Goal: Information Seeking & Learning: Compare options

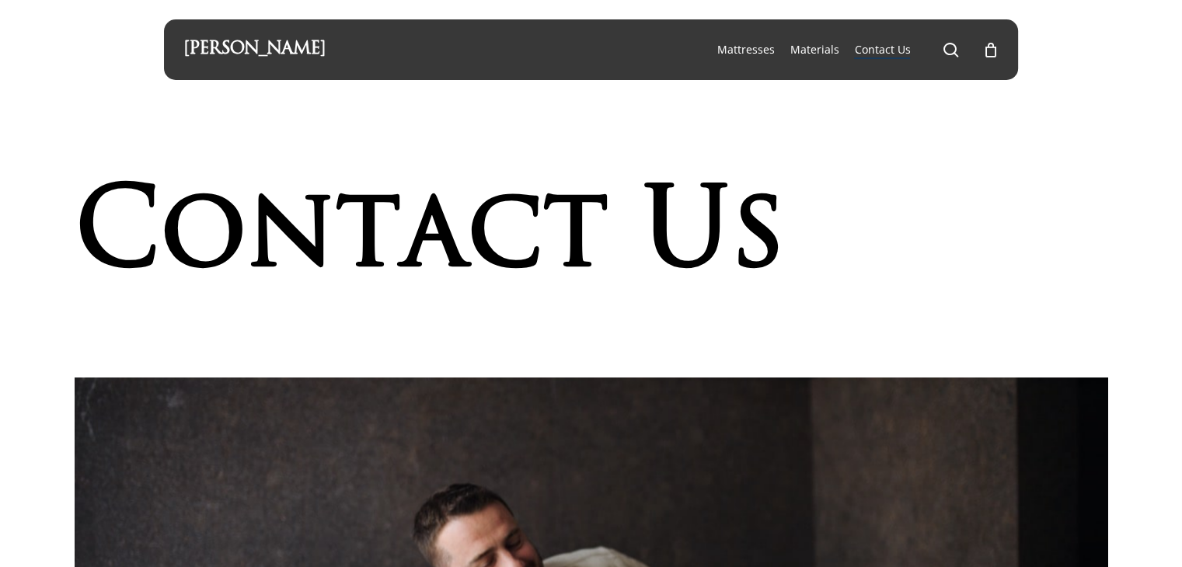
click at [270, 52] on link "[PERSON_NAME]" at bounding box center [254, 49] width 142 height 17
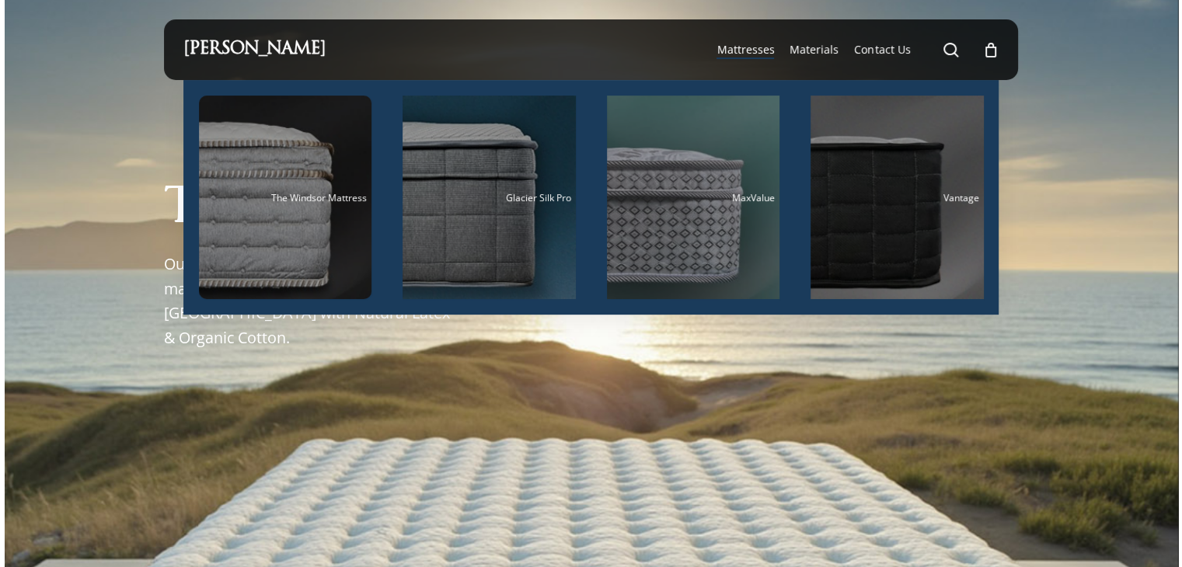
click at [755, 54] on span "Mattresses" at bounding box center [746, 49] width 58 height 15
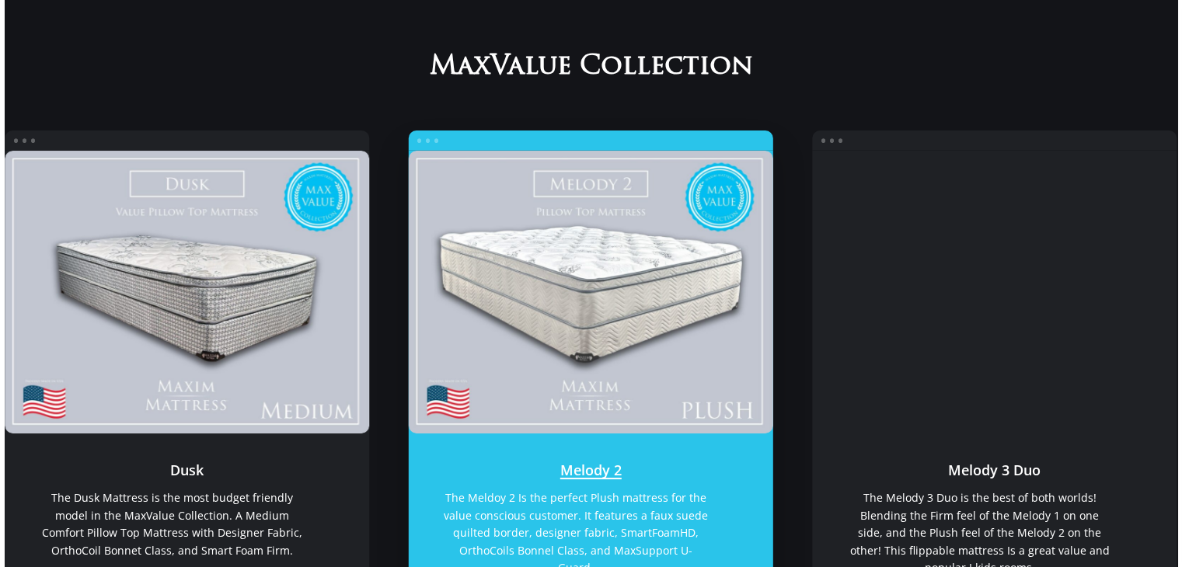
scroll to position [193, 0]
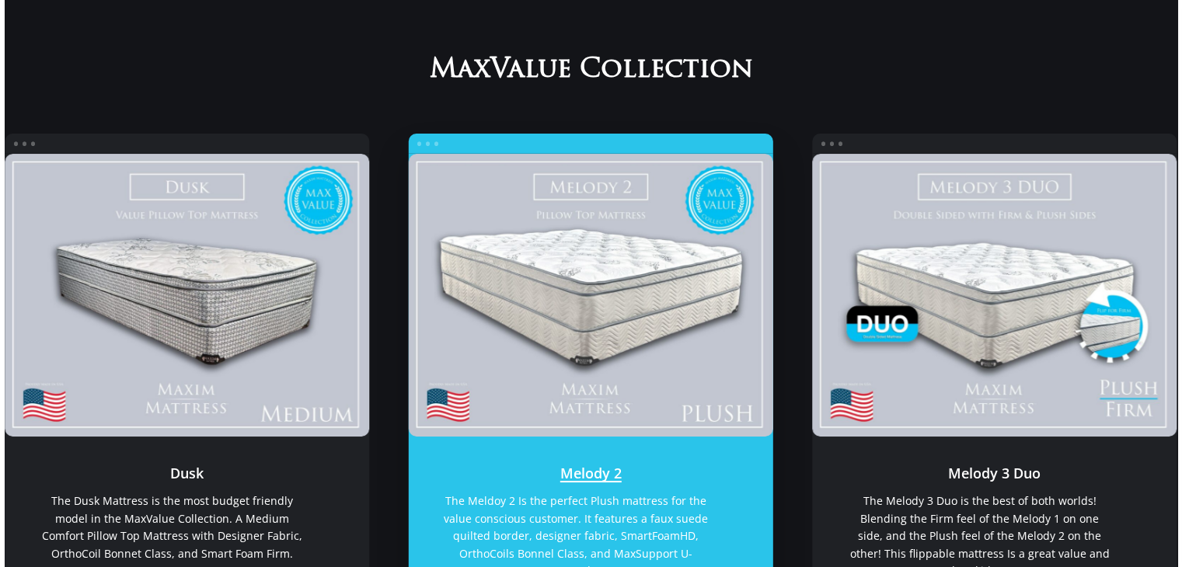
click at [605, 279] on link "Melody 2" at bounding box center [590, 295] width 365 height 283
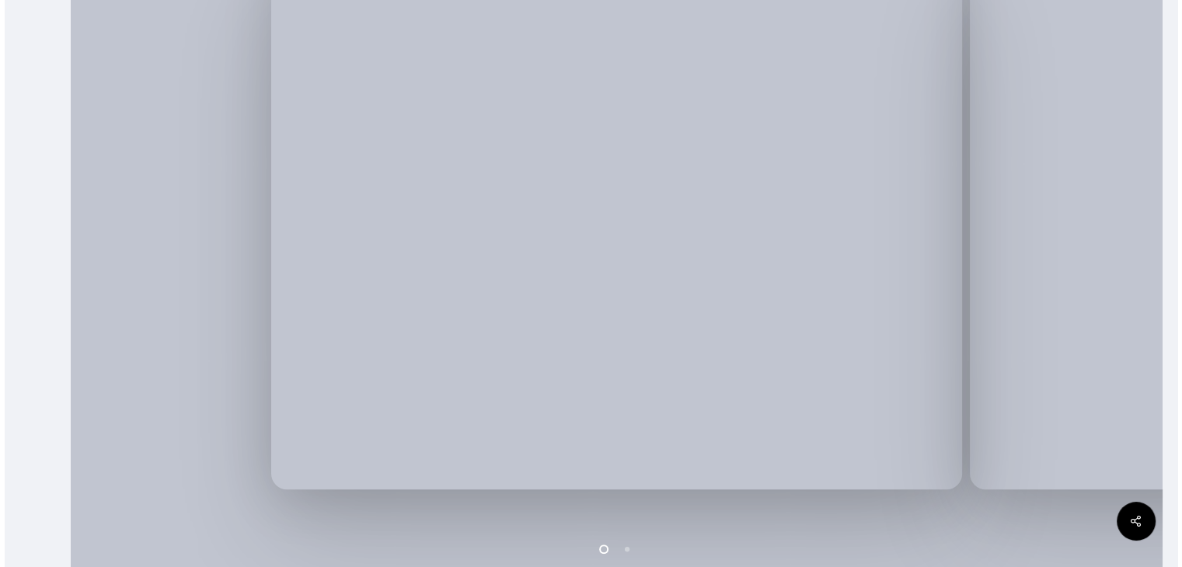
scroll to position [476, 0]
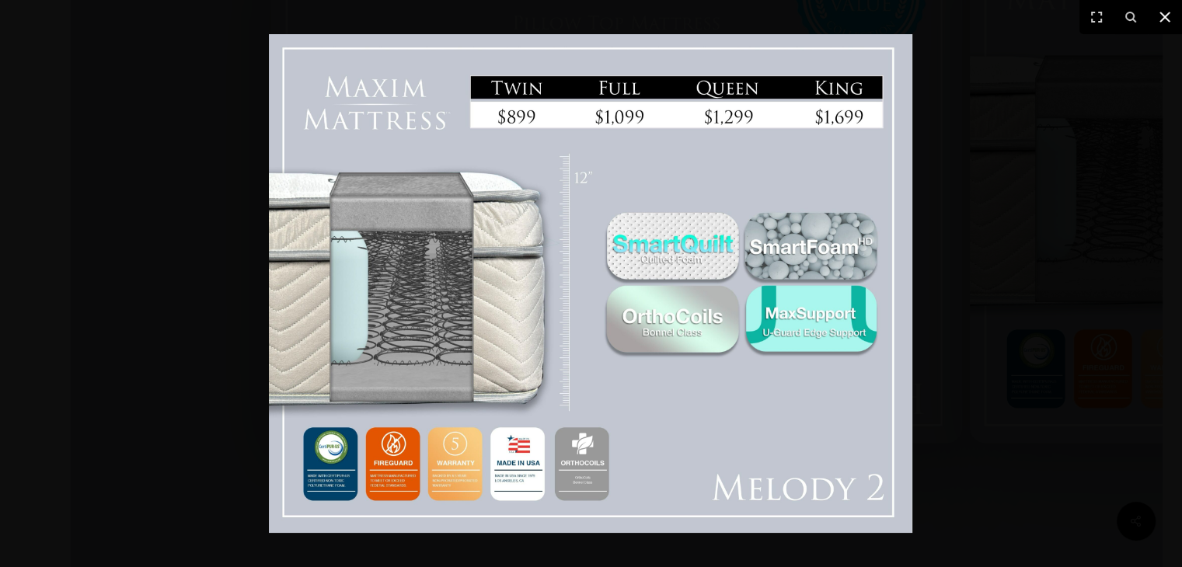
click at [1164, 20] on icon at bounding box center [1165, 17] width 19 height 19
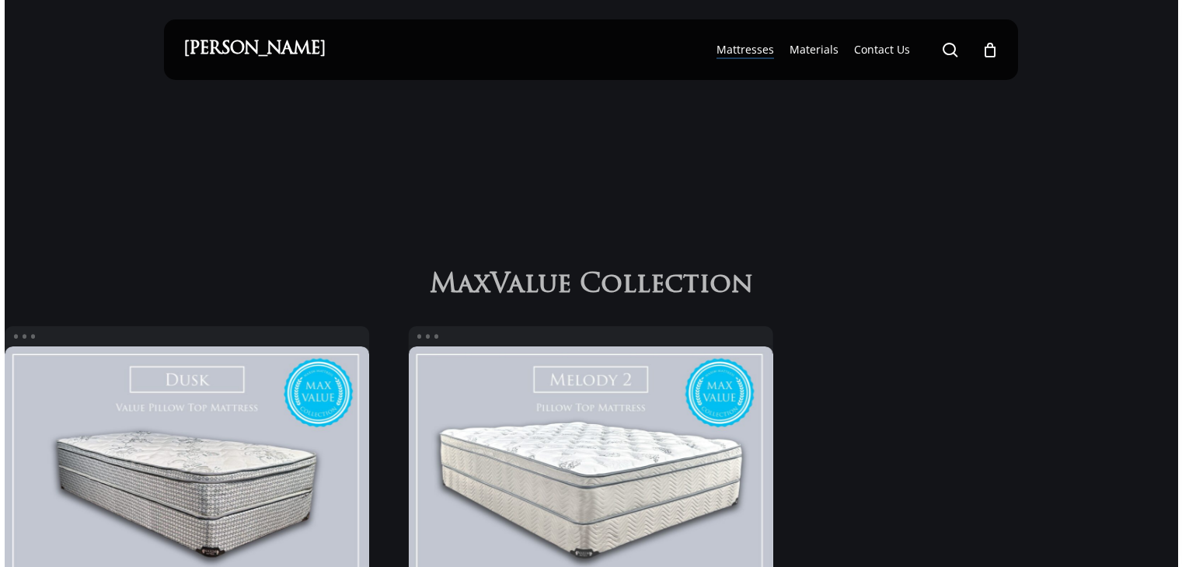
scroll to position [193, 0]
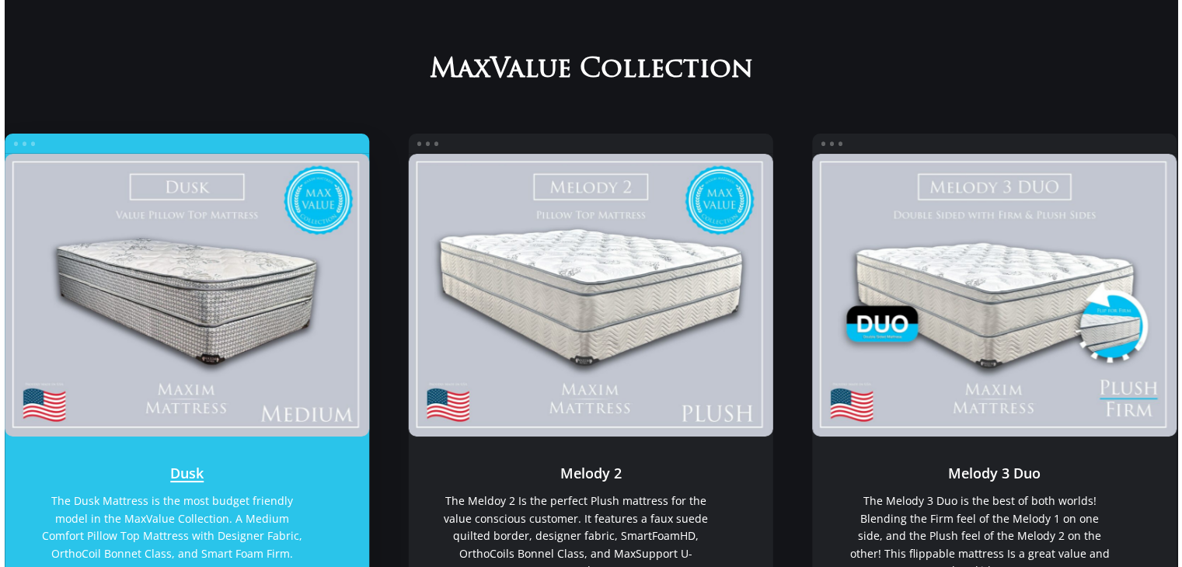
click at [174, 252] on link "Dusk" at bounding box center [187, 295] width 365 height 283
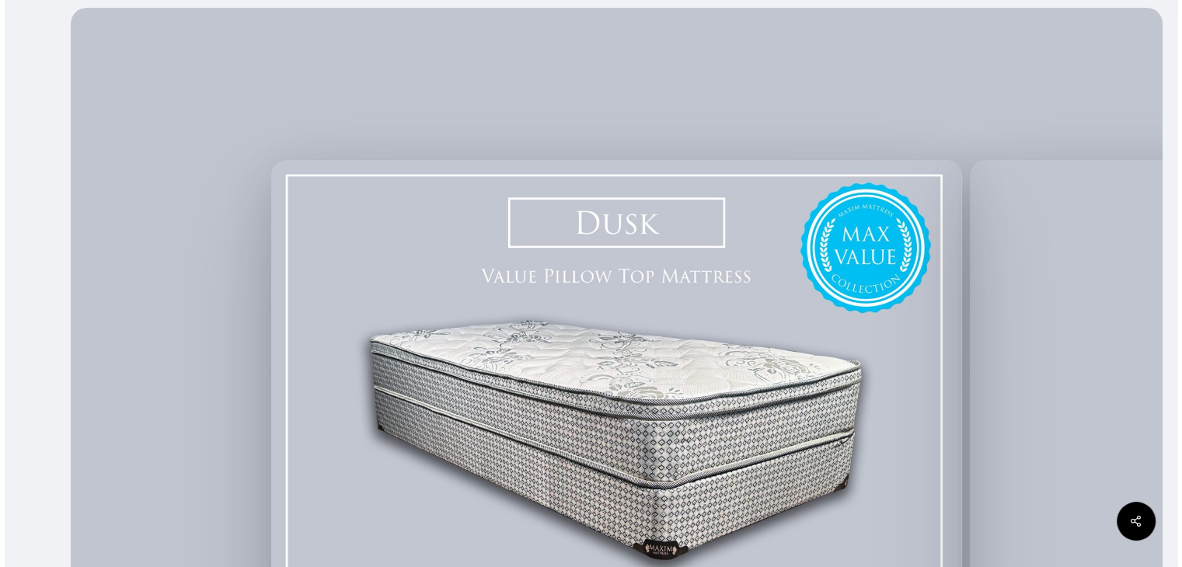
scroll to position [221, 0]
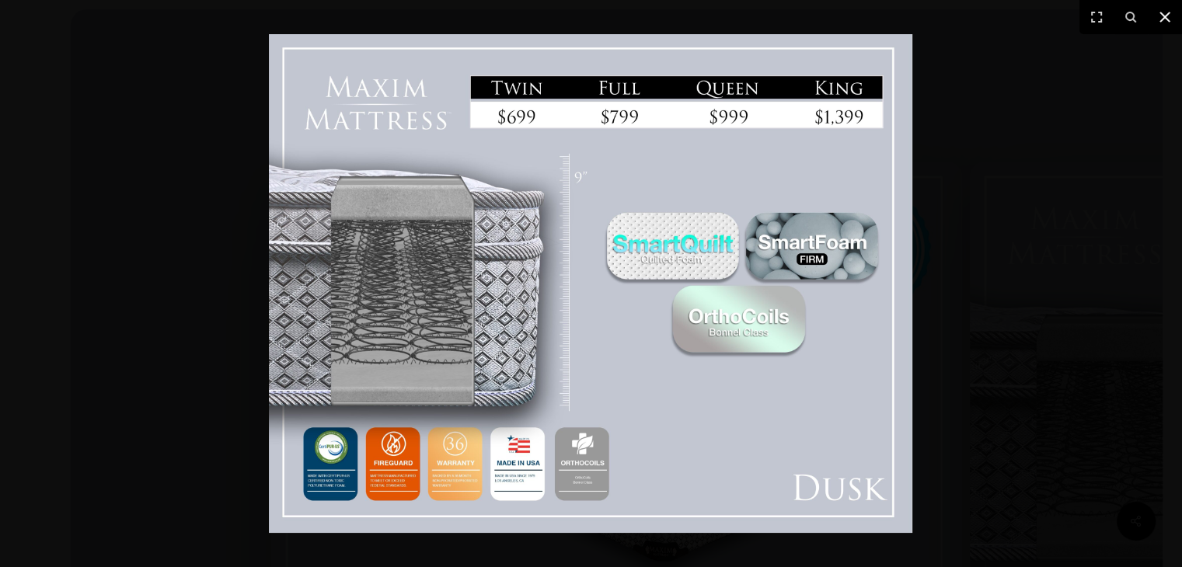
click at [1169, 16] on icon at bounding box center [1165, 17] width 19 height 19
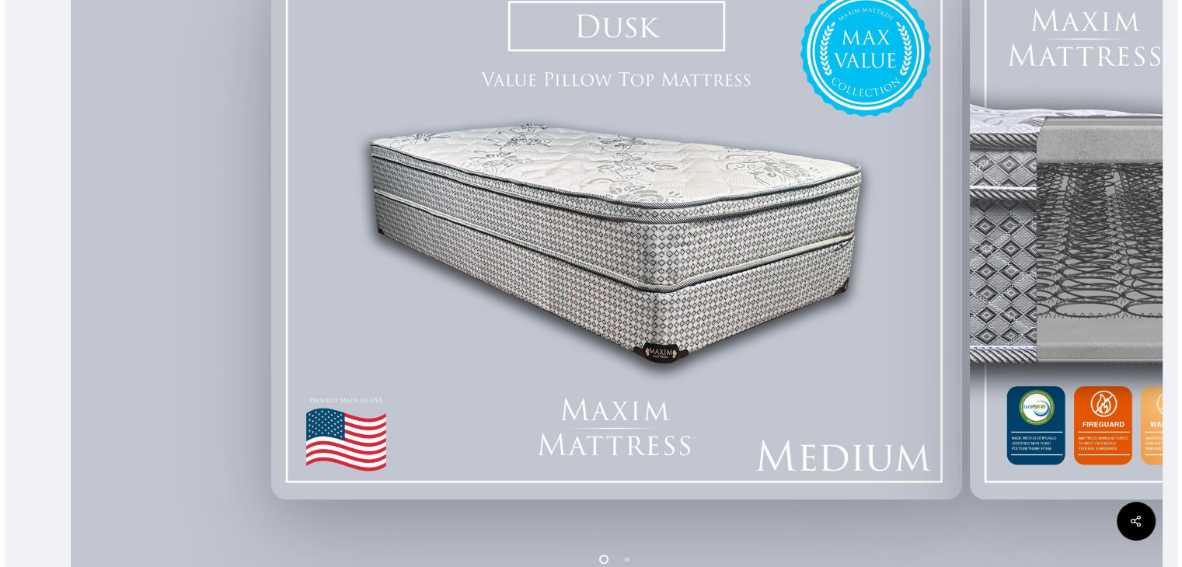
scroll to position [417, 0]
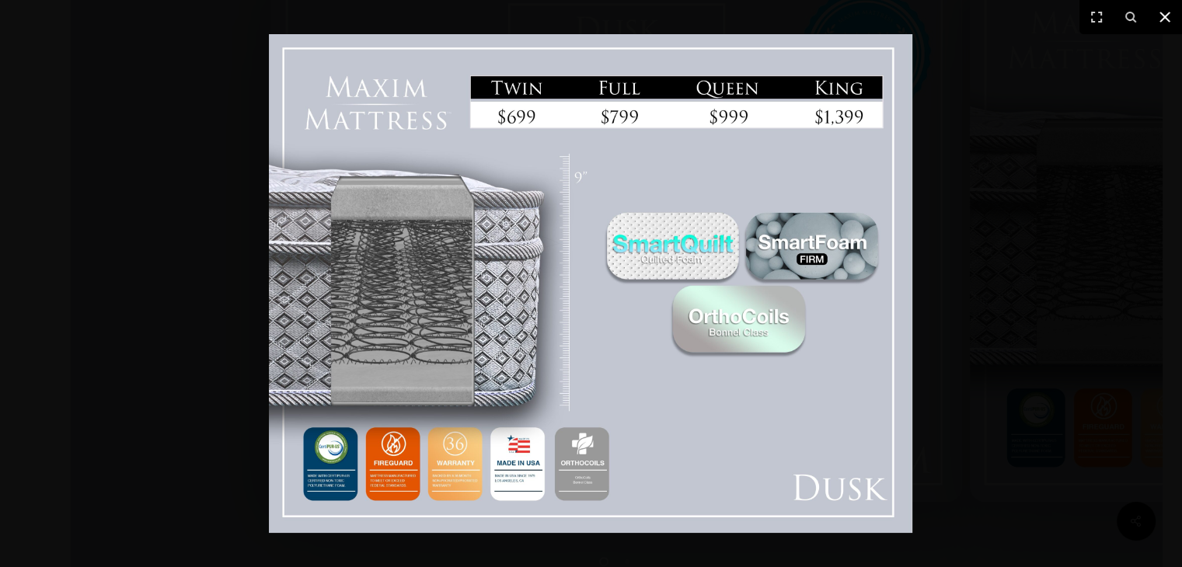
click at [1166, 23] on icon at bounding box center [1165, 17] width 19 height 19
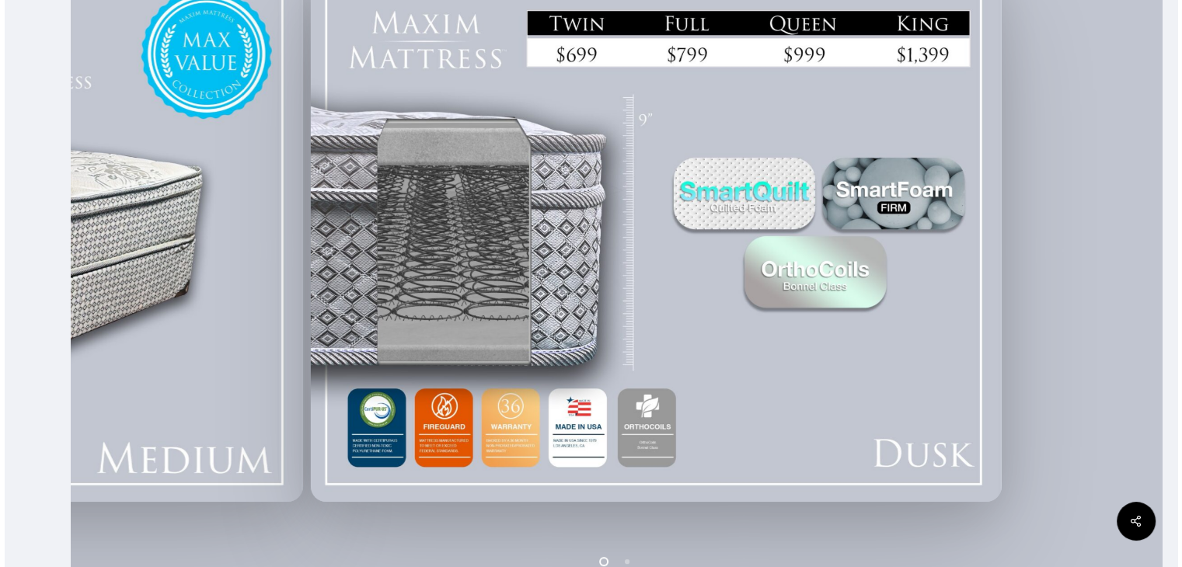
click at [452, 374] on div at bounding box center [655, 234] width 699 height 549
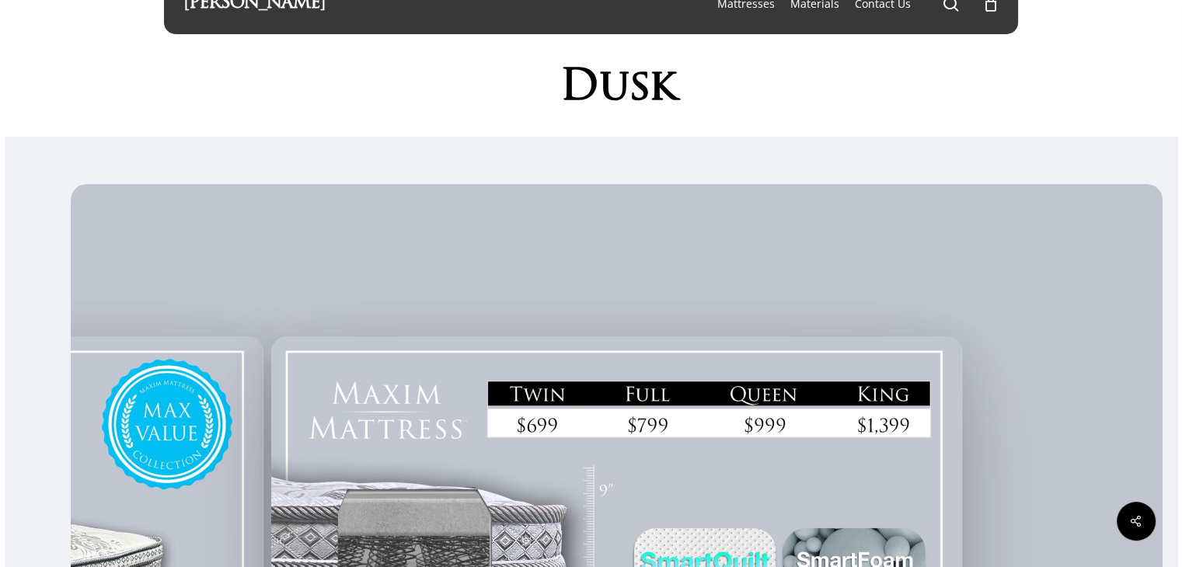
scroll to position [0, 0]
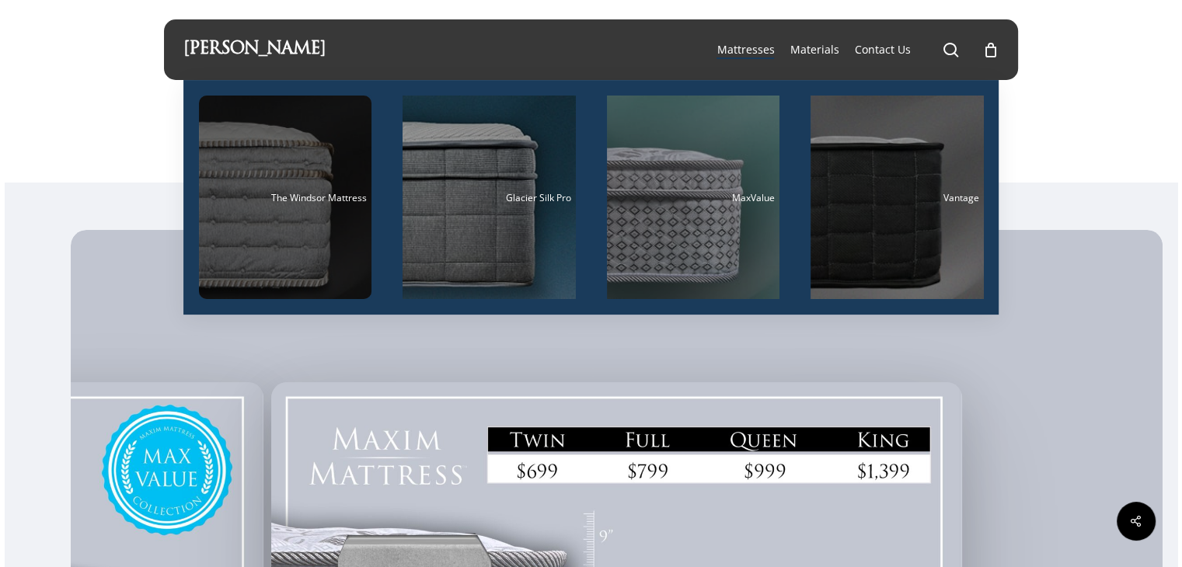
click at [316, 206] on div "Main Menu" at bounding box center [285, 198] width 173 height 204
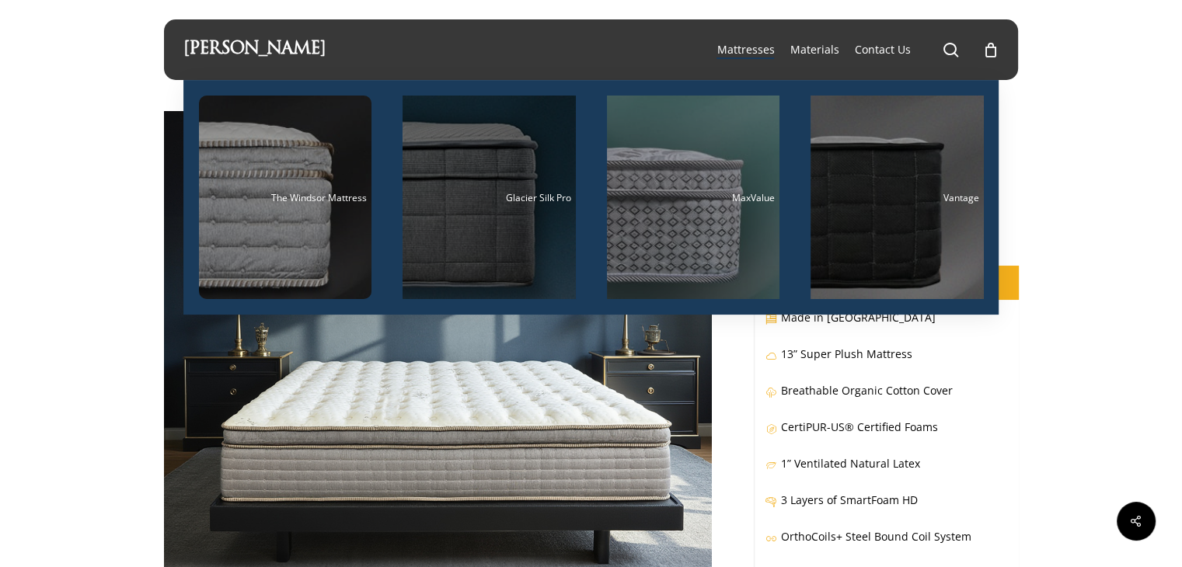
click at [490, 183] on div "Main Menu" at bounding box center [489, 198] width 173 height 204
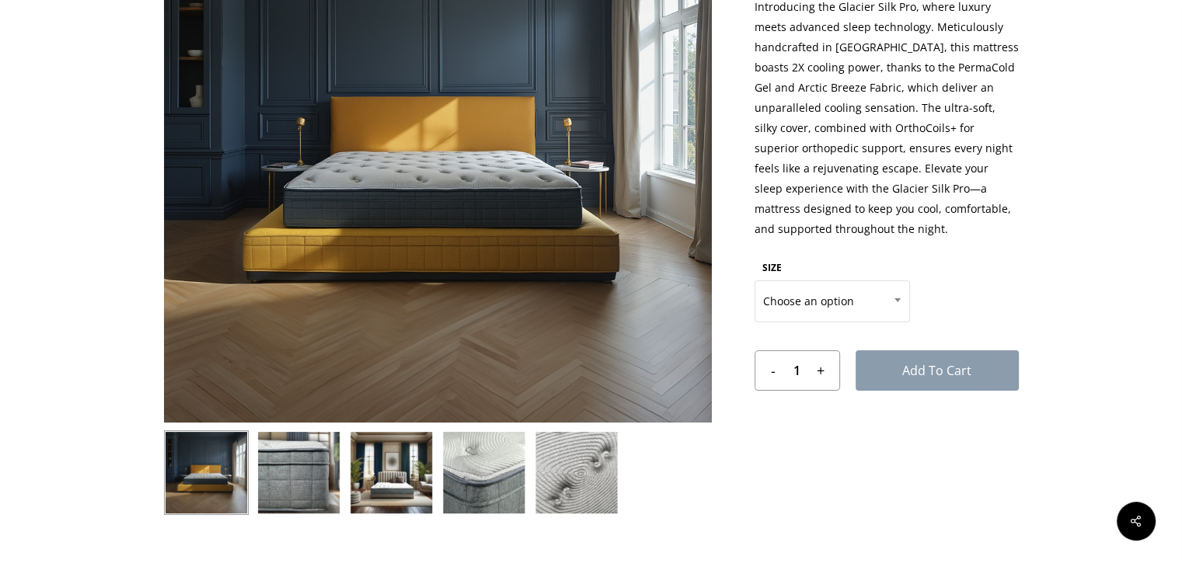
scroll to position [239, 0]
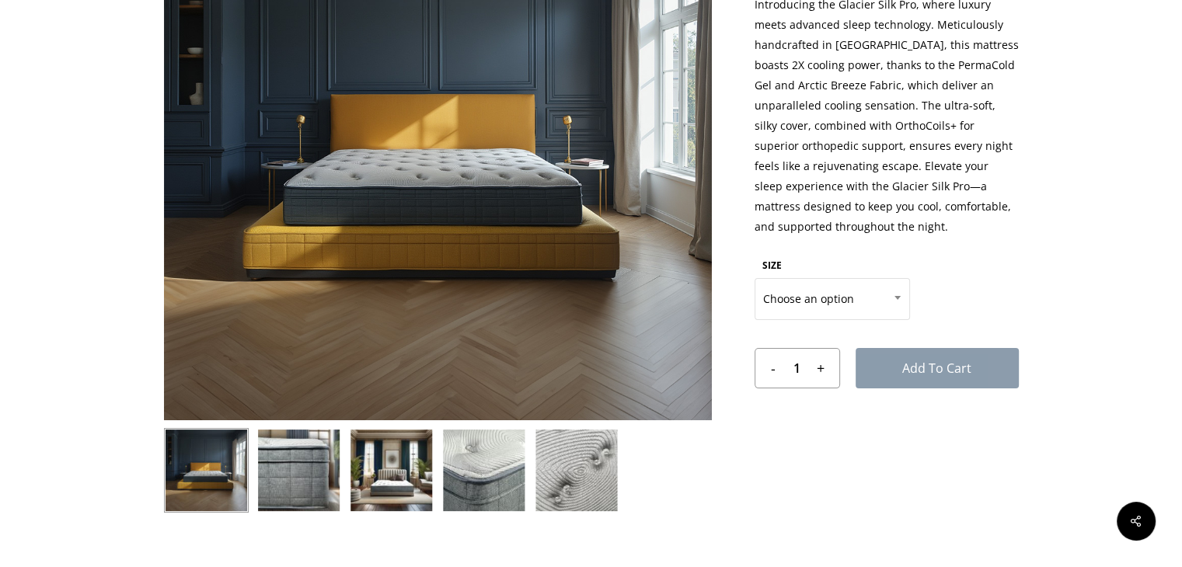
click at [565, 469] on img at bounding box center [576, 470] width 85 height 85
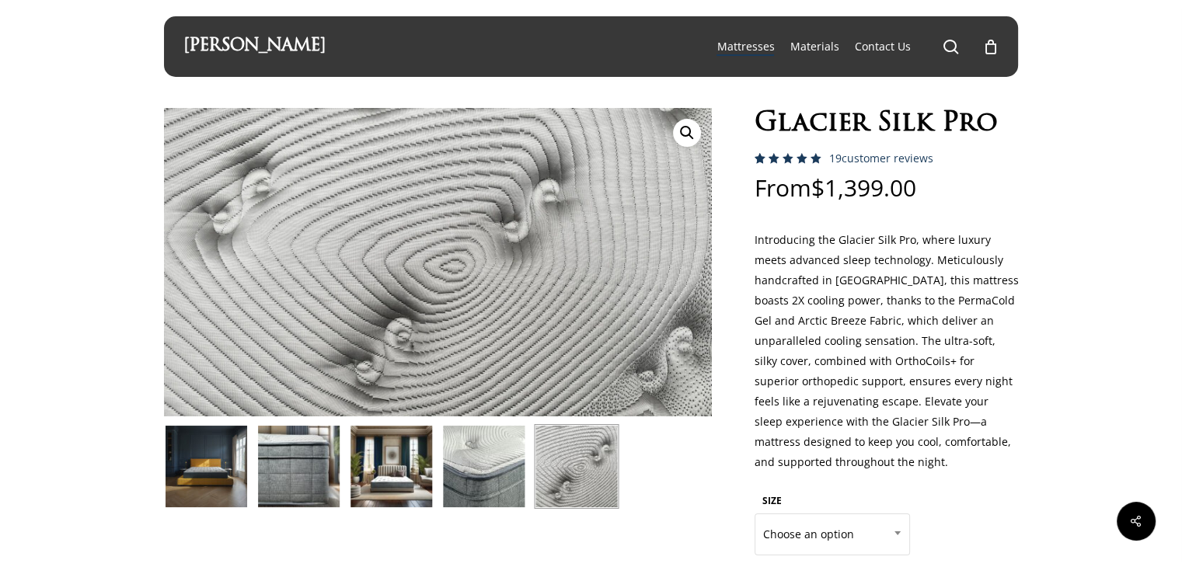
scroll to position [3, 0]
click at [319, 461] on img at bounding box center [298, 466] width 85 height 85
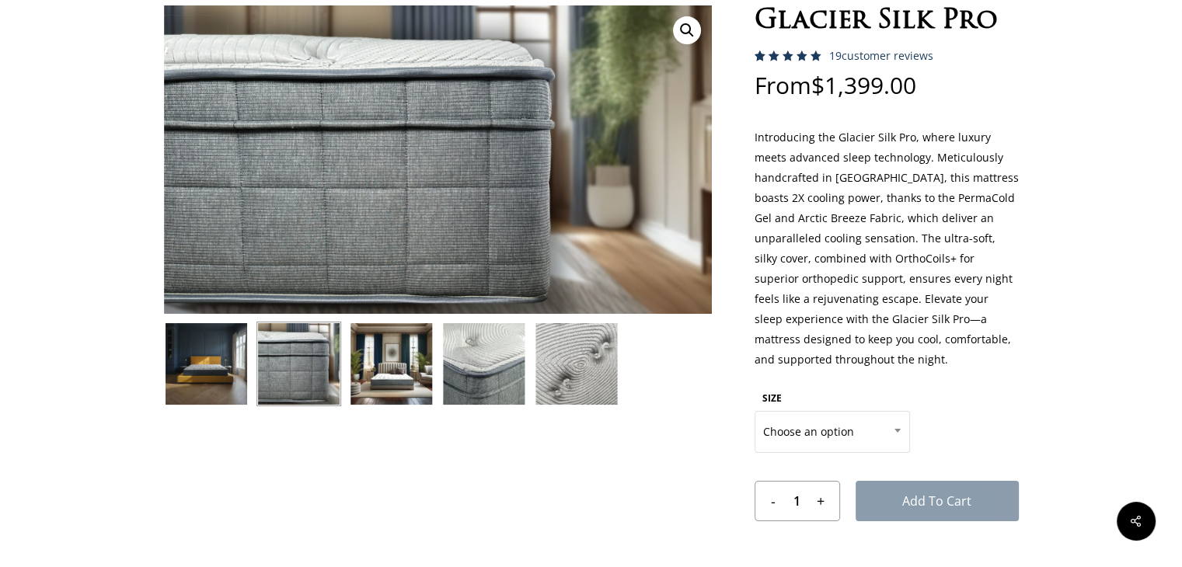
scroll to position [109, 0]
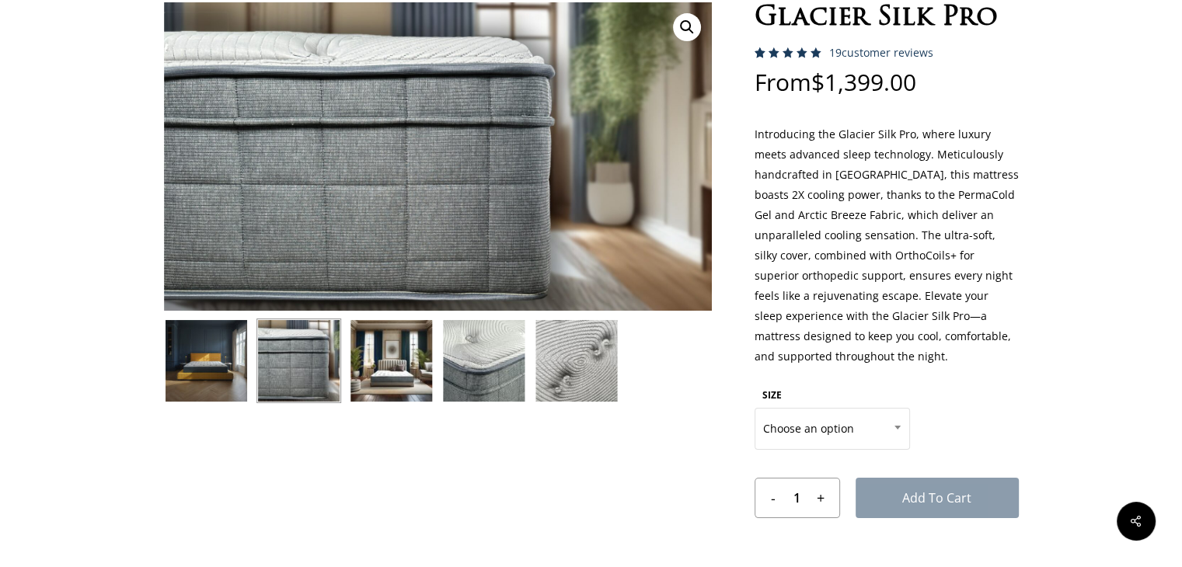
click at [204, 371] on img at bounding box center [206, 361] width 85 height 85
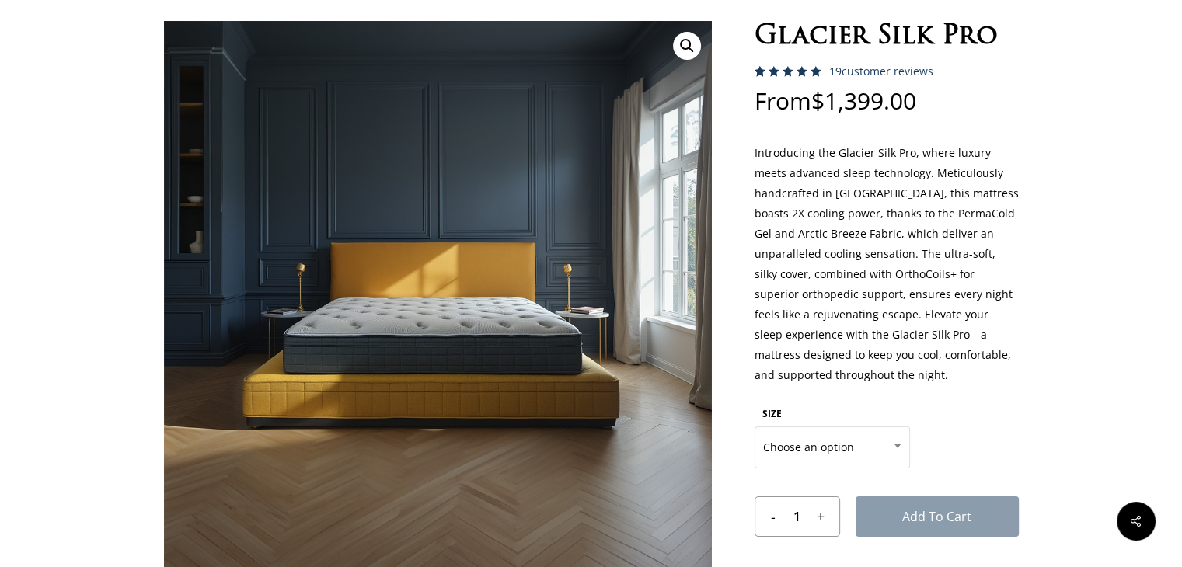
scroll to position [90, 0]
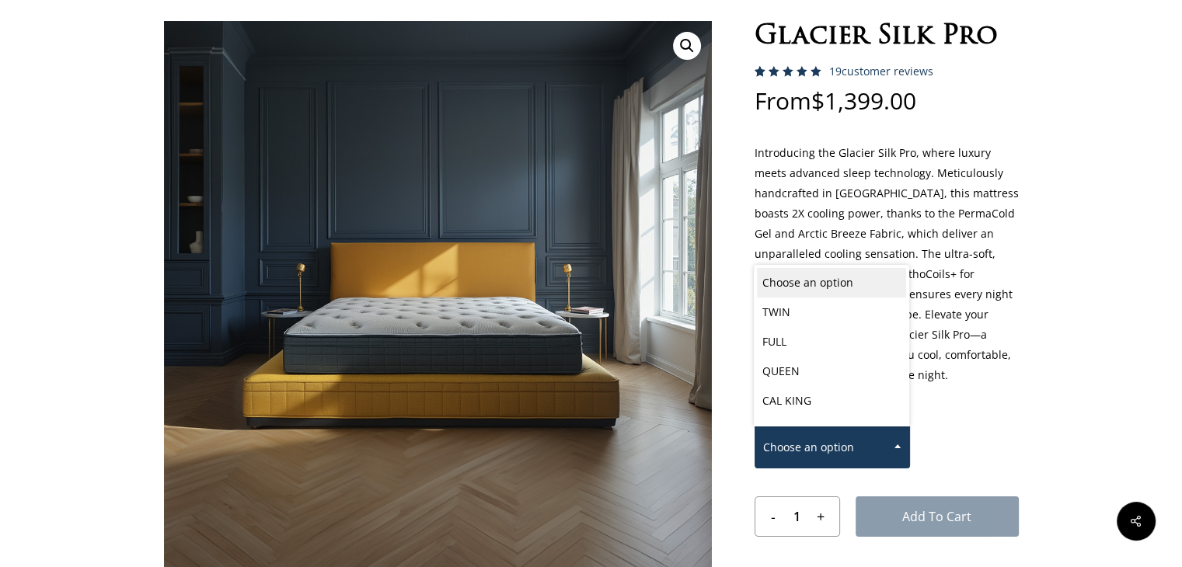
click at [852, 448] on span "Choose an option" at bounding box center [832, 447] width 154 height 33
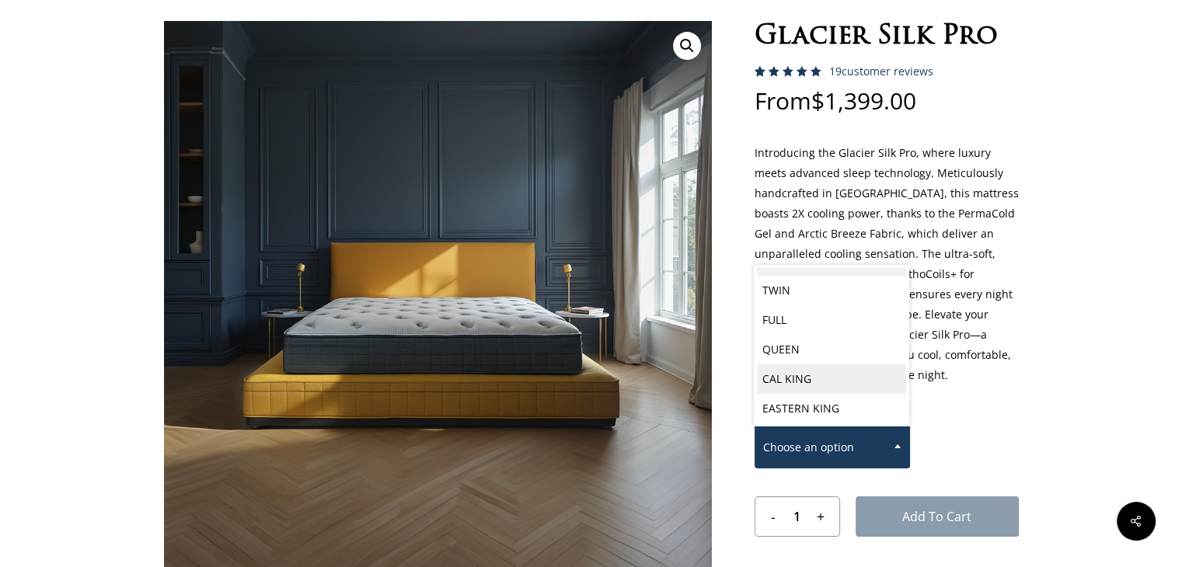
select select "CAL KING"
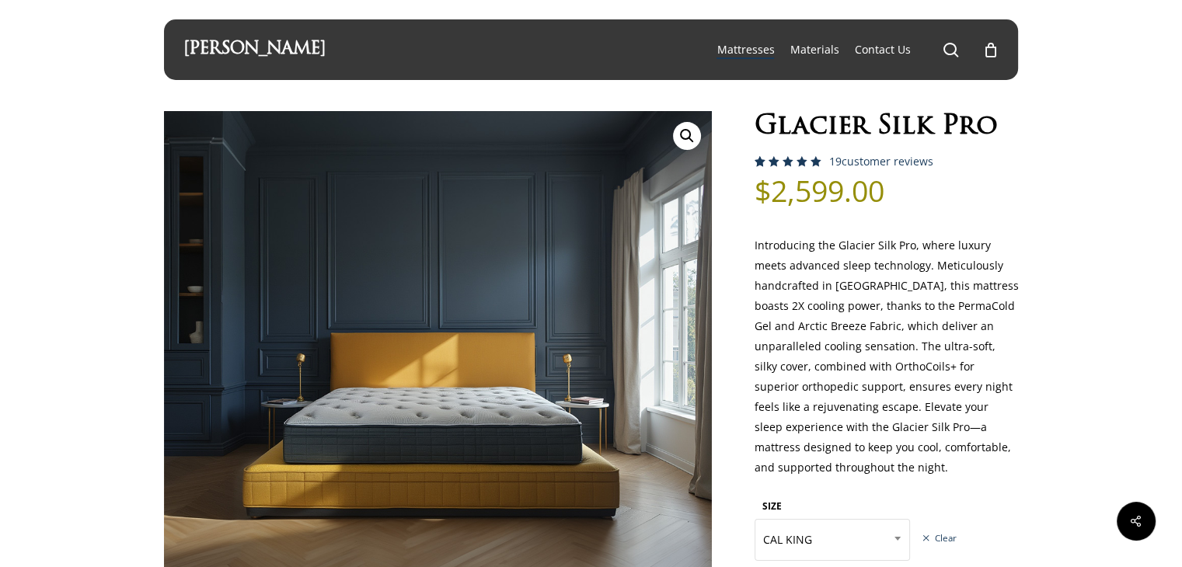
scroll to position [0, 0]
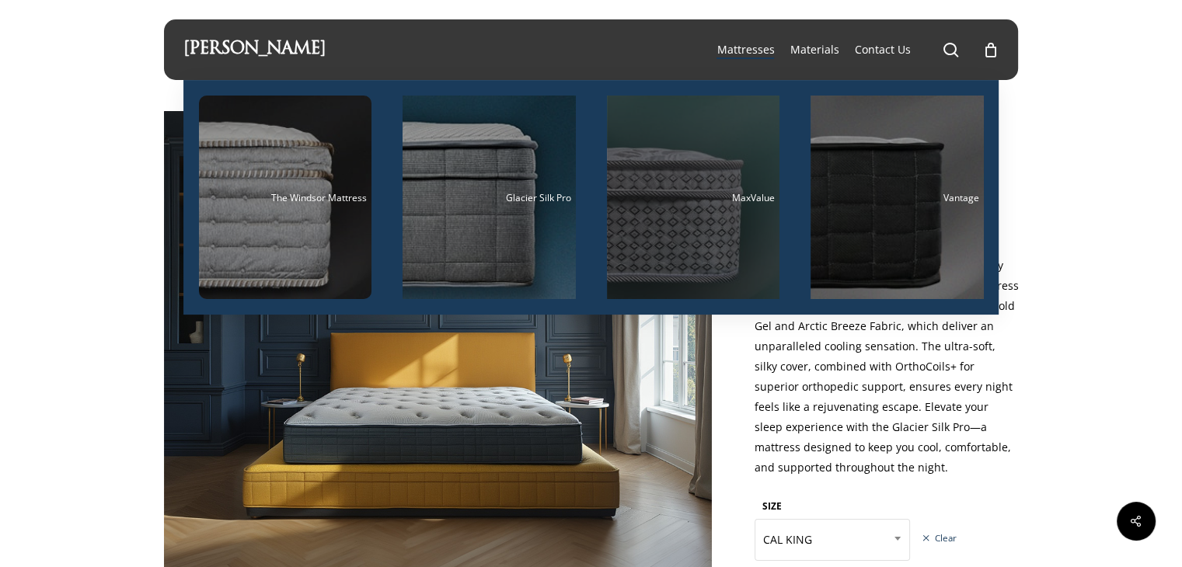
click at [710, 183] on div "Main Menu" at bounding box center [693, 198] width 173 height 204
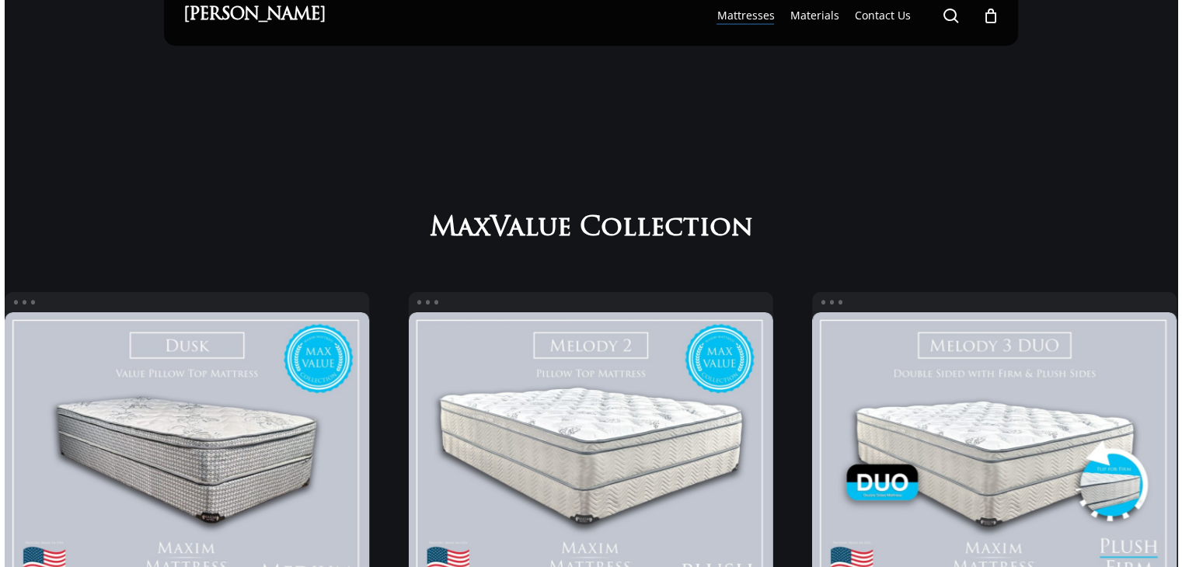
scroll to position [27, 0]
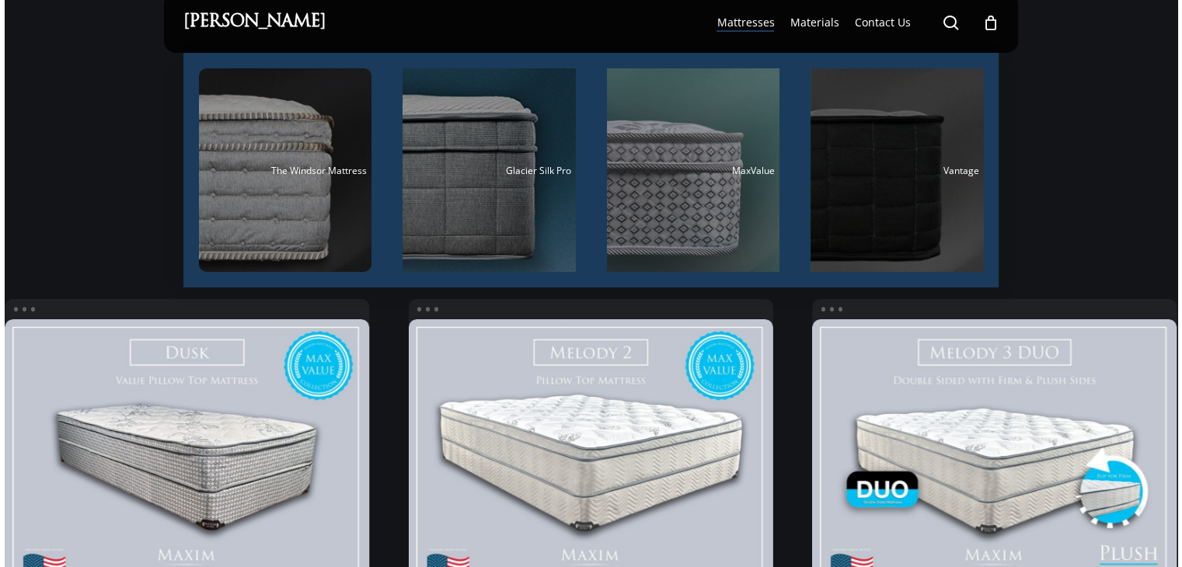
click at [893, 161] on div "Main Menu" at bounding box center [897, 170] width 173 height 204
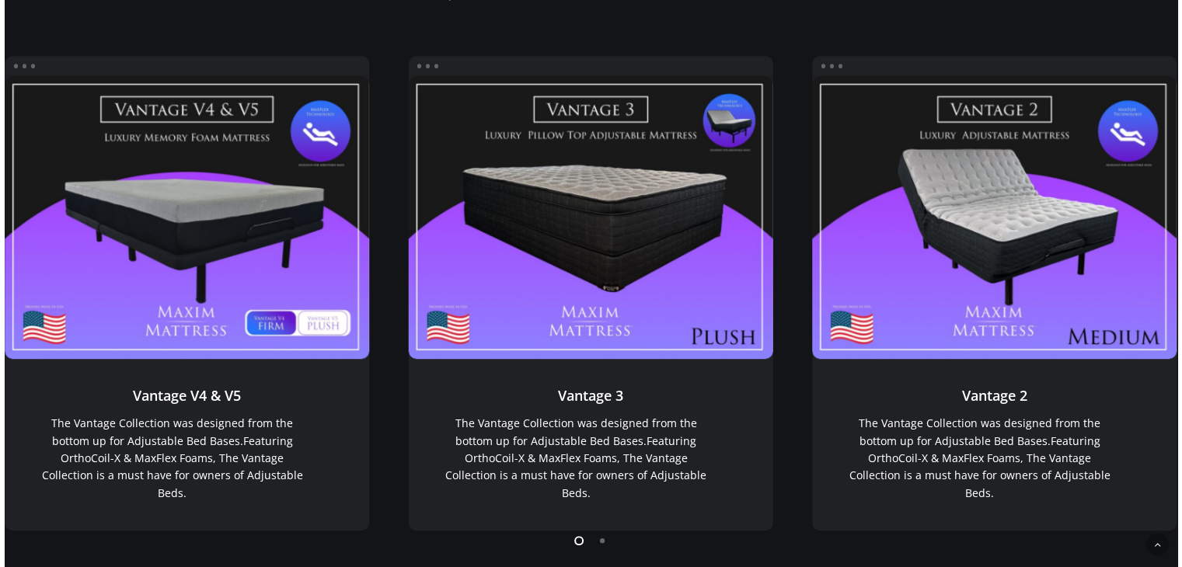
scroll to position [1228, 0]
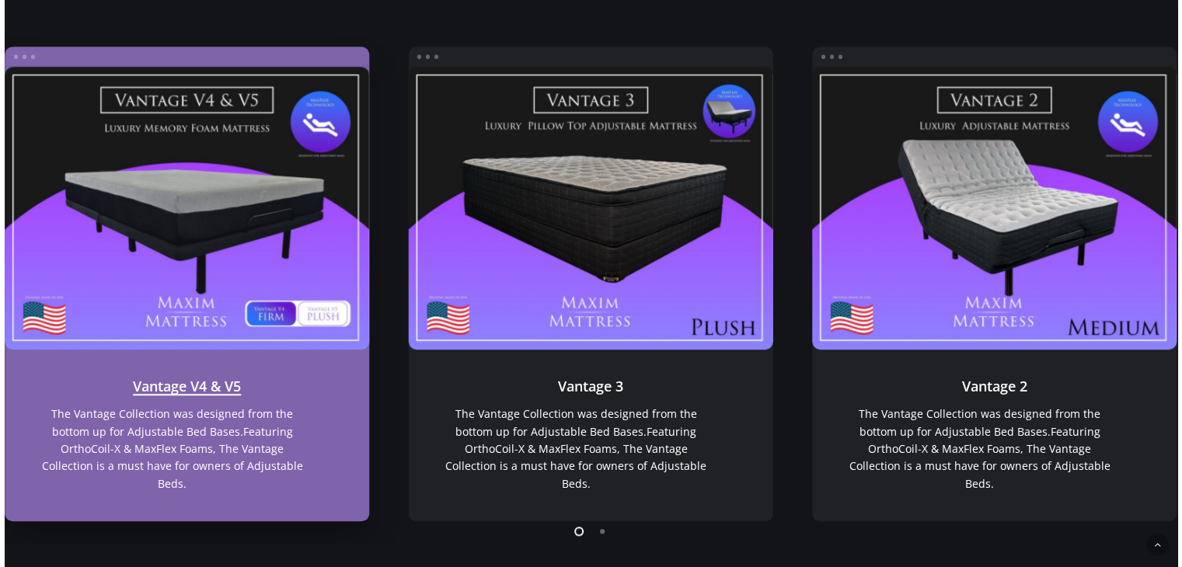
click at [236, 165] on link "Vantage V4 & V5" at bounding box center [187, 208] width 365 height 283
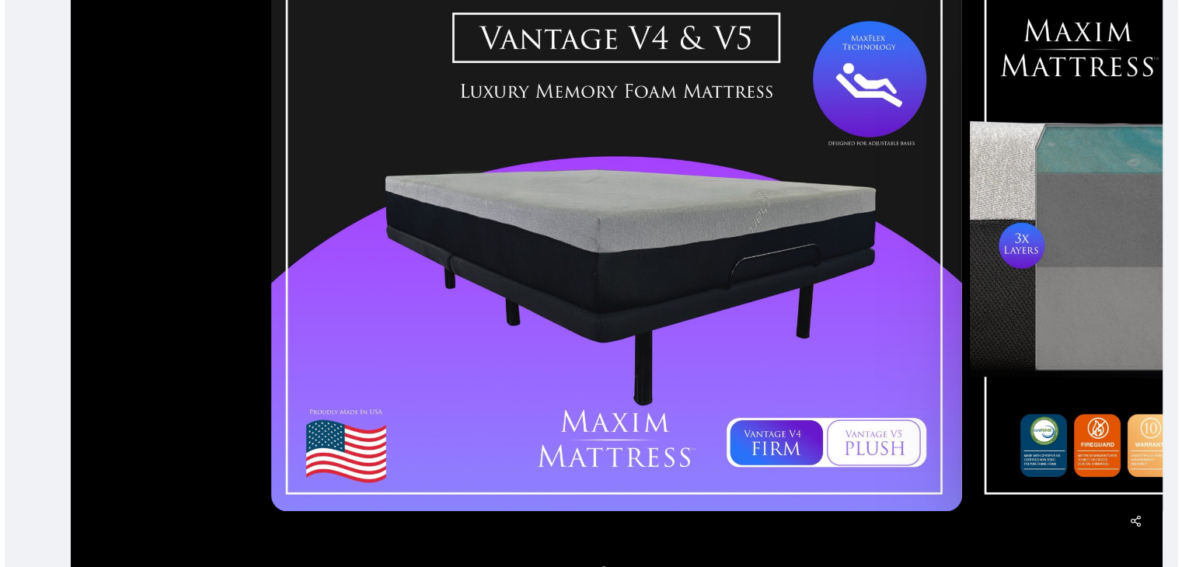
scroll to position [406, 0]
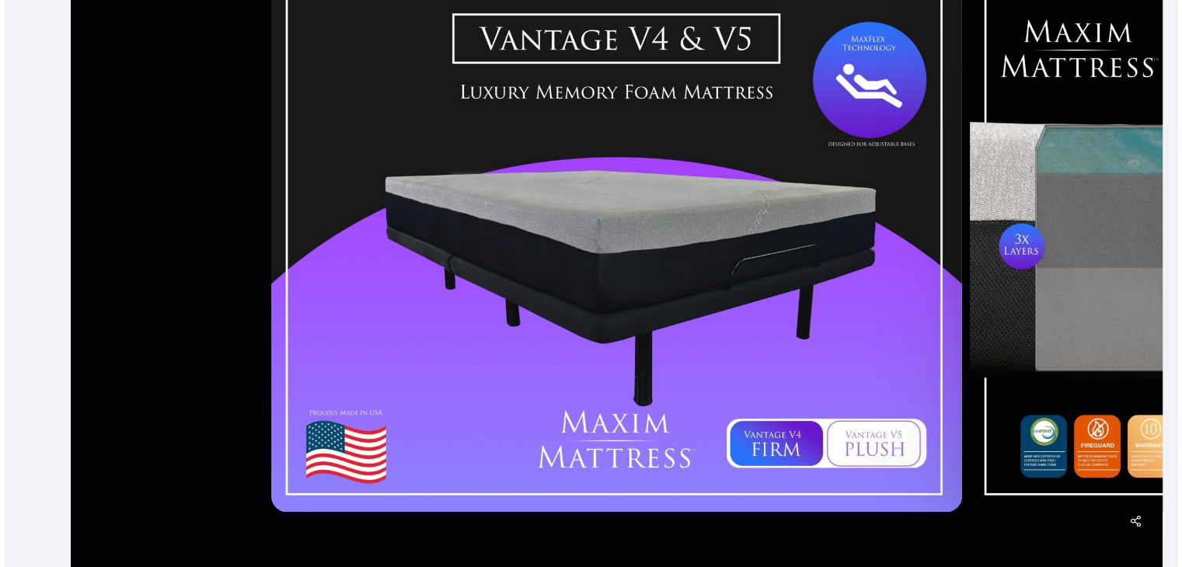
click at [877, 454] on img at bounding box center [616, 243] width 691 height 535
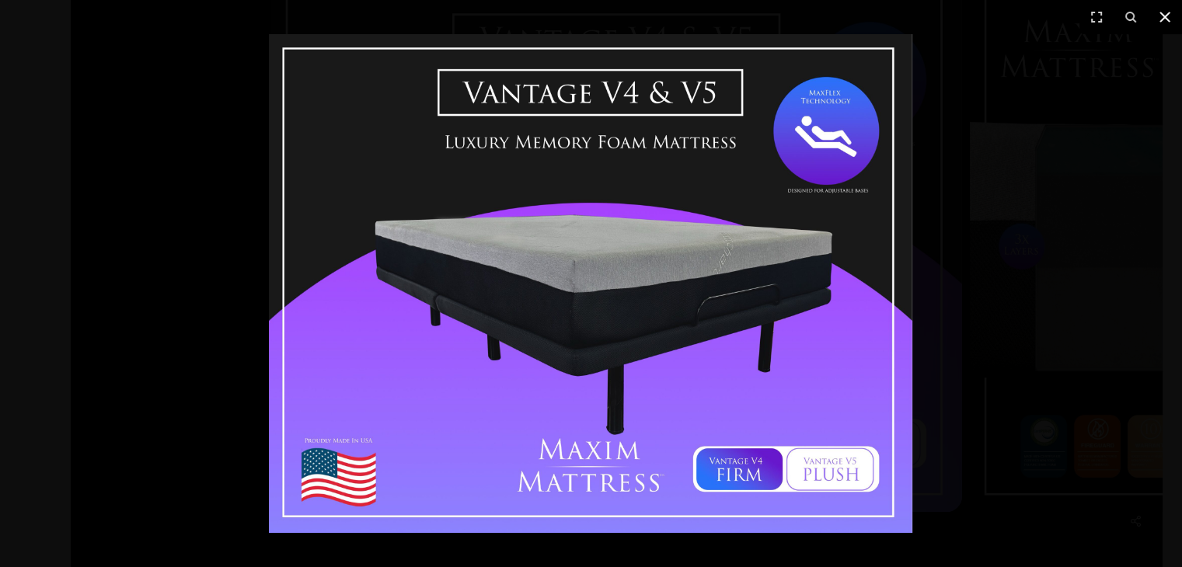
click at [1166, 16] on icon at bounding box center [1165, 17] width 19 height 19
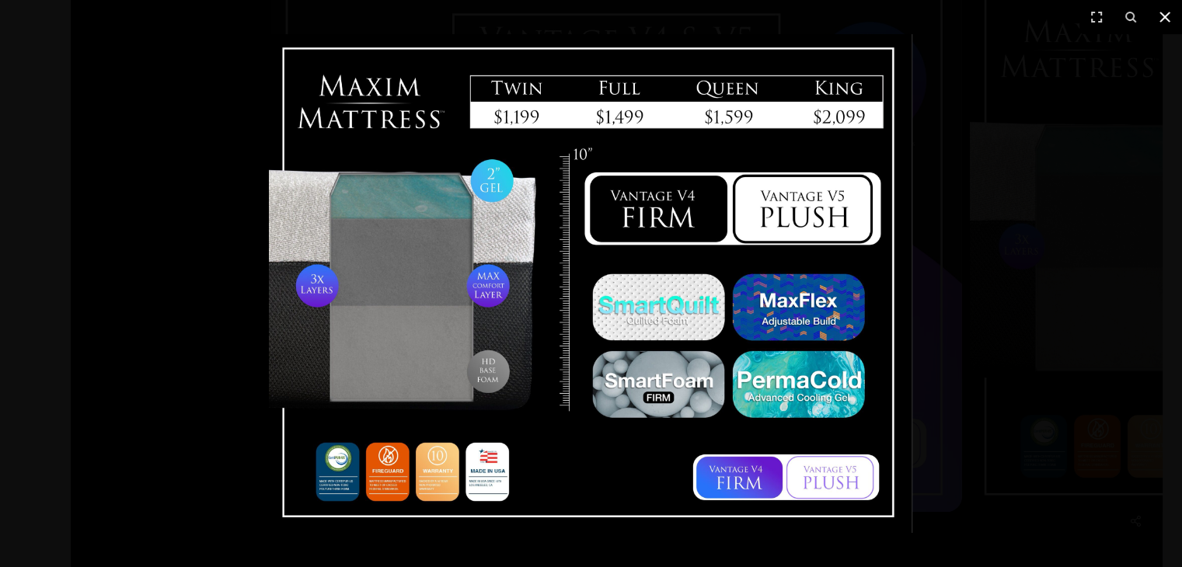
click at [1165, 18] on icon at bounding box center [1165, 17] width 11 height 11
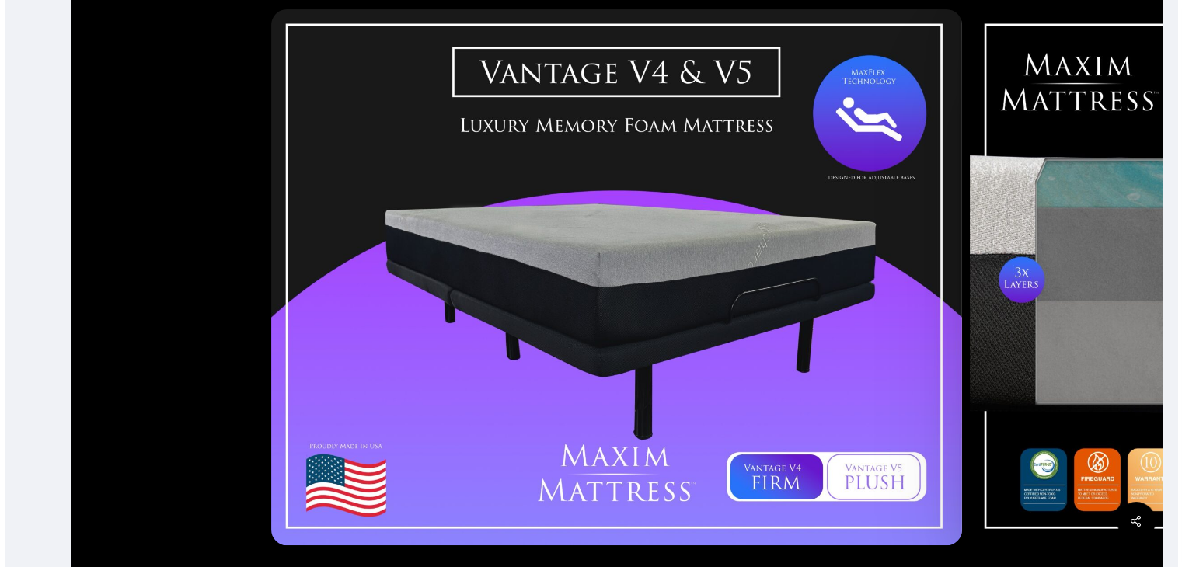
scroll to position [370, 0]
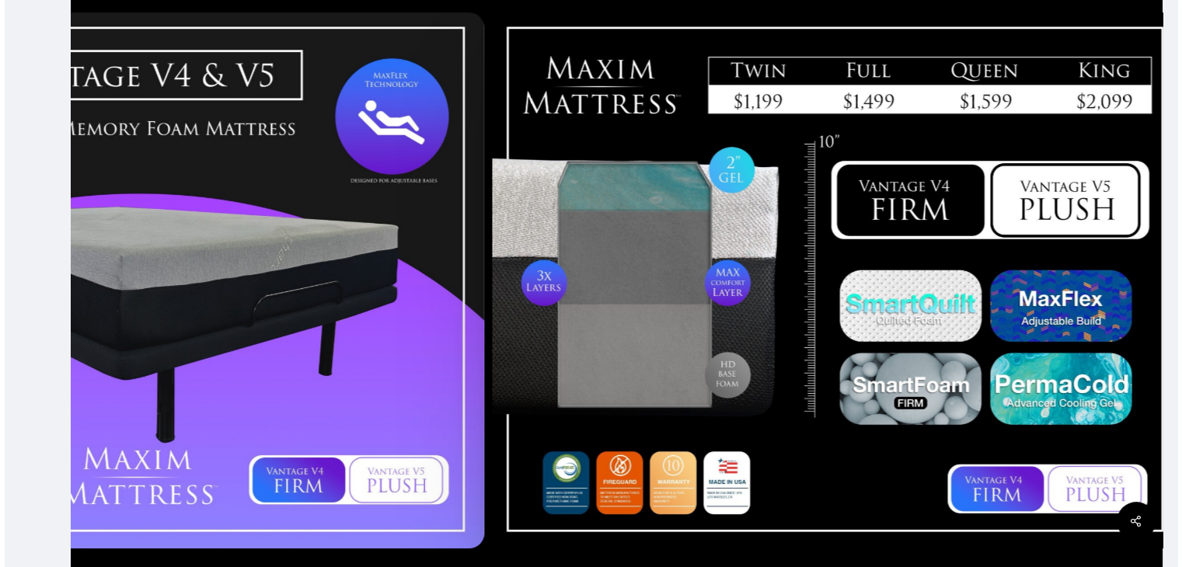
click at [378, 246] on div at bounding box center [138, 280] width 699 height 549
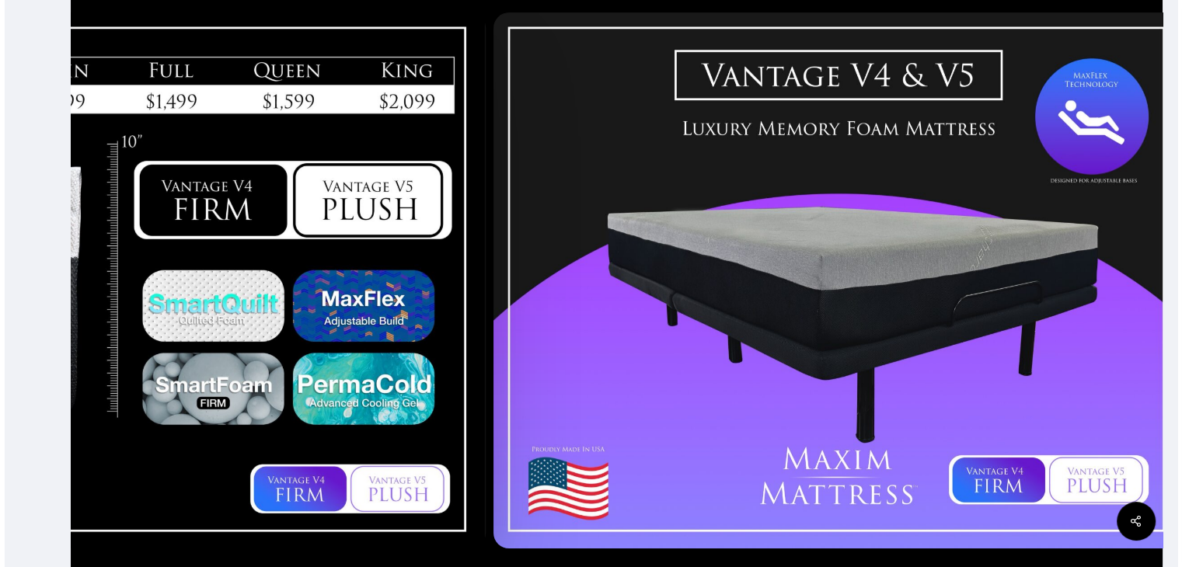
click at [514, 378] on div at bounding box center [839, 280] width 699 height 549
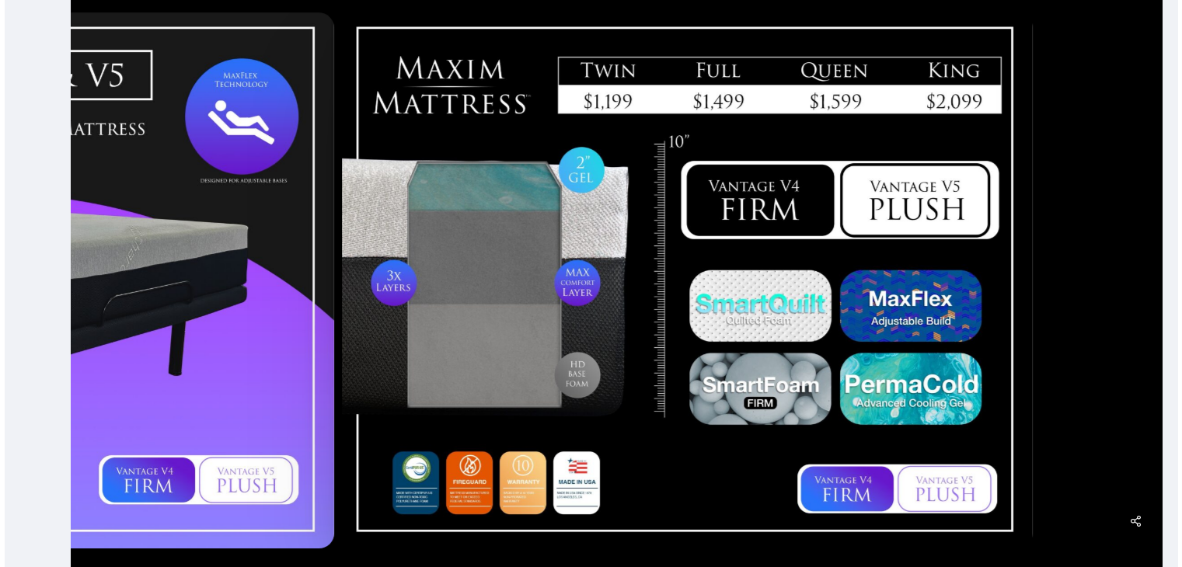
click at [31, 345] on div at bounding box center [592, 281] width 1174 height 842
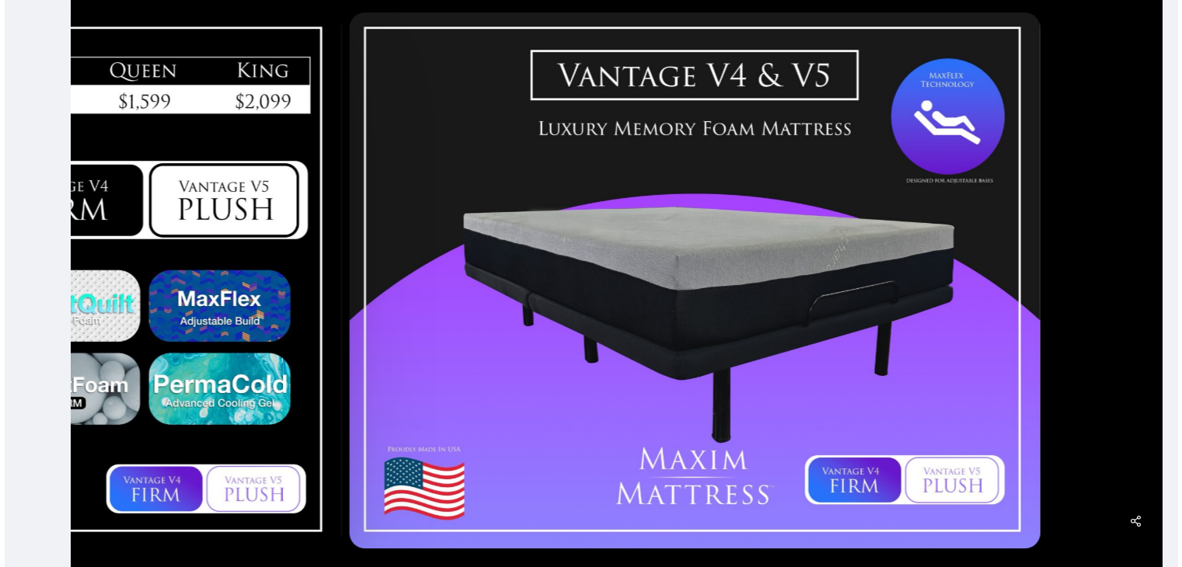
click at [5, 441] on div at bounding box center [592, 281] width 1174 height 842
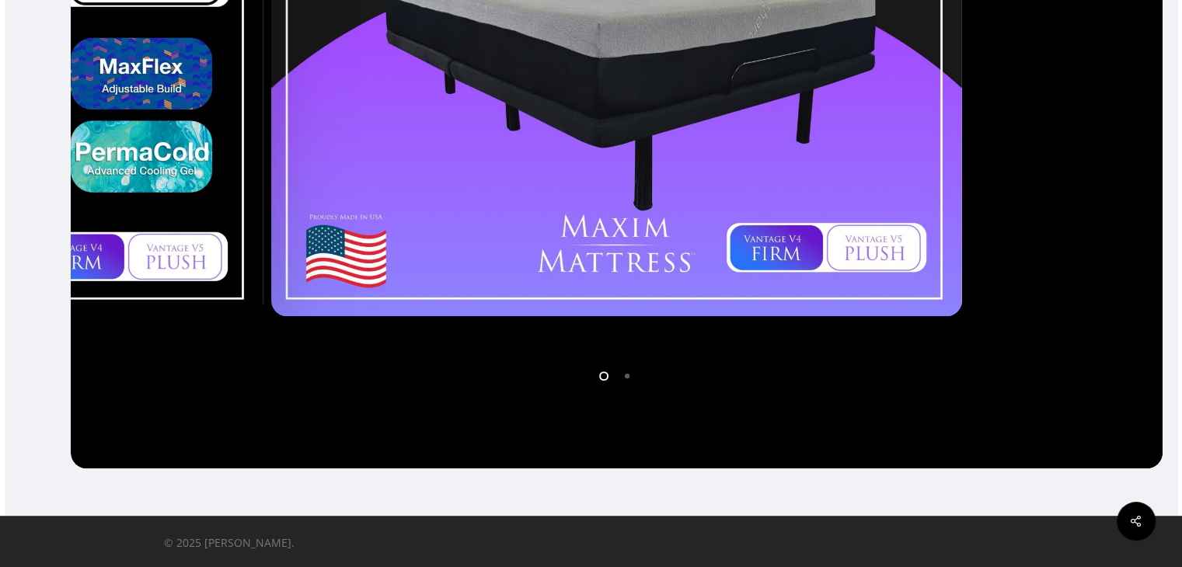
scroll to position [0, 0]
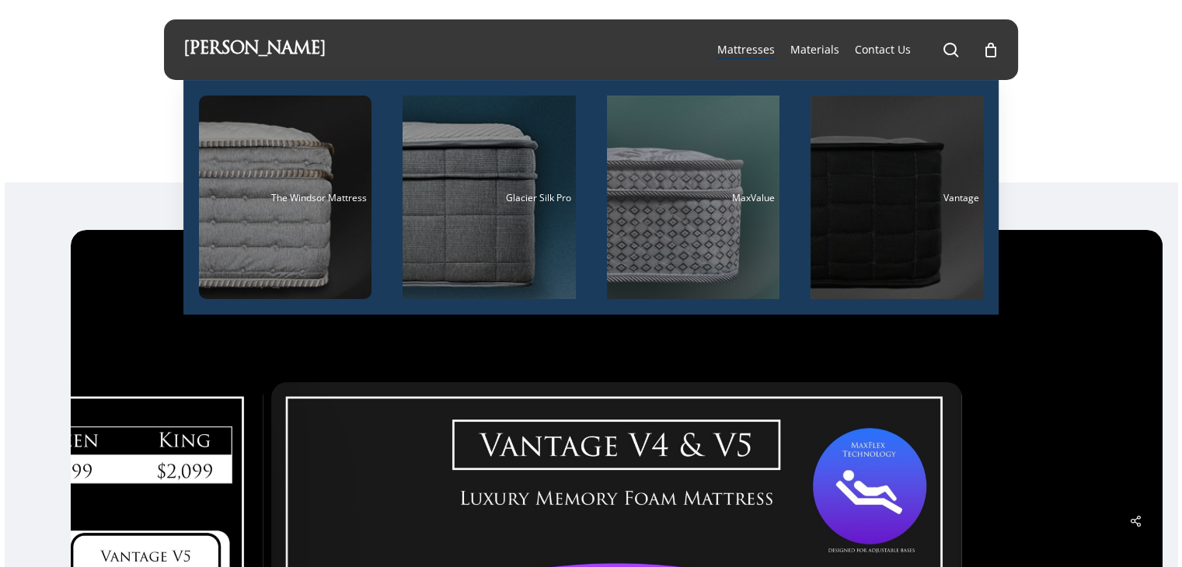
click at [871, 202] on div "Vantage" at bounding box center [897, 198] width 164 height 10
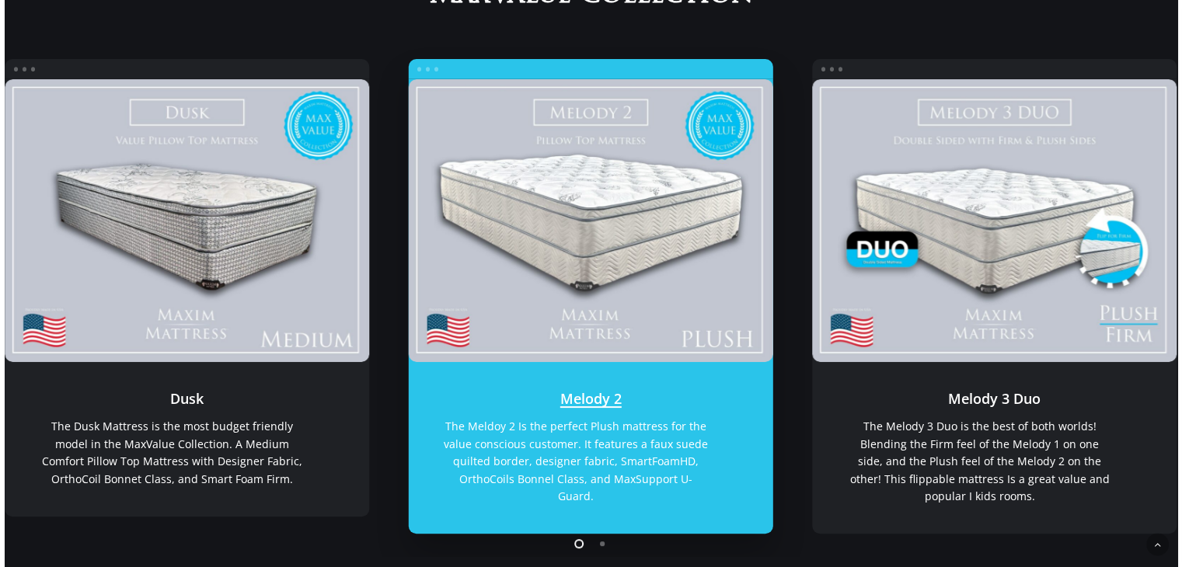
scroll to position [286, 0]
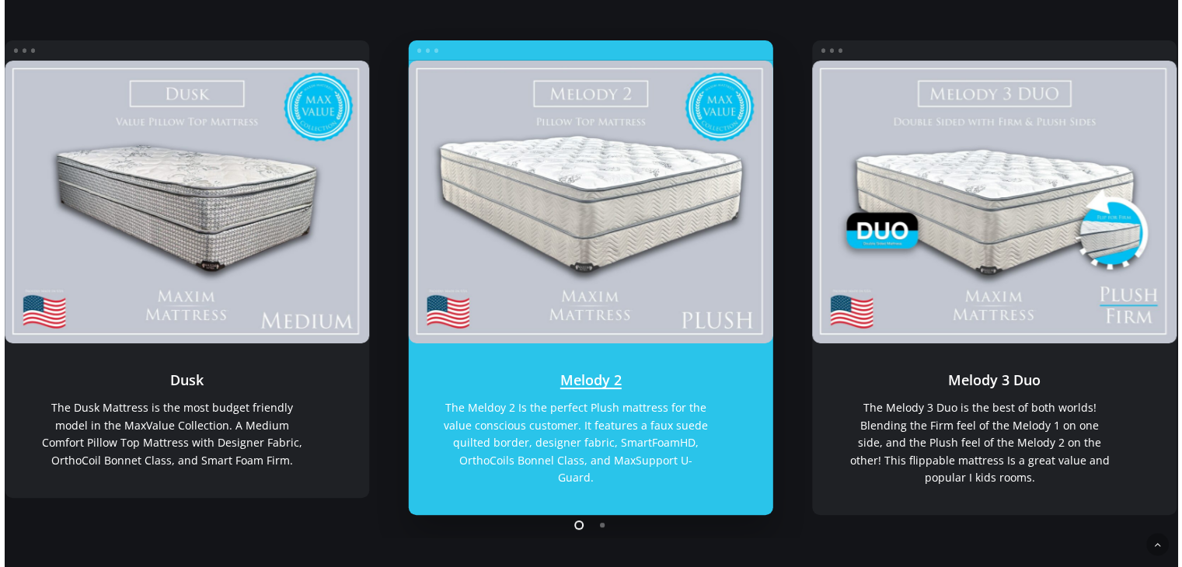
click at [634, 265] on link "Melody 2" at bounding box center [590, 202] width 365 height 283
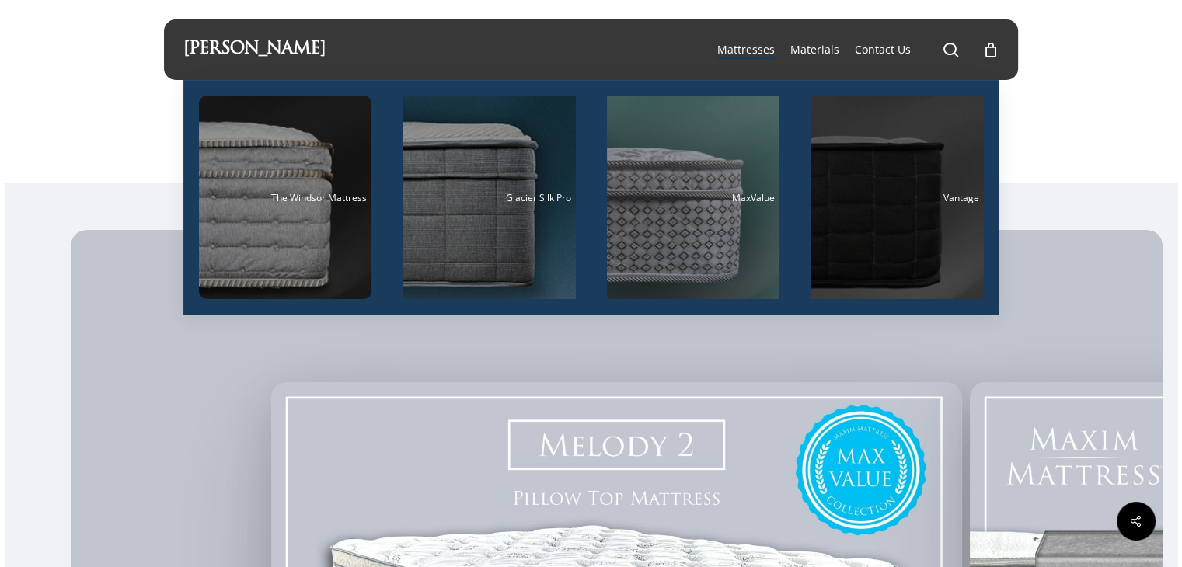
click at [878, 193] on div "Vantage" at bounding box center [897, 198] width 164 height 10
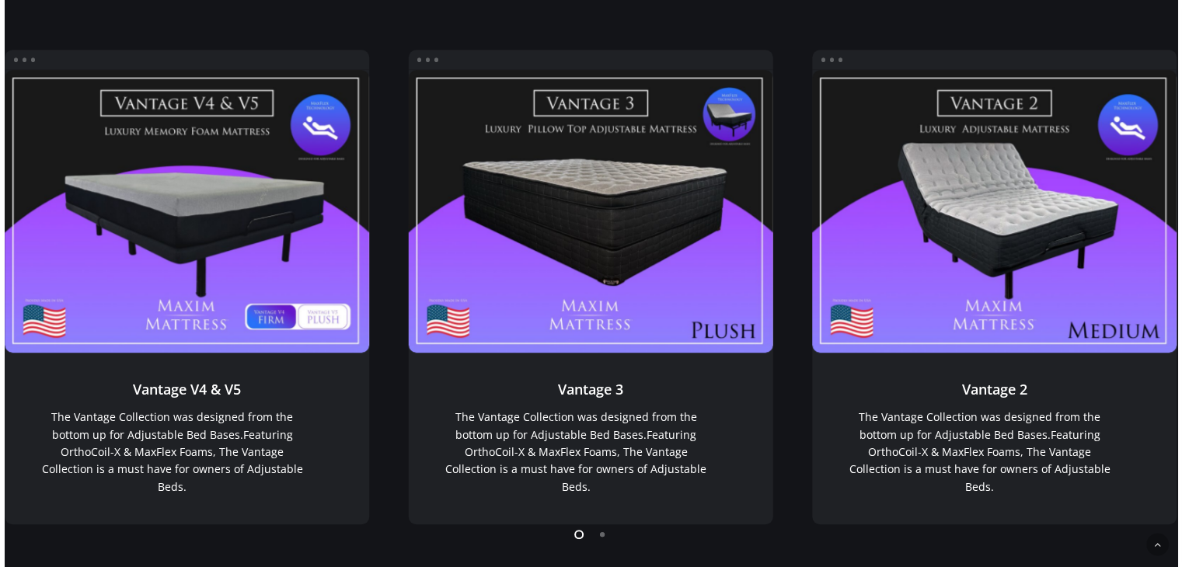
scroll to position [1255, 0]
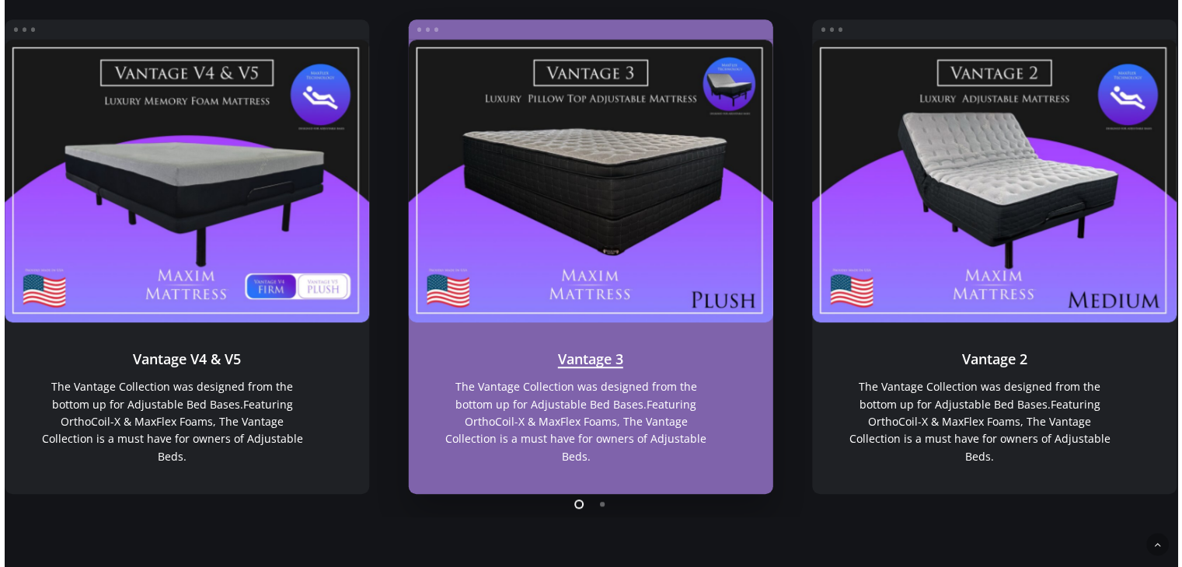
click at [591, 151] on link "Vantage 3" at bounding box center [590, 181] width 365 height 283
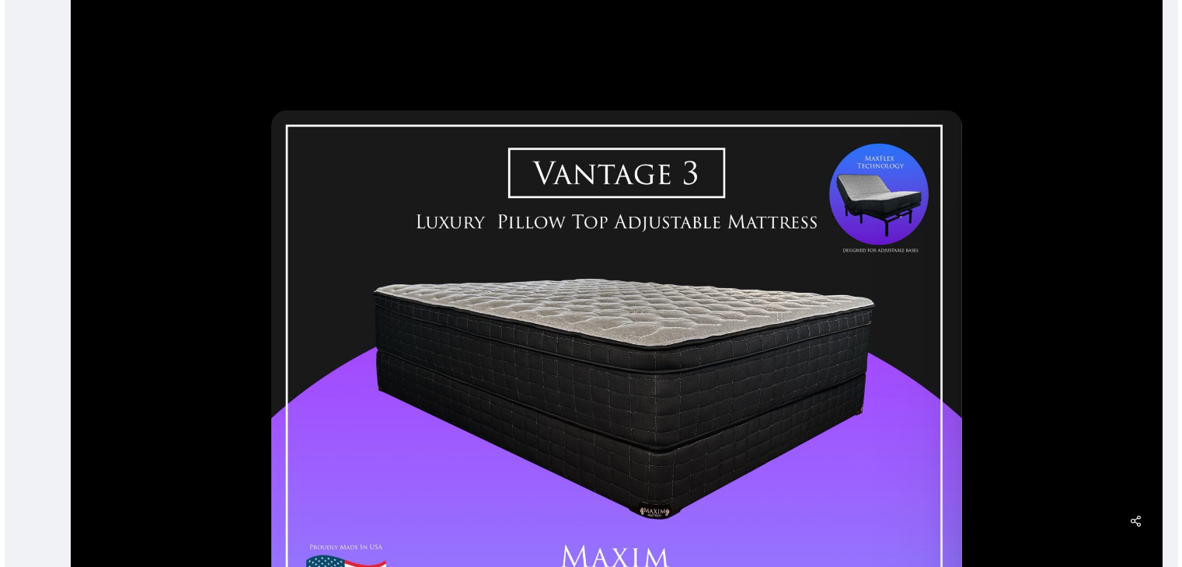
scroll to position [283, 0]
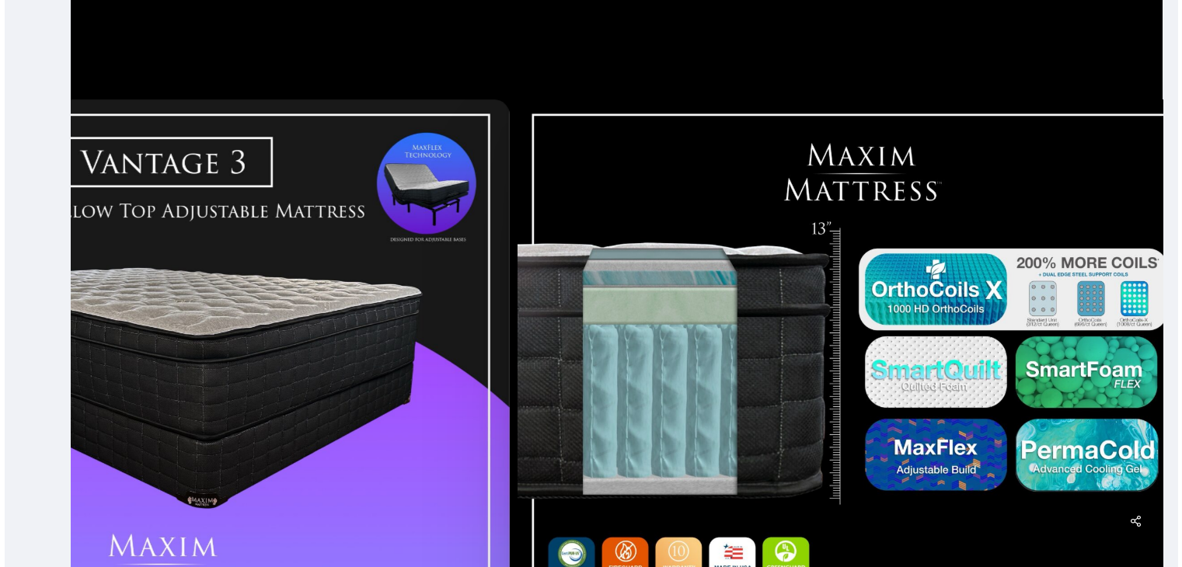
click at [643, 427] on div at bounding box center [863, 367] width 699 height 549
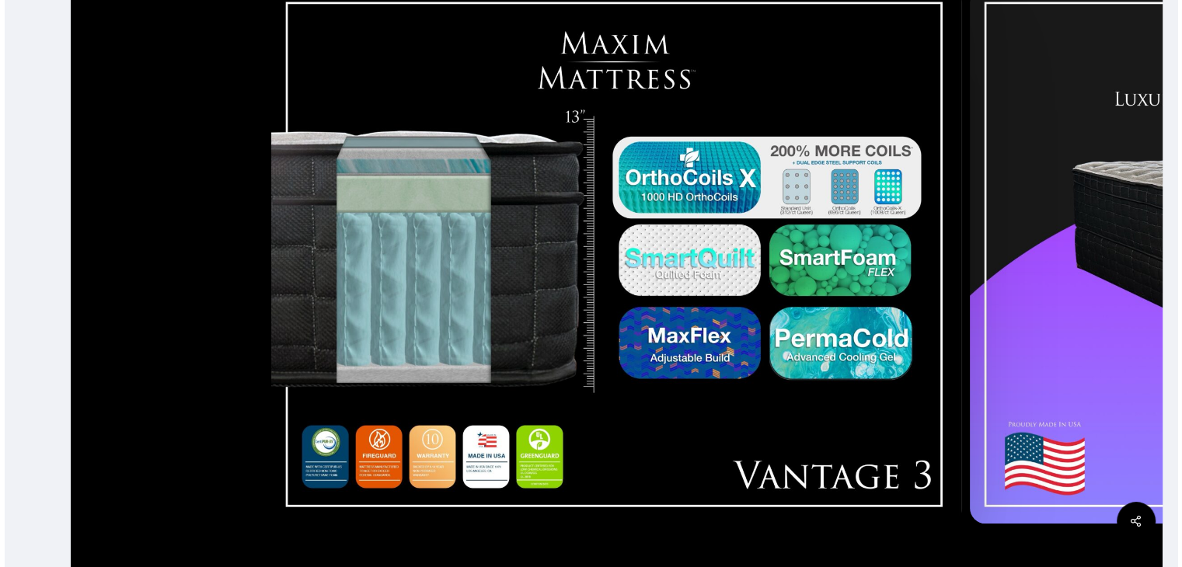
scroll to position [396, 0]
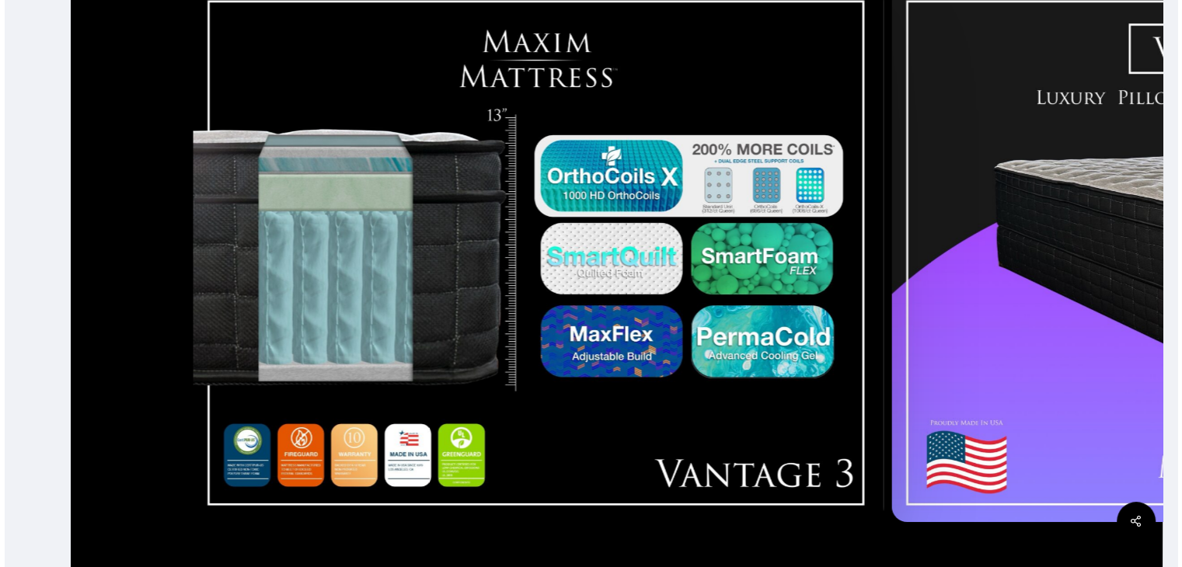
click at [615, 299] on div at bounding box center [538, 254] width 699 height 549
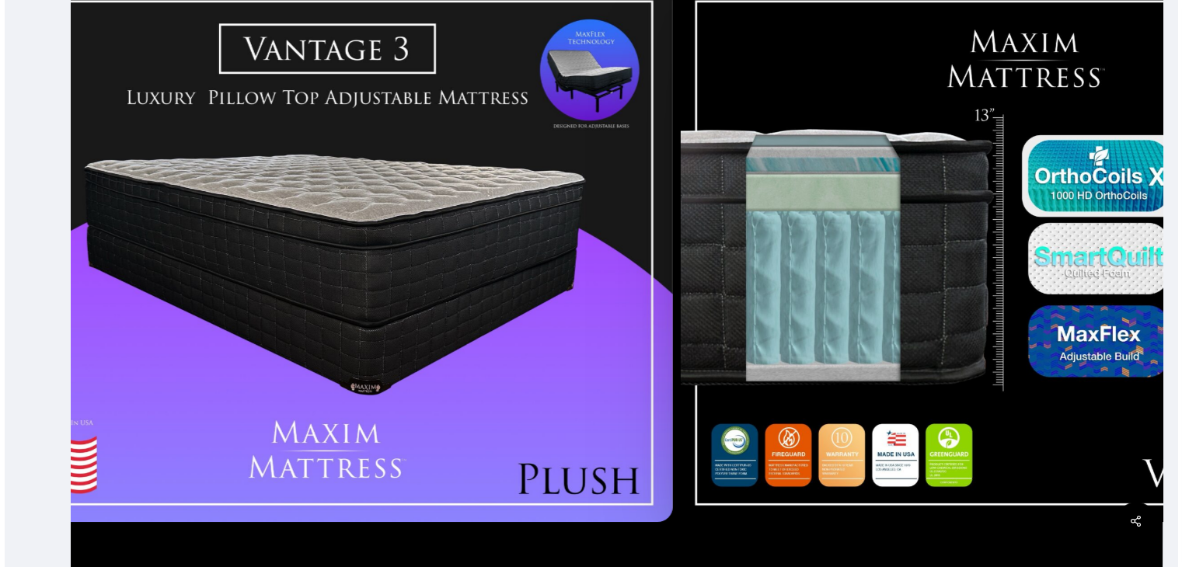
click at [1088, 405] on div at bounding box center [1025, 254] width 699 height 549
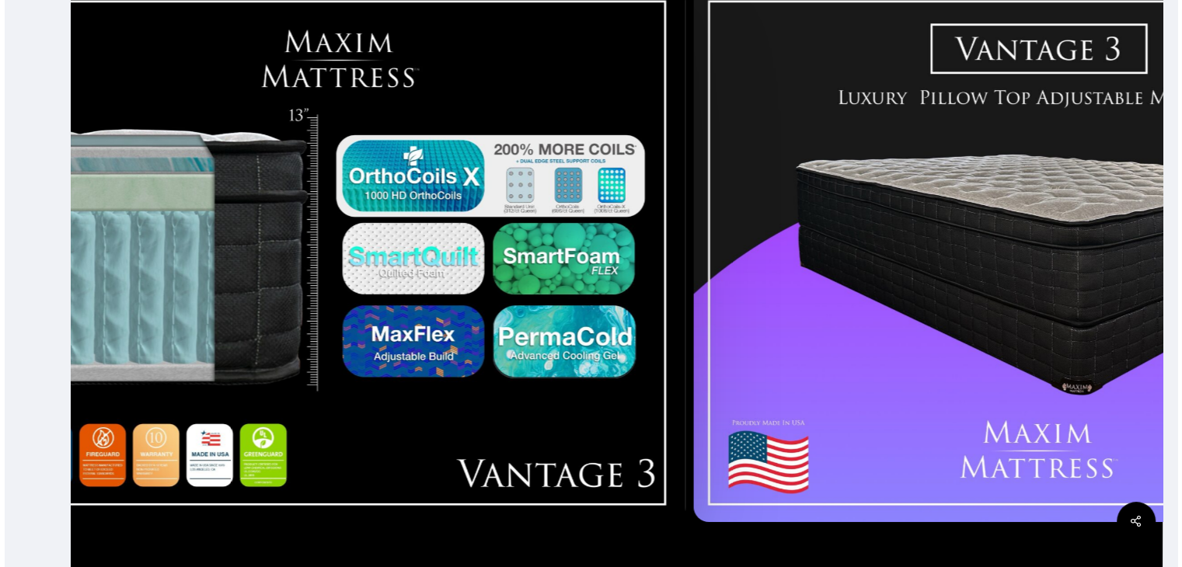
click at [1146, 386] on div at bounding box center [1038, 254] width 699 height 549
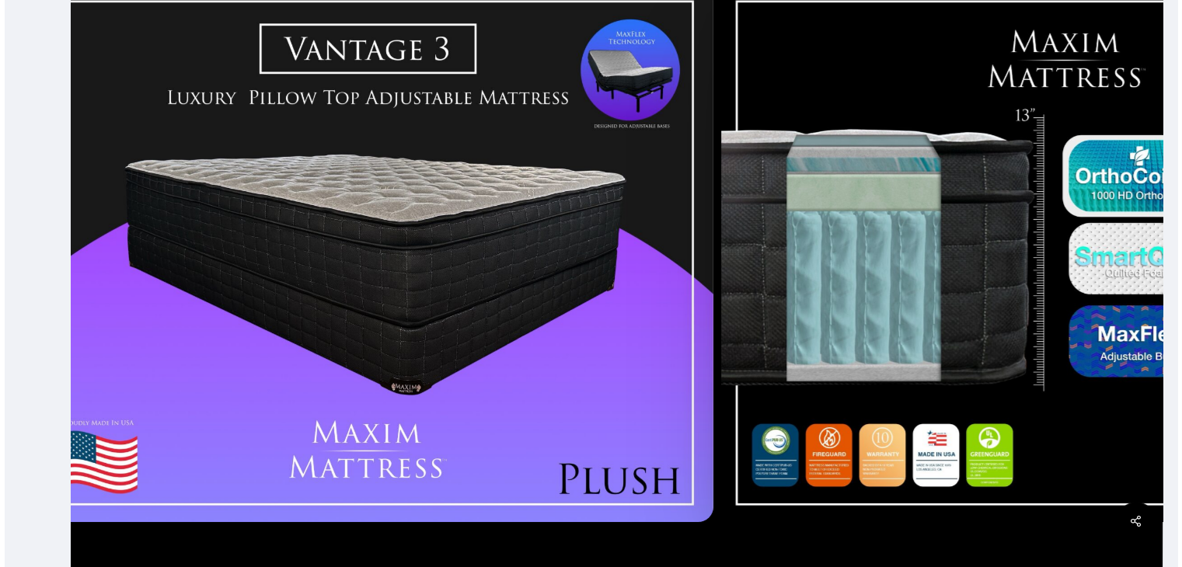
click at [908, 386] on div at bounding box center [1066, 254] width 699 height 549
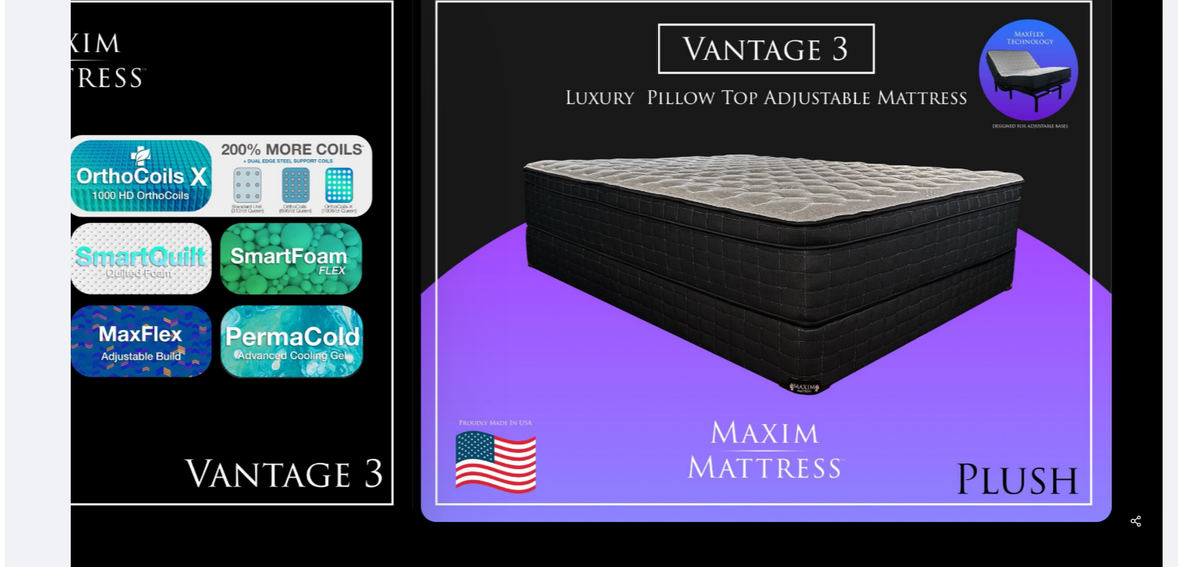
click at [1181, 424] on html "Skip to main content Hit enter to search or ESC to close Close Search Maxim Mat…" at bounding box center [591, 189] width 1182 height 1170
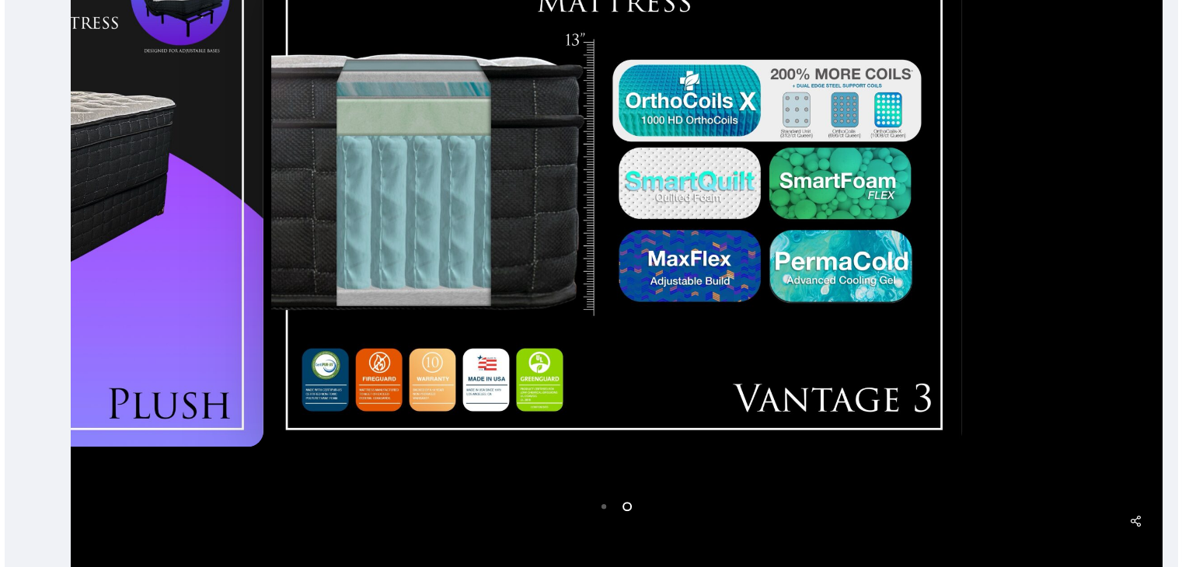
scroll to position [474, 0]
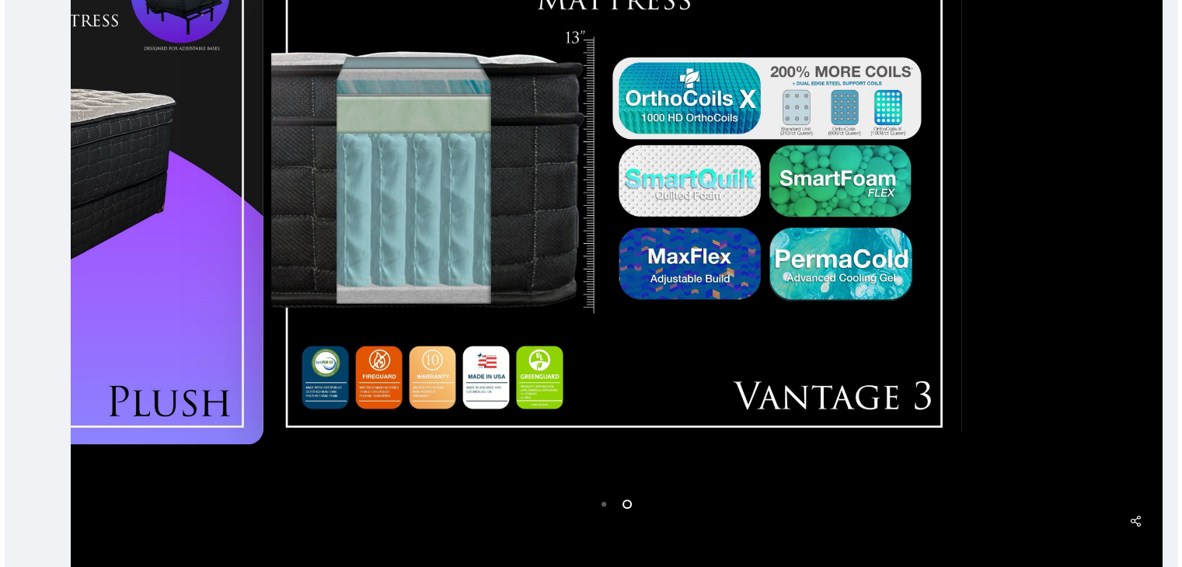
click at [721, 106] on img at bounding box center [616, 175] width 691 height 535
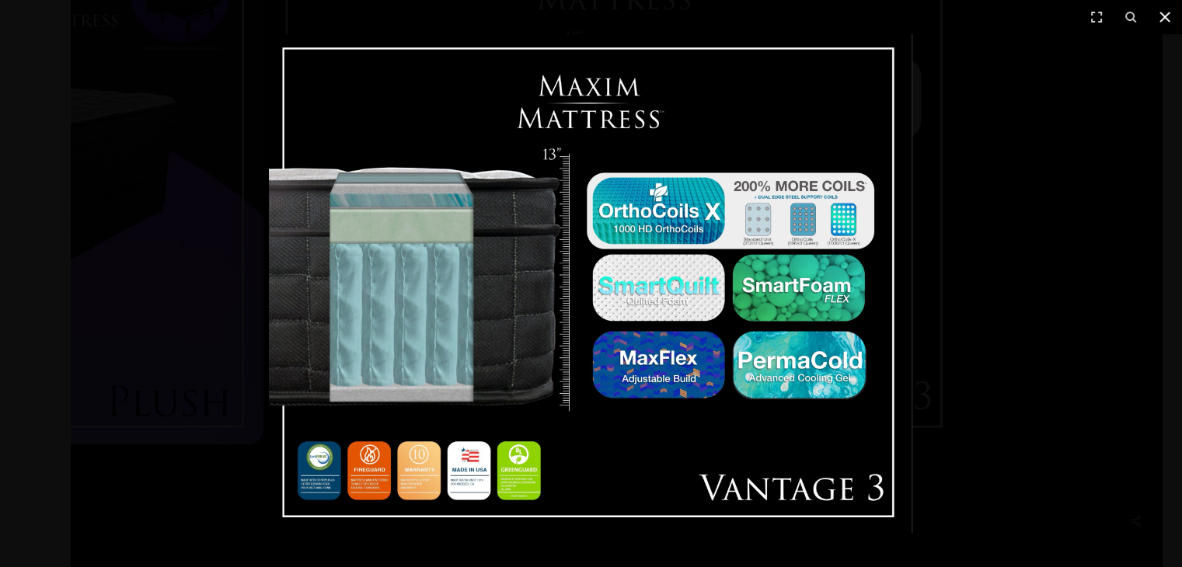
click at [1170, 19] on div "1 / 1" at bounding box center [591, 283] width 1182 height 567
click at [1160, 24] on icon at bounding box center [1165, 17] width 19 height 19
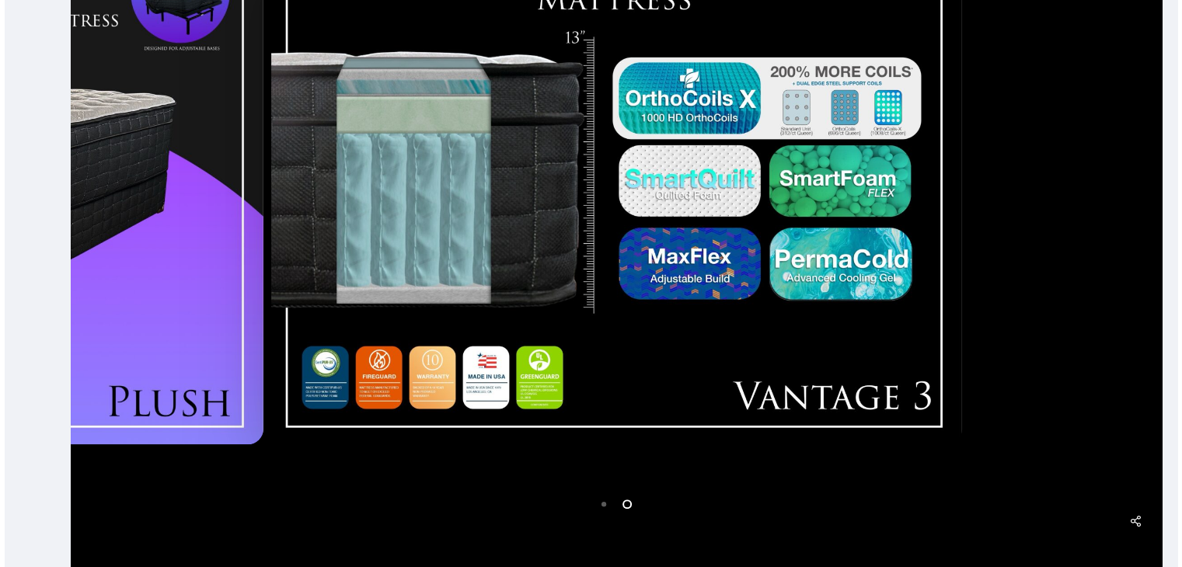
scroll to position [0, 0]
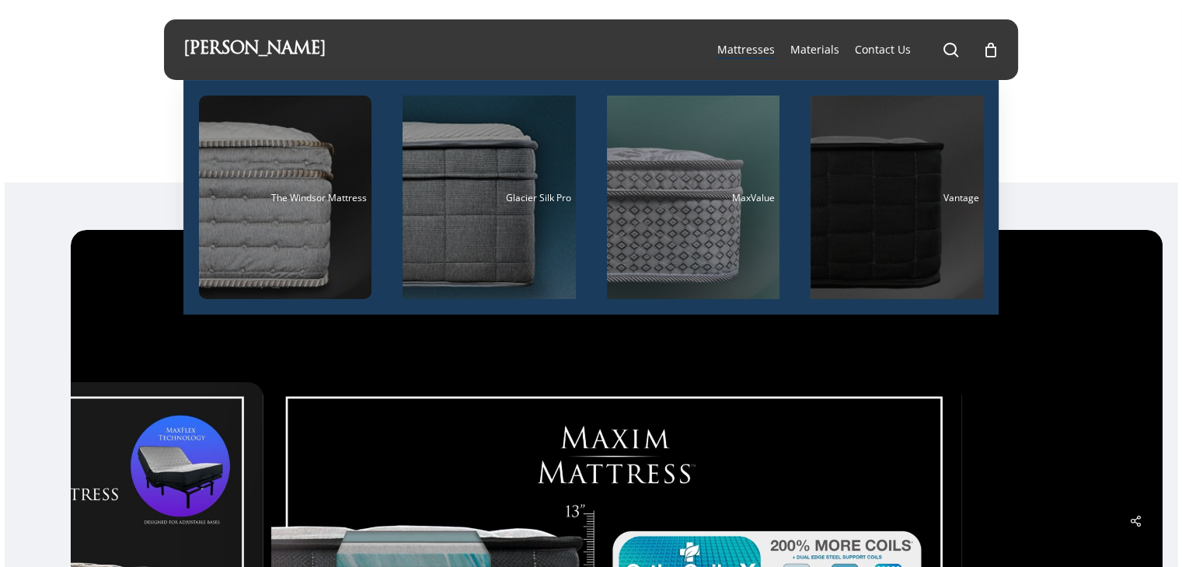
click at [916, 209] on div "Main Menu" at bounding box center [897, 198] width 173 height 204
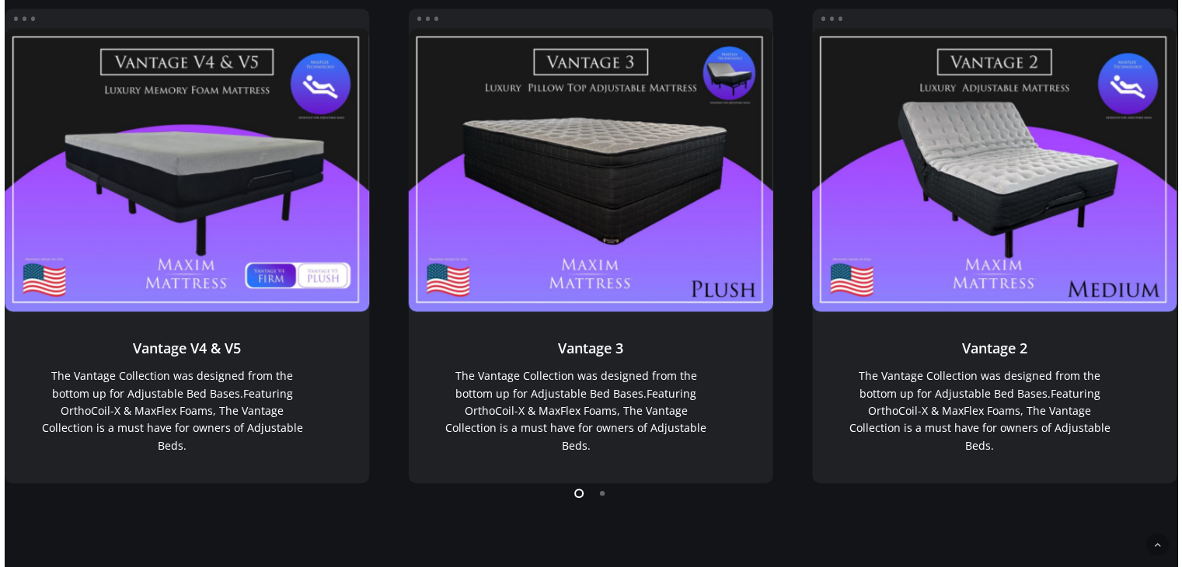
scroll to position [1270, 0]
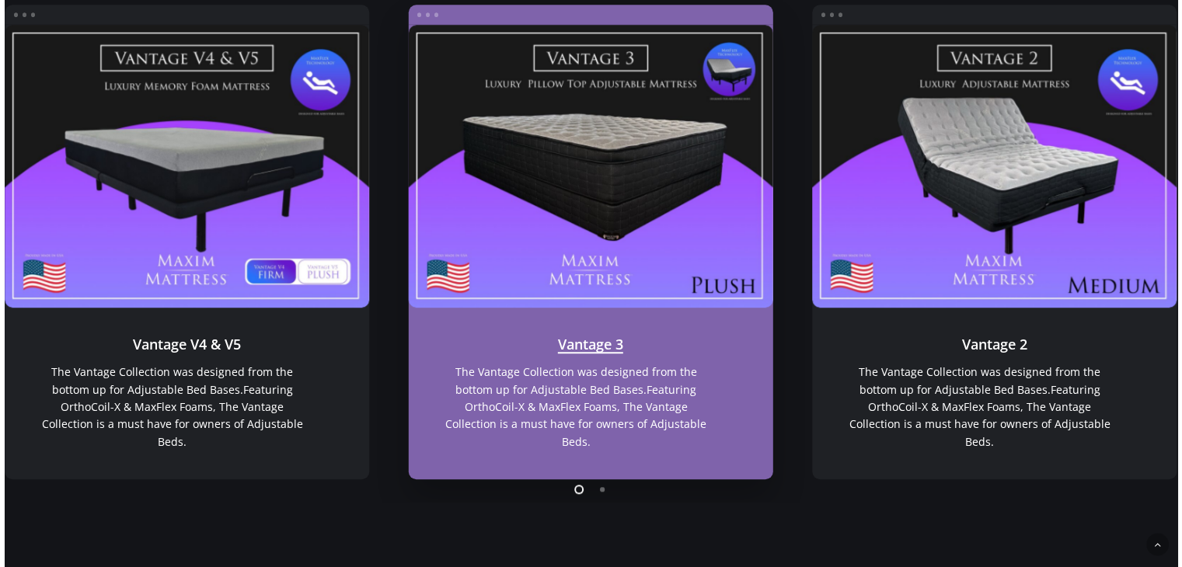
click at [668, 144] on link "Vantage 3" at bounding box center [590, 166] width 365 height 283
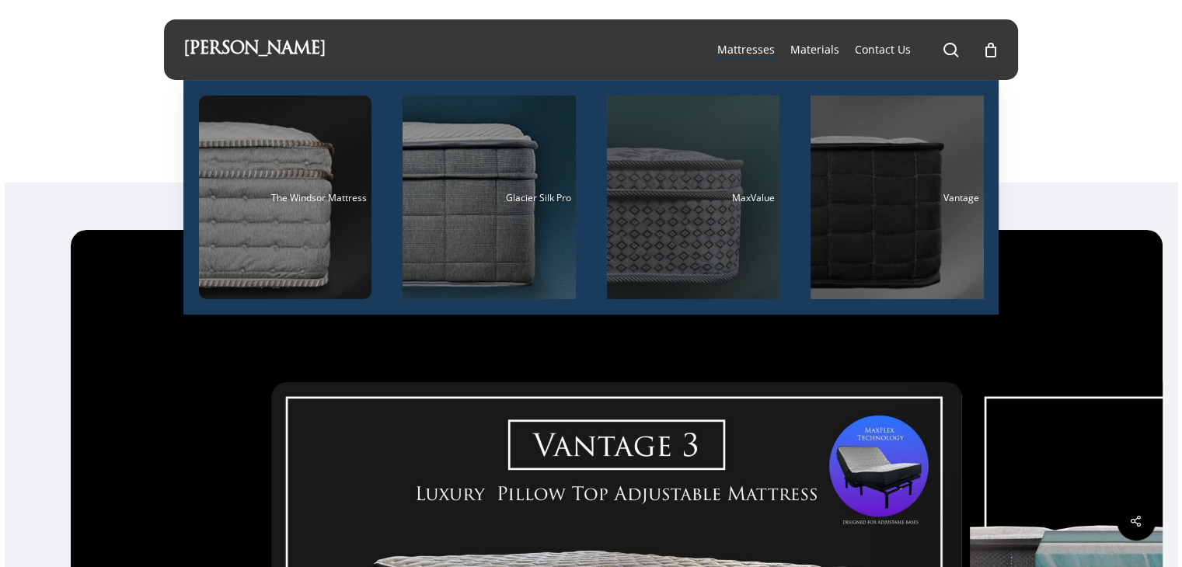
click at [681, 190] on div "Main Menu" at bounding box center [693, 198] width 173 height 204
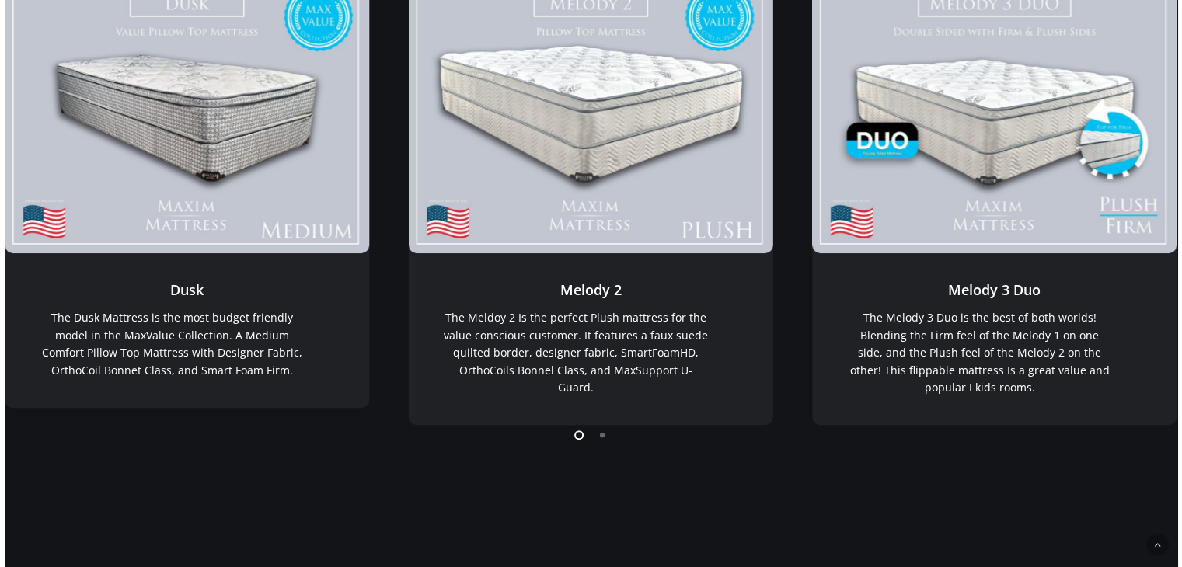
scroll to position [257, 0]
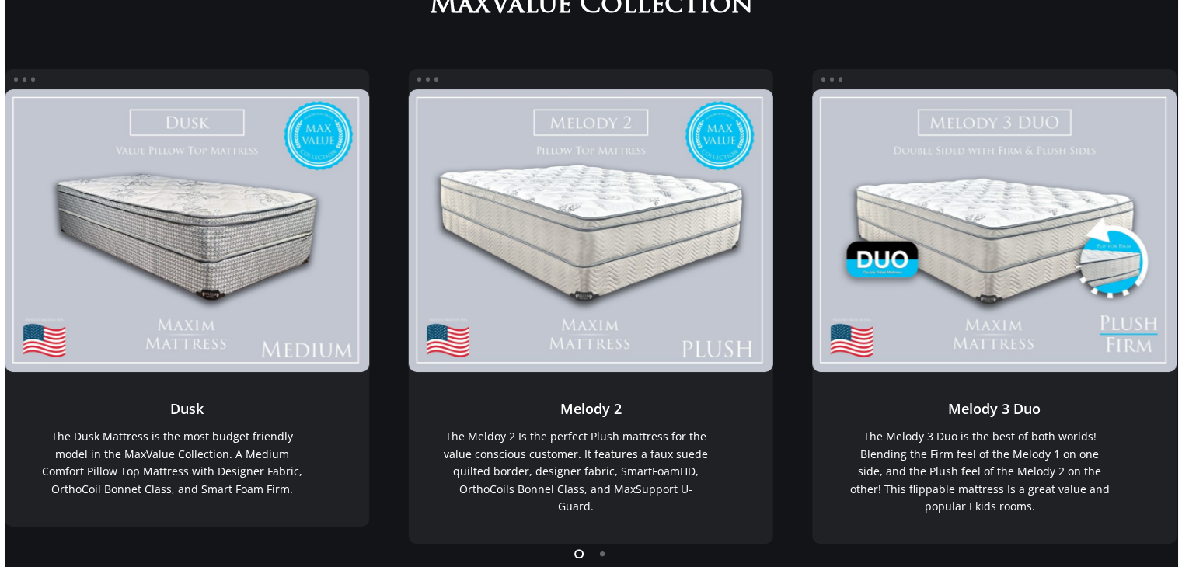
click at [681, 190] on link "Melody 2" at bounding box center [590, 230] width 365 height 283
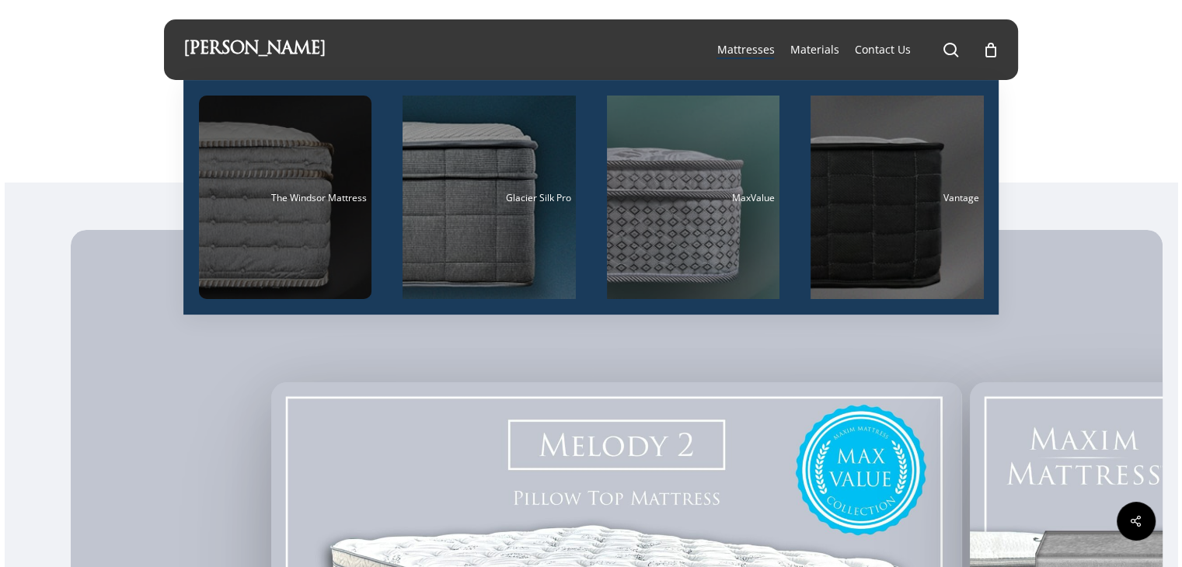
click at [284, 172] on div "Main Menu" at bounding box center [285, 198] width 173 height 204
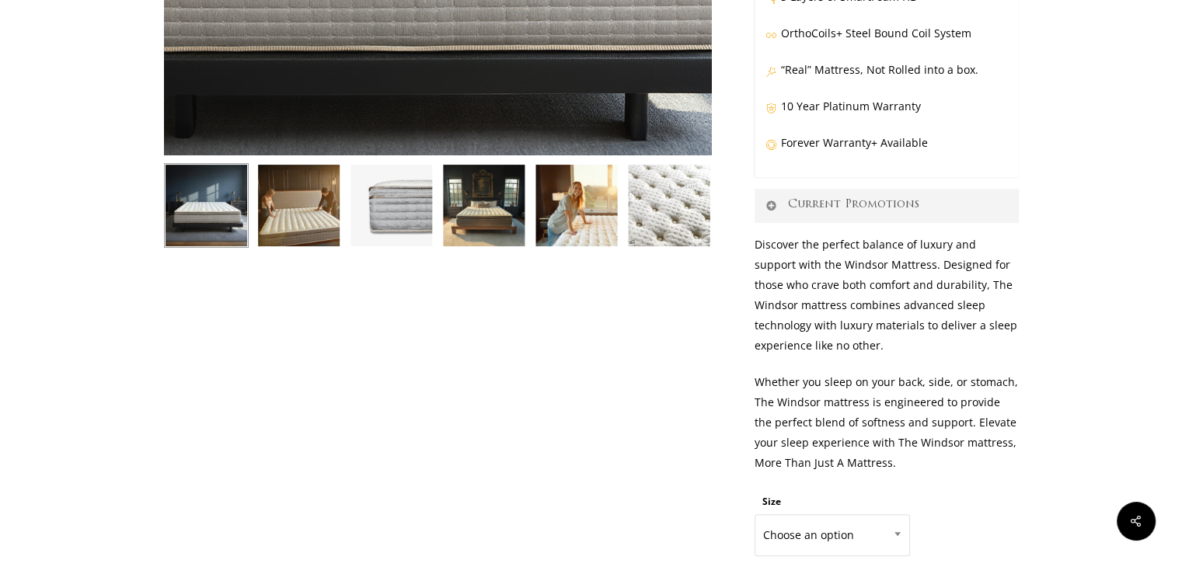
scroll to position [505, 0]
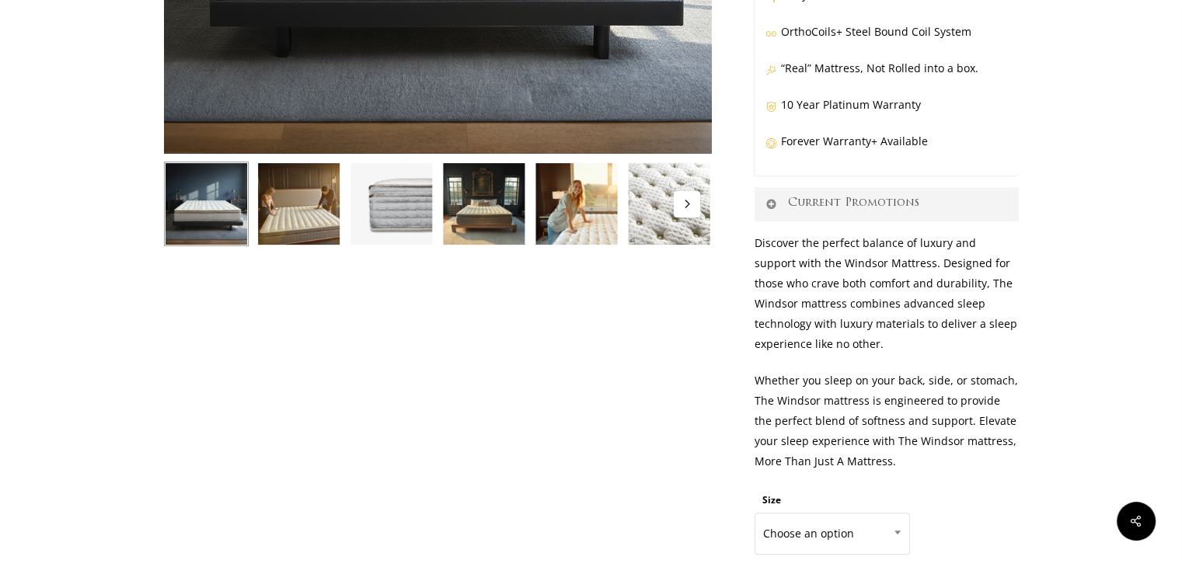
click at [693, 204] on button "Next" at bounding box center [687, 204] width 26 height 26
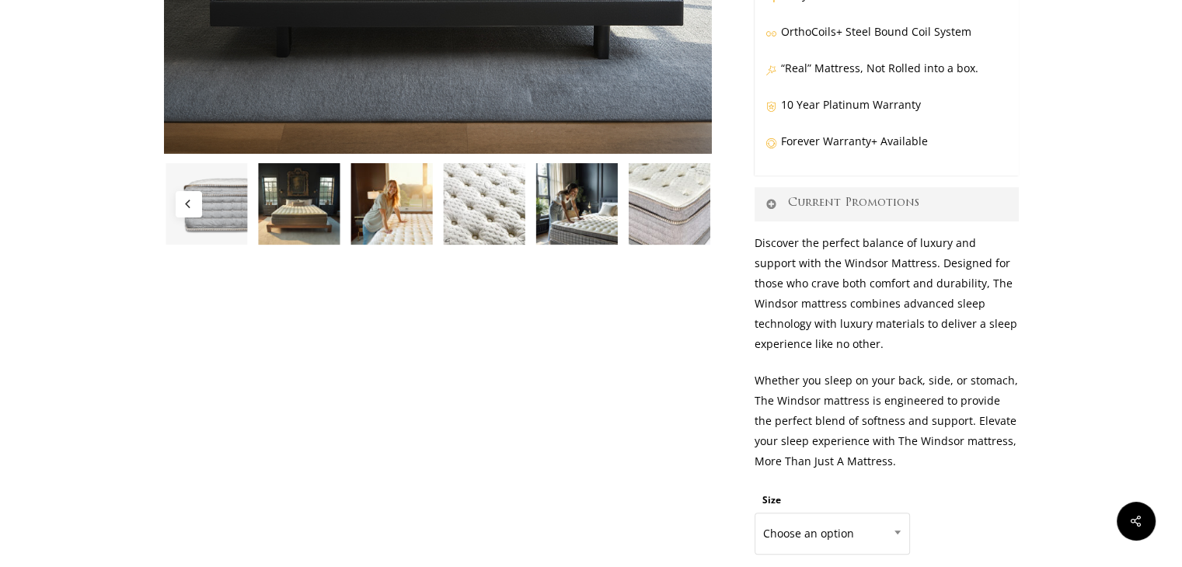
scroll to position [0, 0]
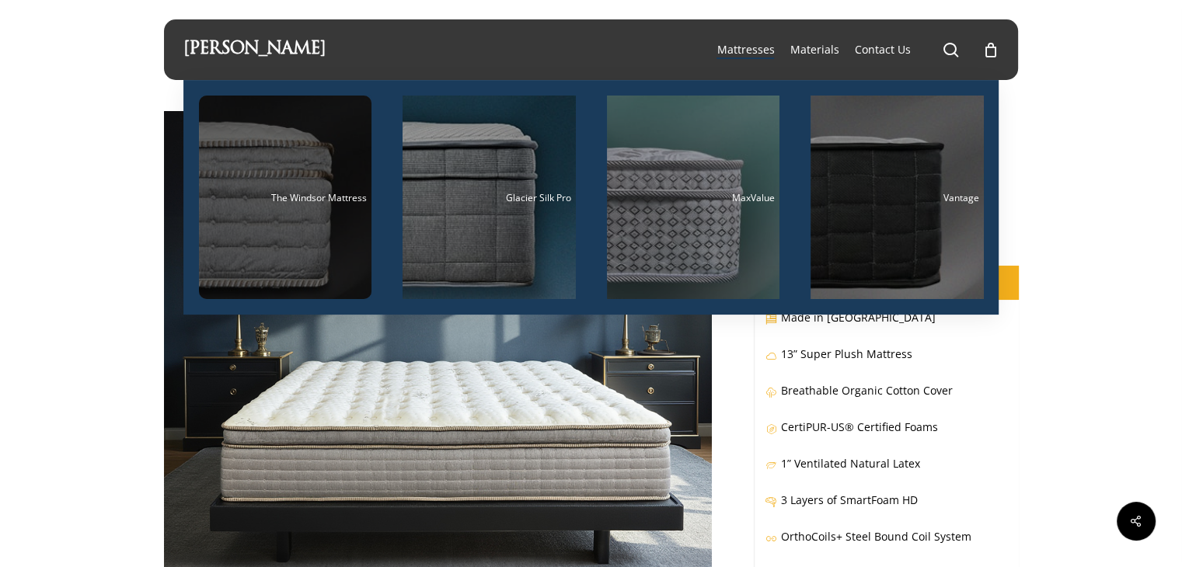
click at [272, 220] on div "Main Menu" at bounding box center [285, 198] width 173 height 204
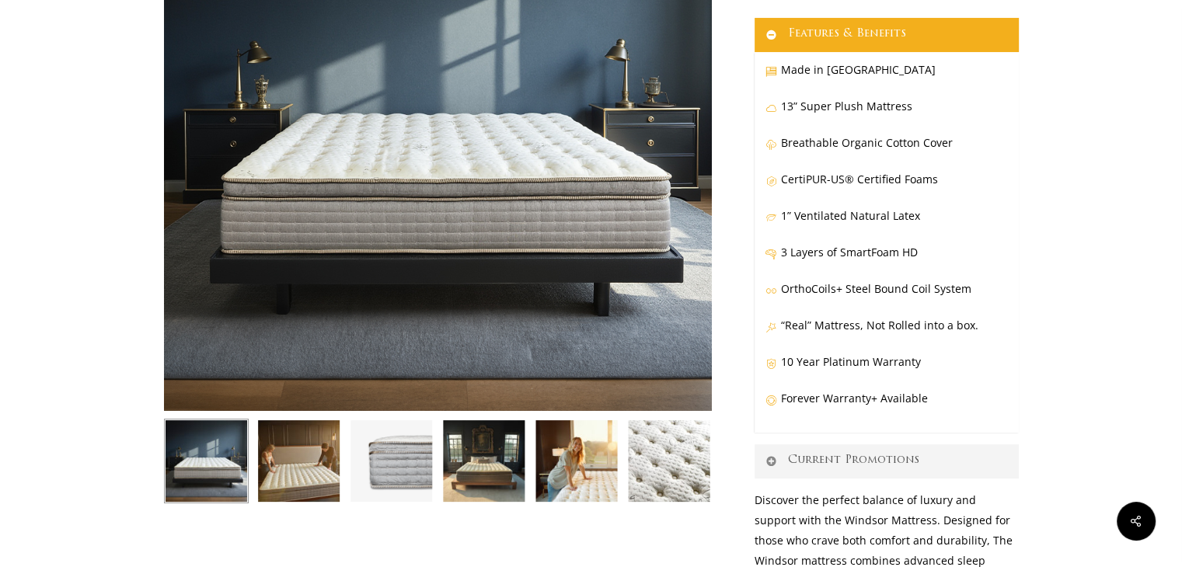
scroll to position [252, 0]
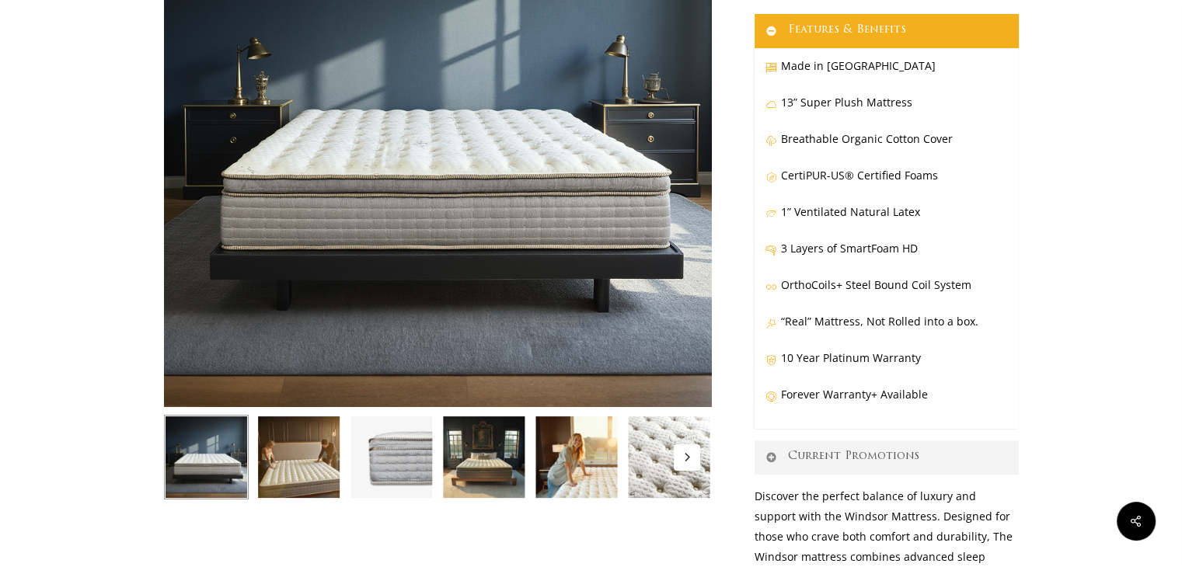
click at [685, 449] on button "Next" at bounding box center [687, 458] width 26 height 26
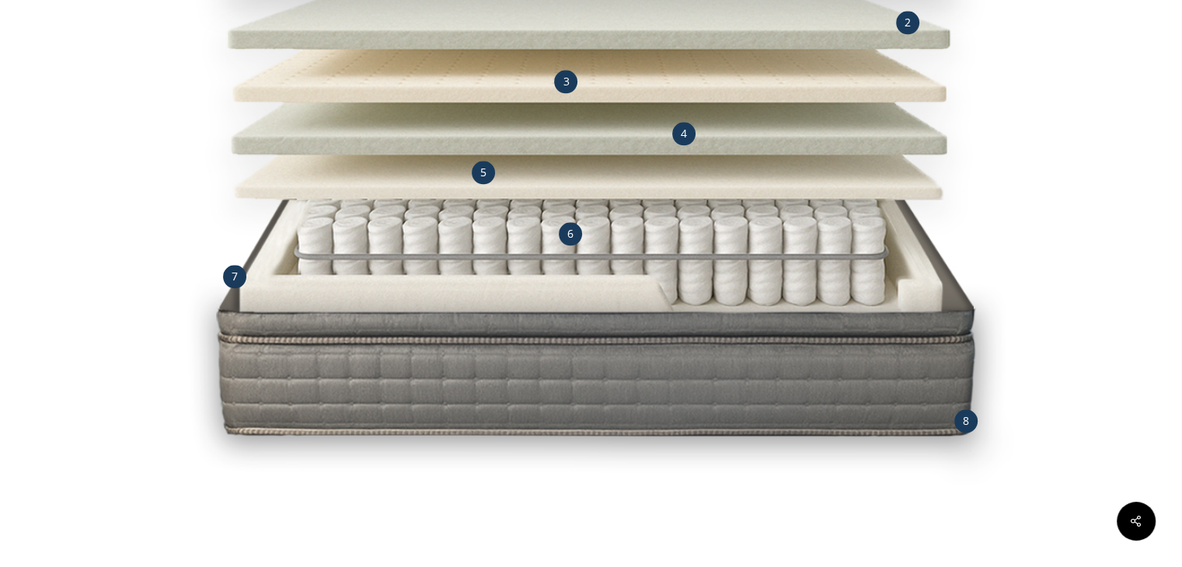
scroll to position [1741, 0]
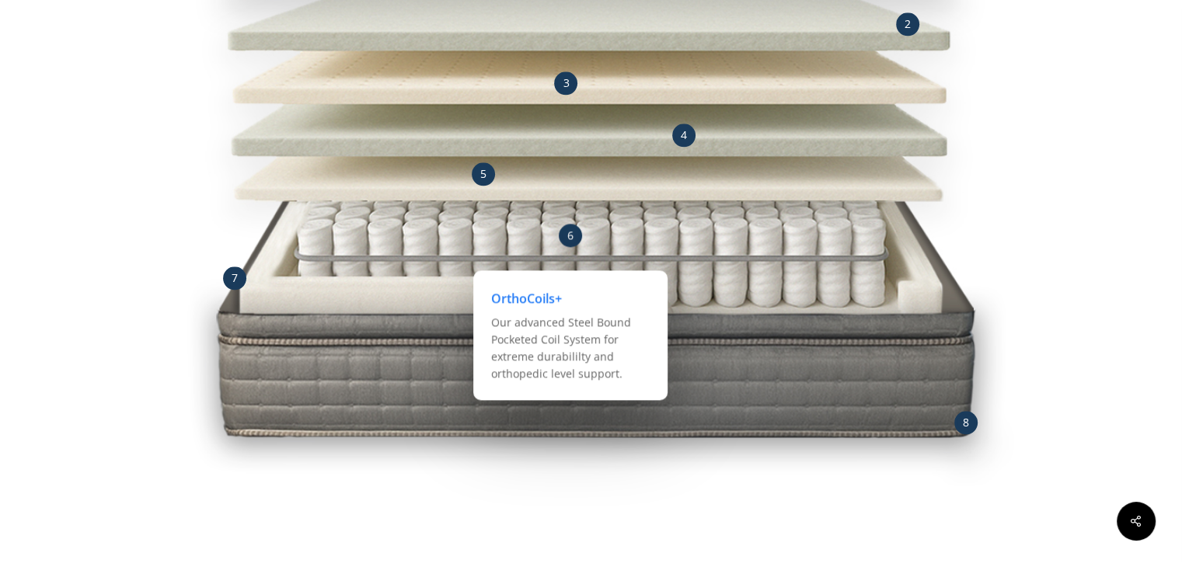
click at [567, 232] on span "6" at bounding box center [570, 235] width 6 height 15
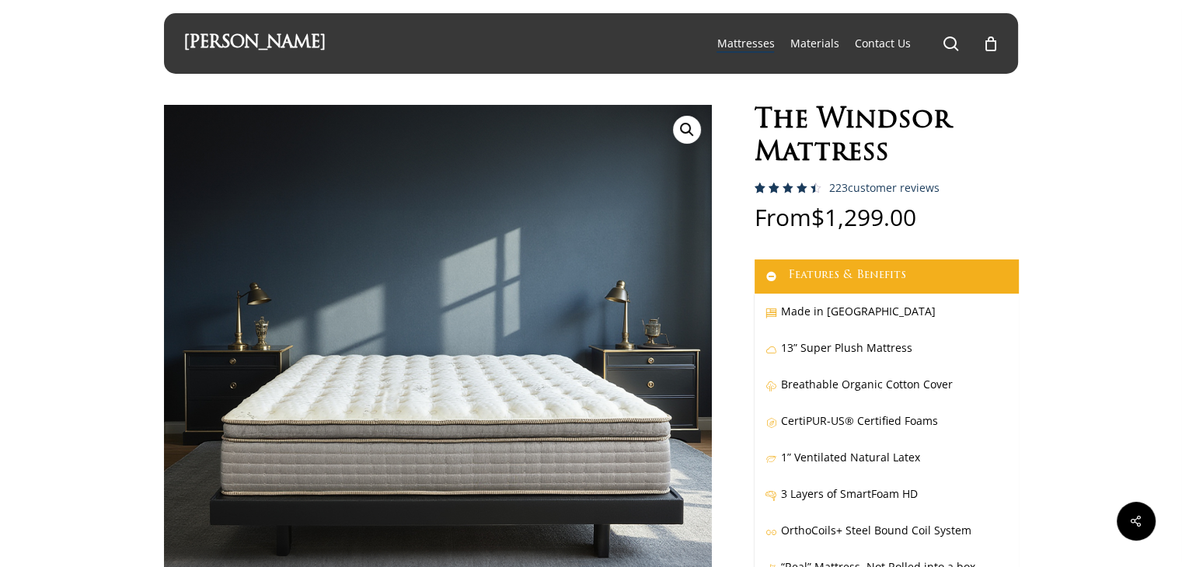
scroll to position [0, 0]
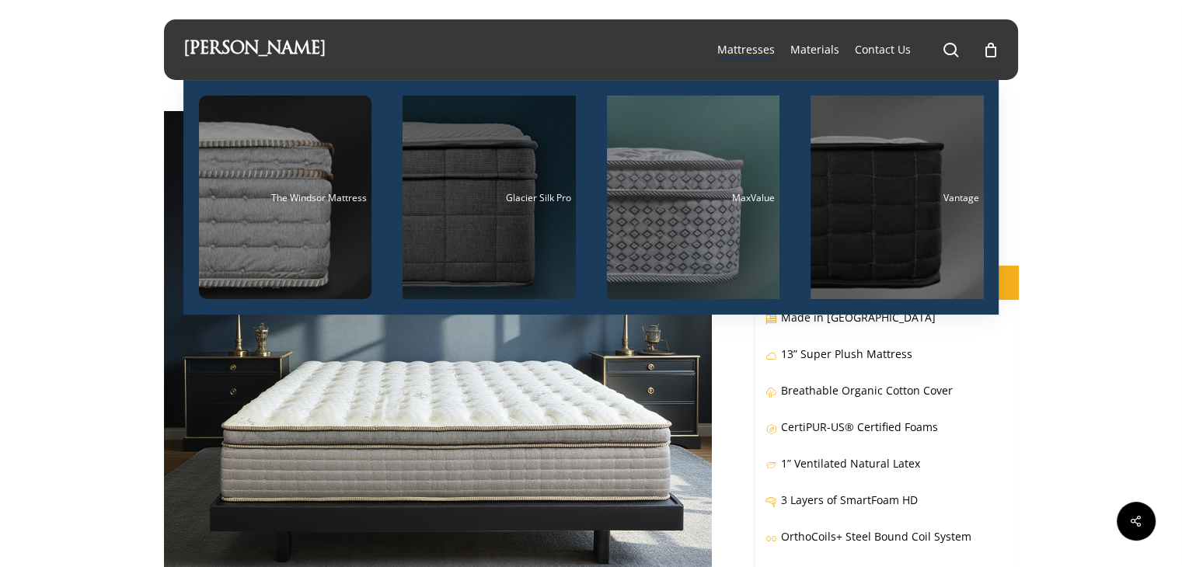
click at [488, 166] on div "Main Menu" at bounding box center [489, 198] width 173 height 204
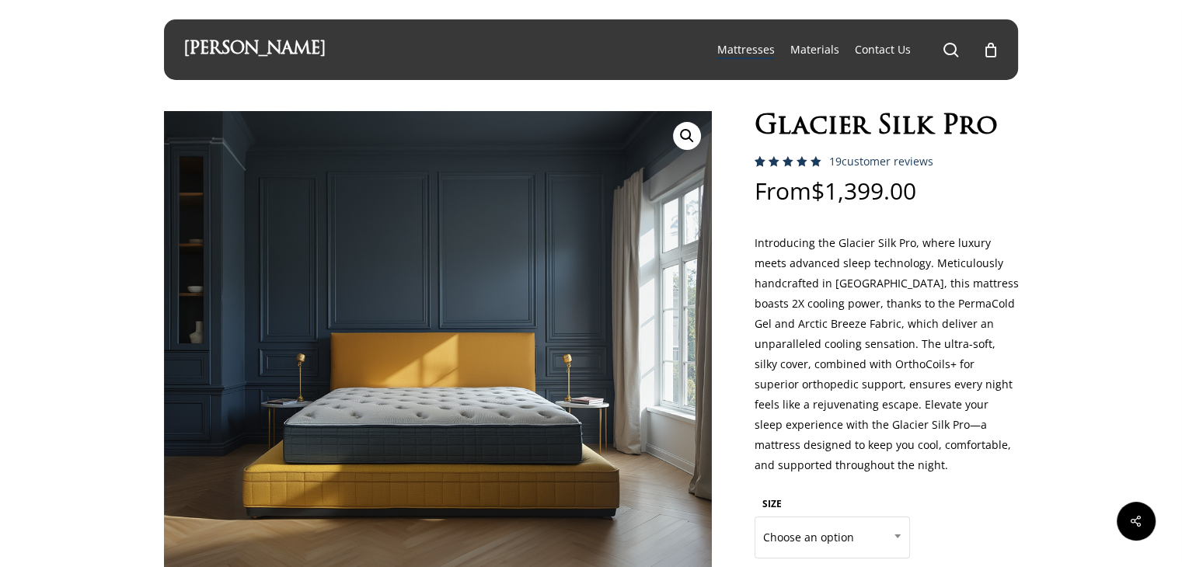
scroll to position [232, 0]
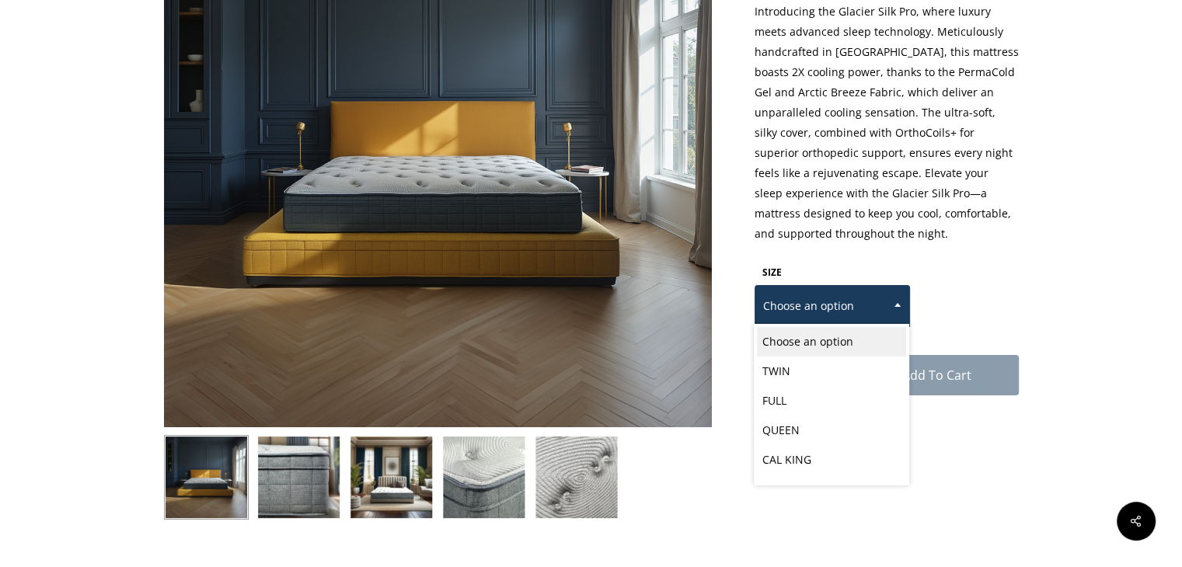
click at [843, 312] on span "Choose an option" at bounding box center [832, 306] width 154 height 33
select select "CAL KING"
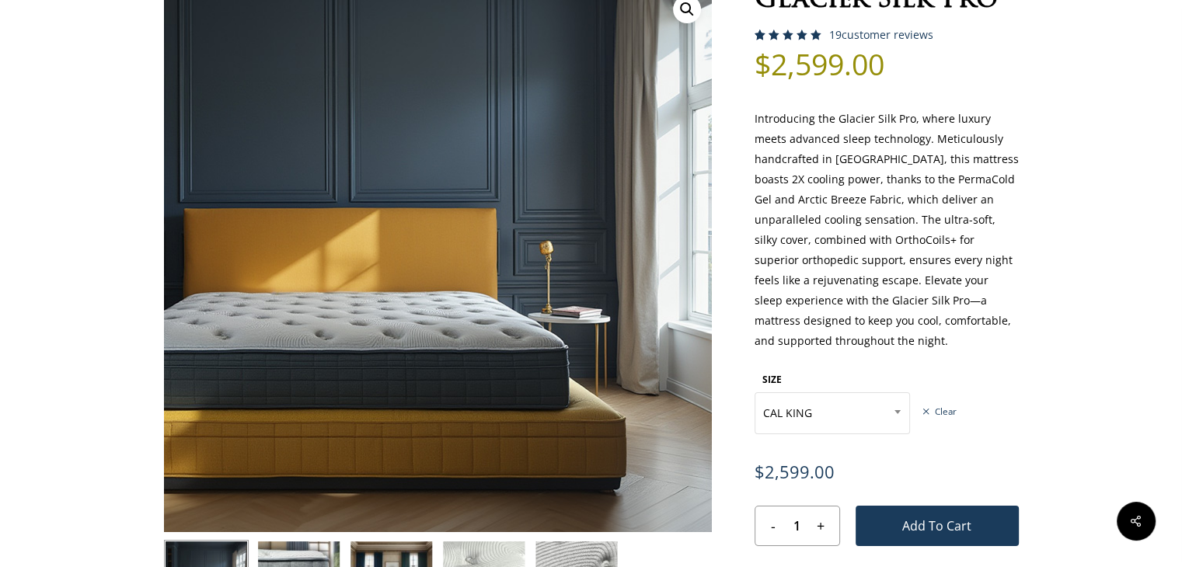
scroll to position [0, 0]
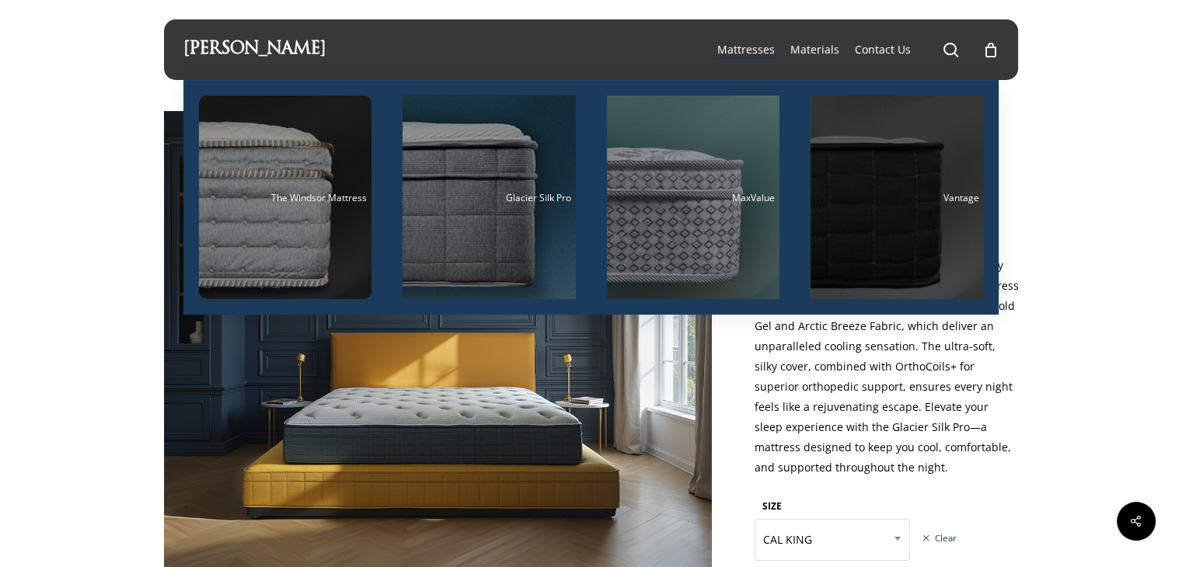
click at [892, 220] on div "Main Menu" at bounding box center [897, 198] width 173 height 204
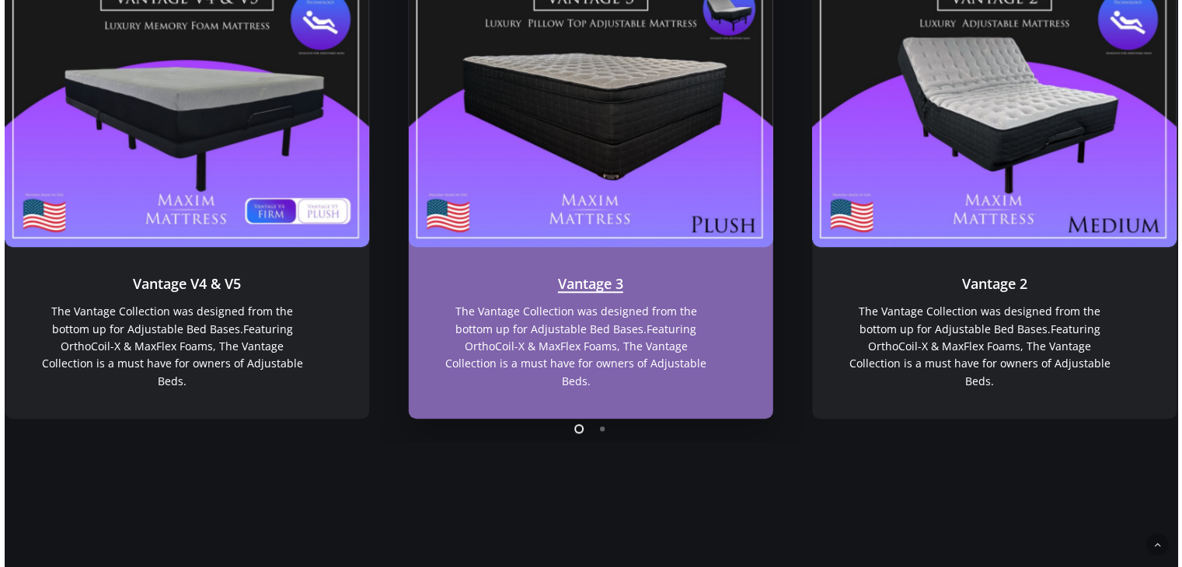
scroll to position [1343, 0]
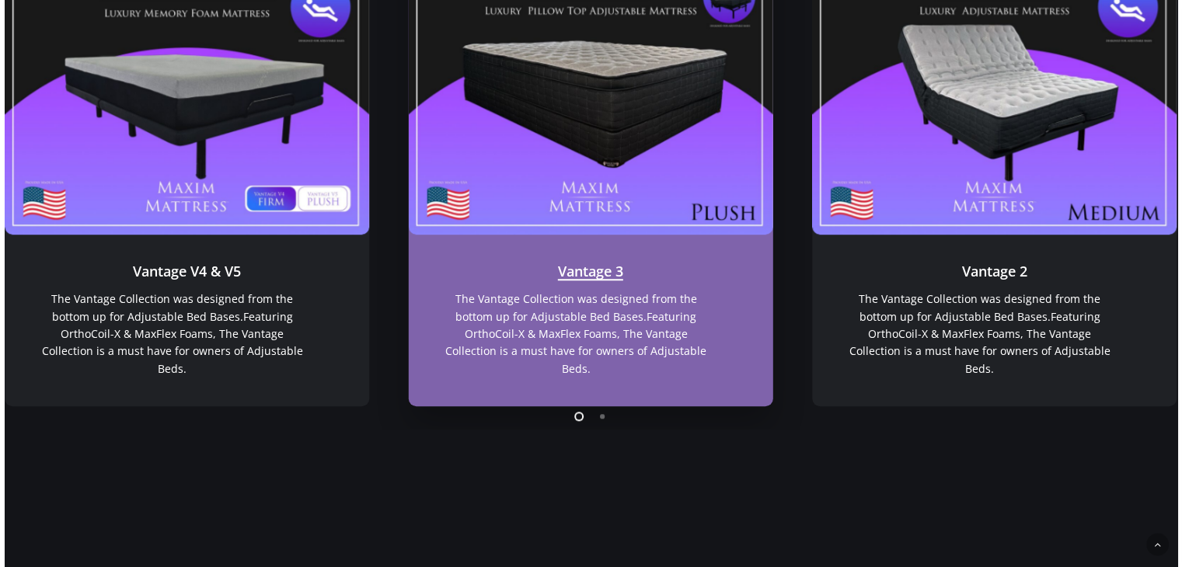
click at [639, 181] on link "Vantage 3" at bounding box center [590, 93] width 365 height 283
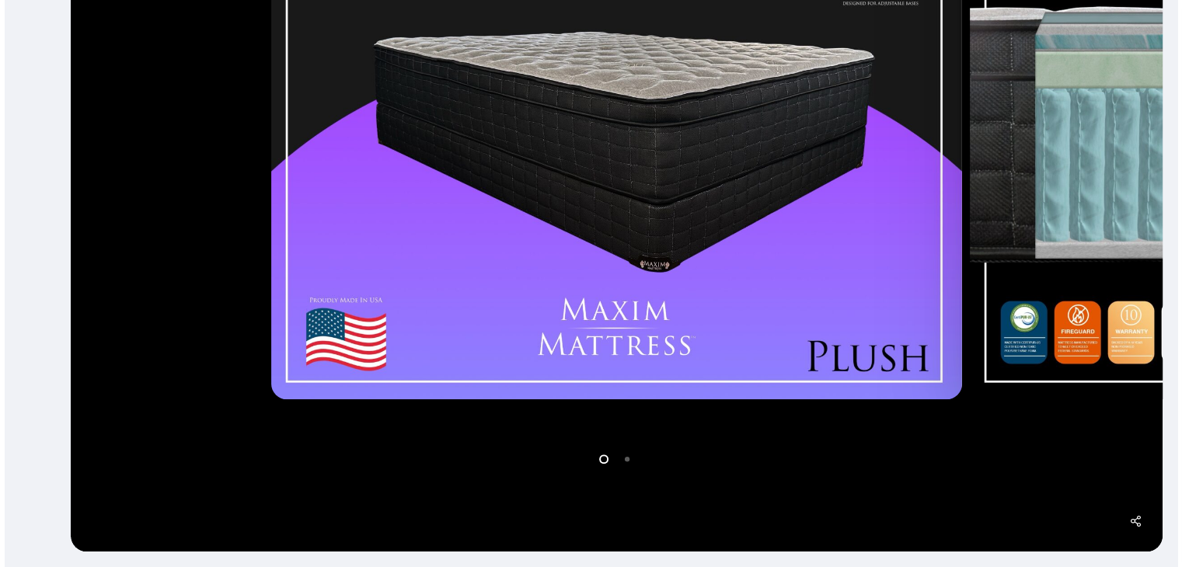
scroll to position [605, 0]
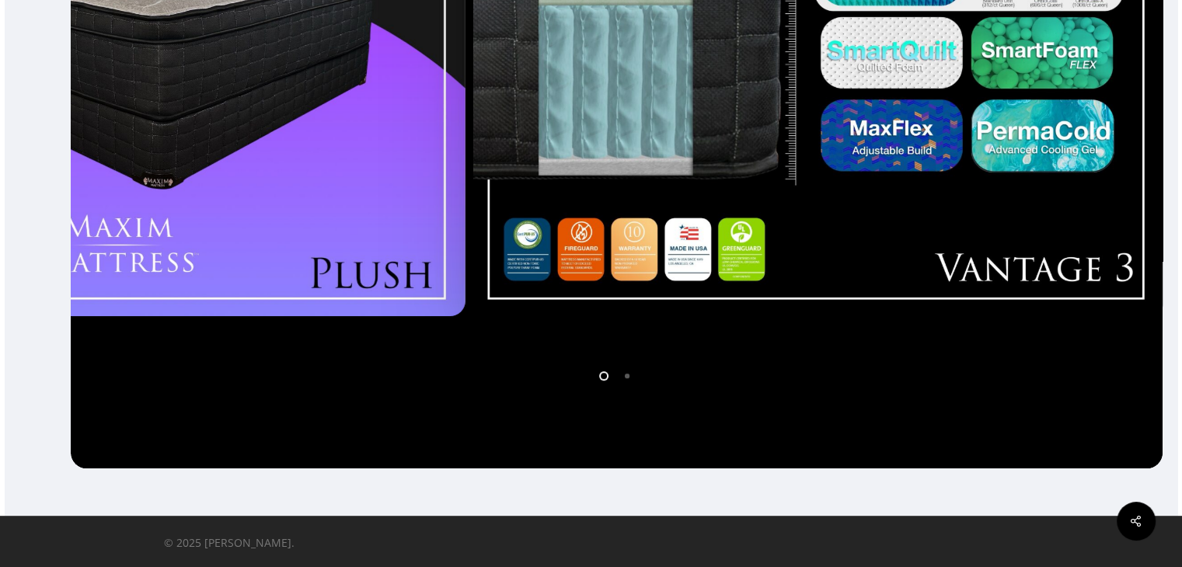
click at [441, 323] on div at bounding box center [616, 48] width 699 height 549
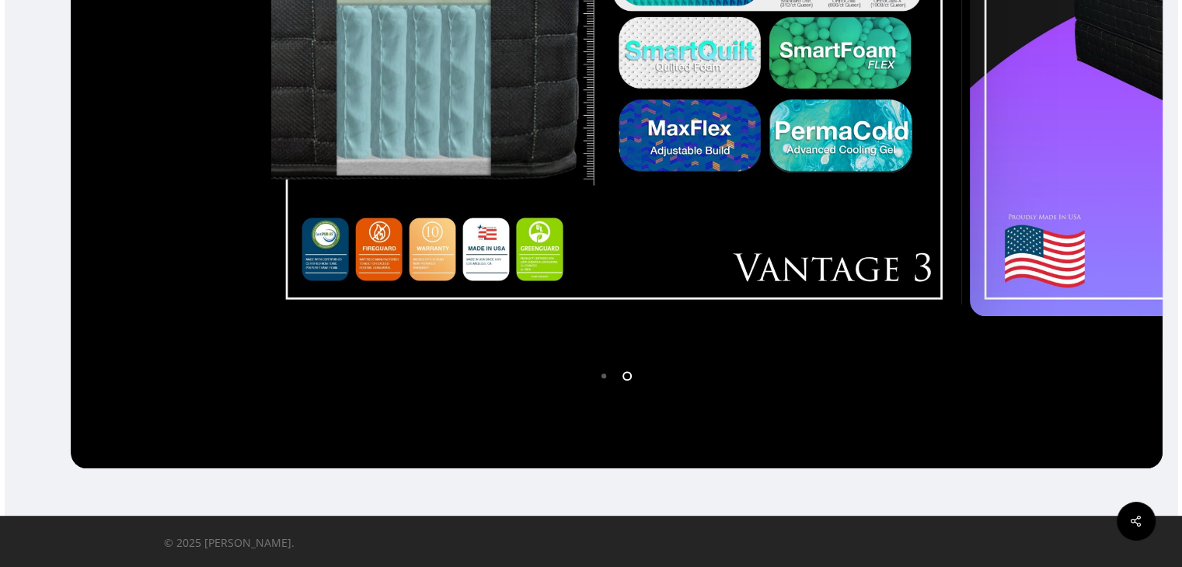
click at [612, 160] on div at bounding box center [616, 48] width 699 height 549
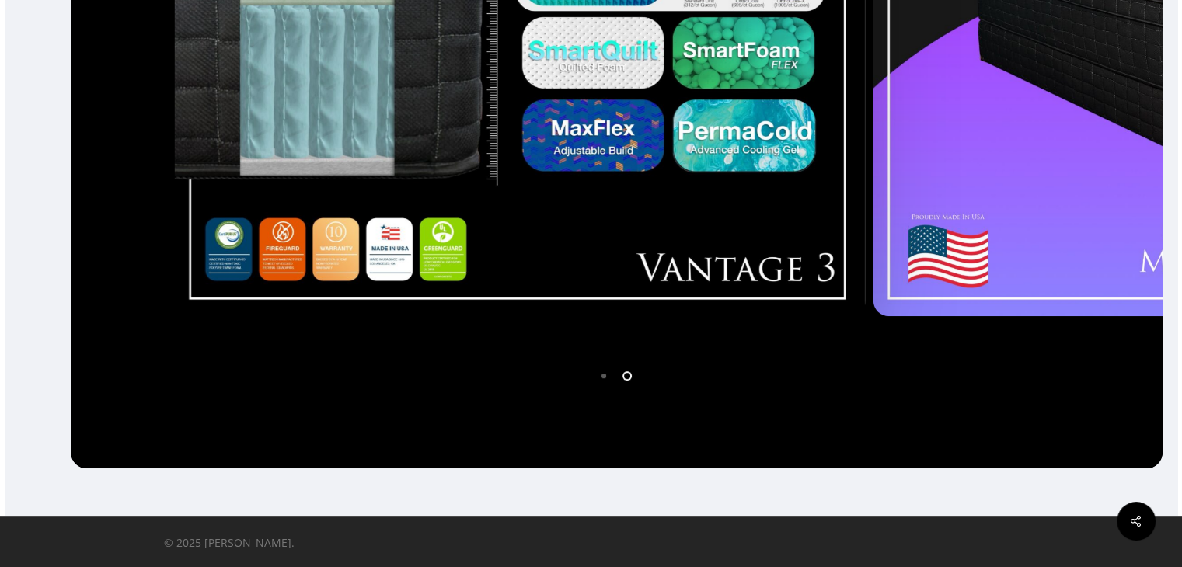
click at [515, 445] on div at bounding box center [617, 48] width 1092 height 841
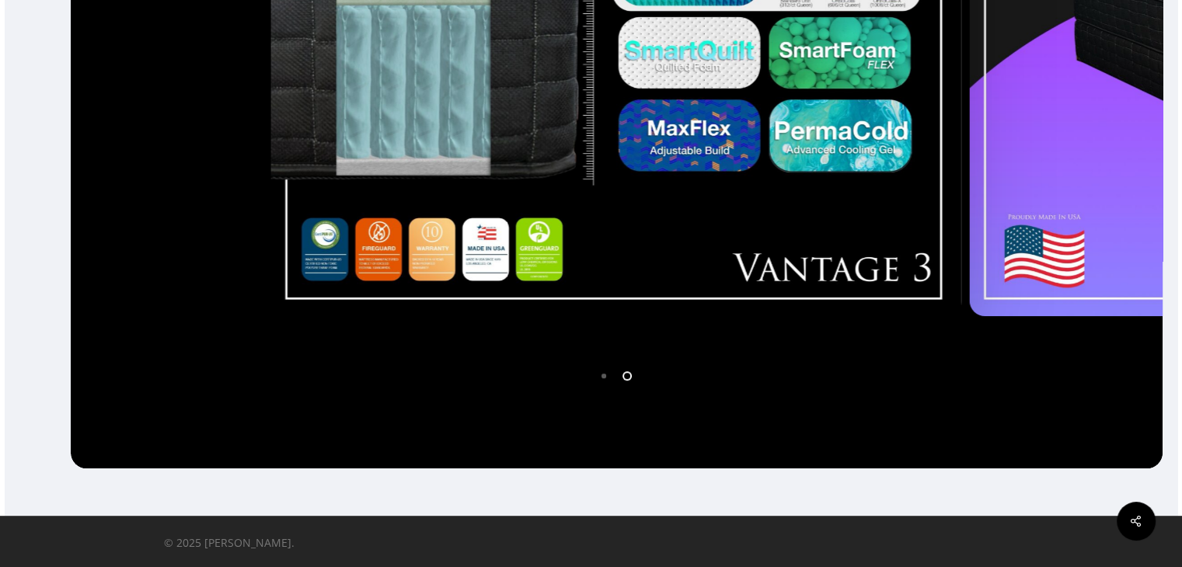
drag, startPoint x: 515, startPoint y: 445, endPoint x: 390, endPoint y: 589, distance: 190.1
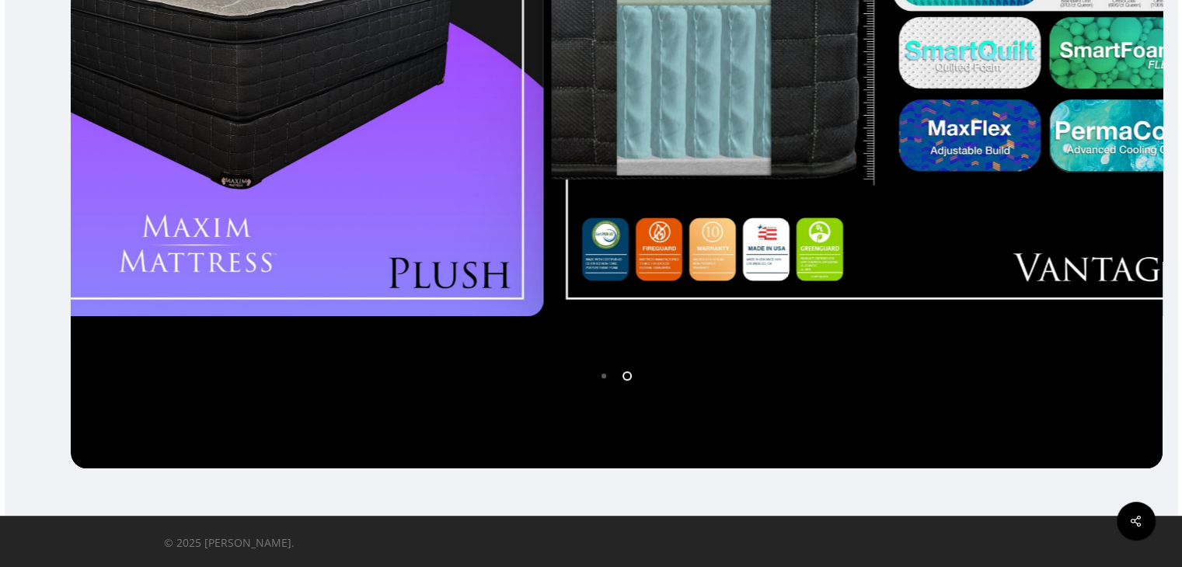
click at [499, 125] on div at bounding box center [197, 48] width 699 height 549
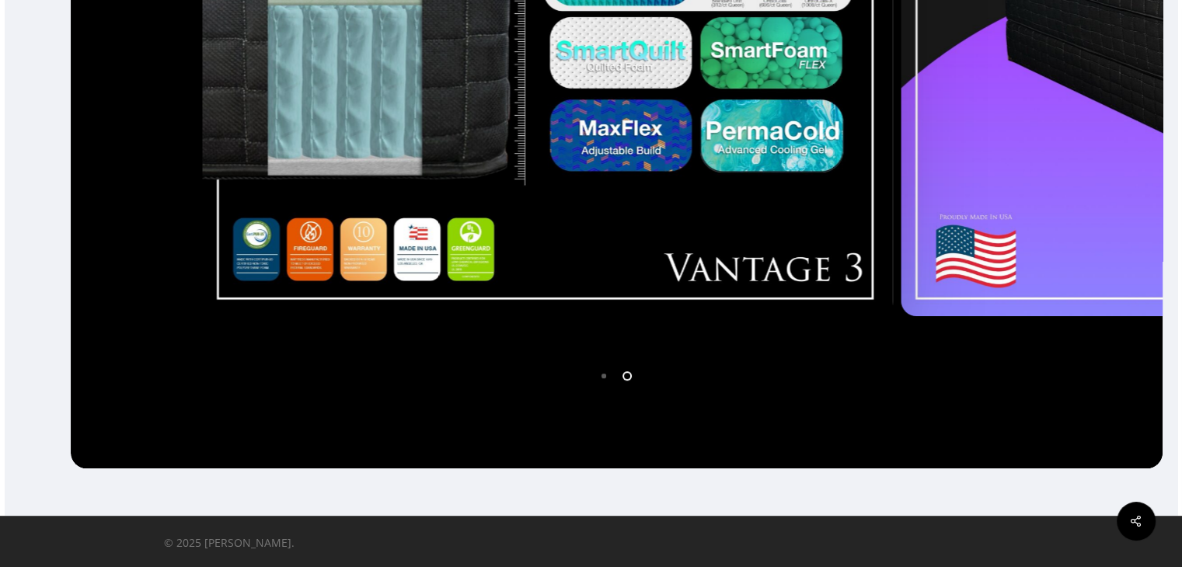
click at [447, 414] on div at bounding box center [617, 48] width 1092 height 841
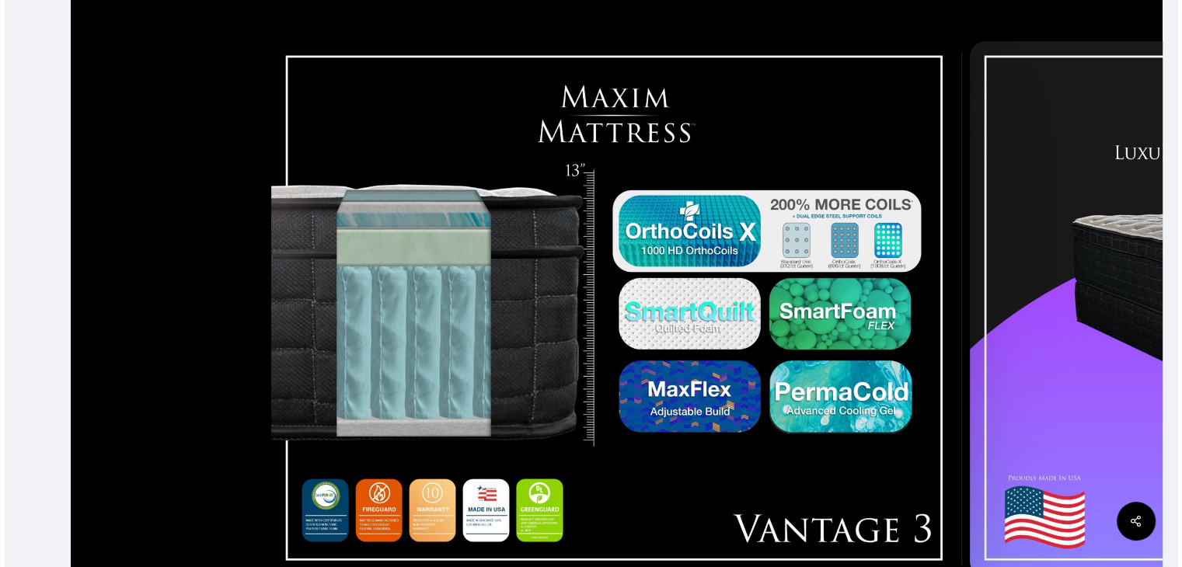
scroll to position [340, 0]
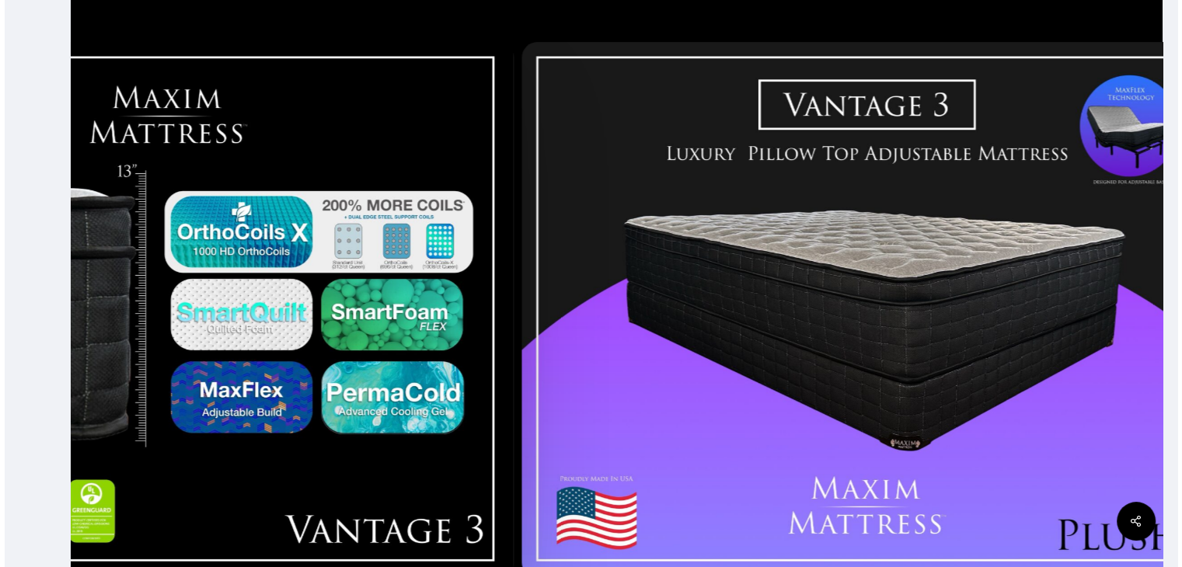
click at [295, 237] on div at bounding box center [168, 310] width 699 height 549
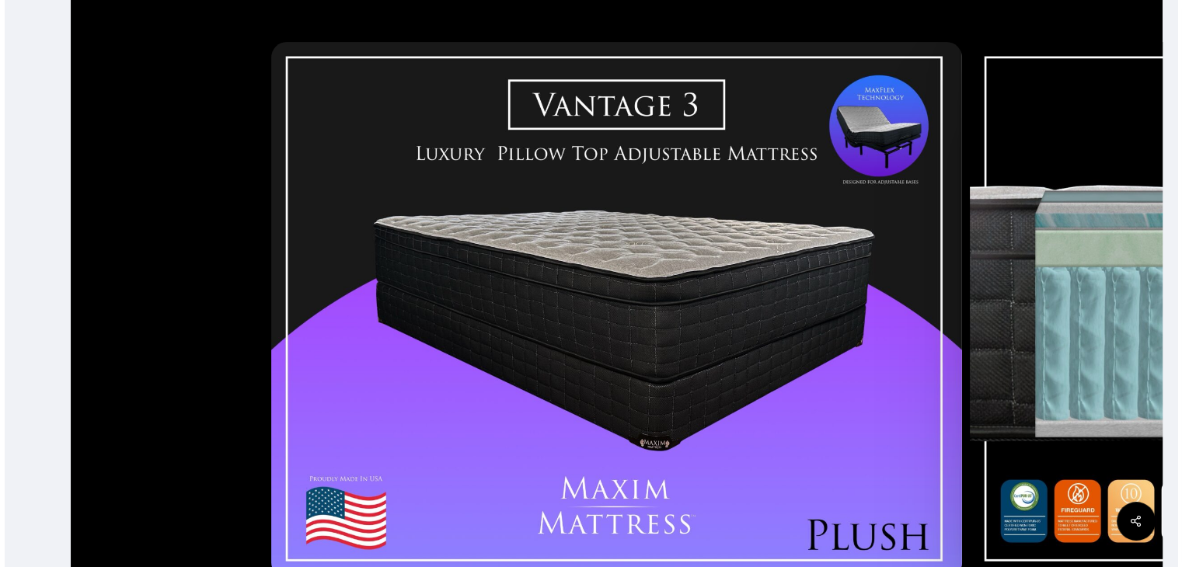
scroll to position [0, 0]
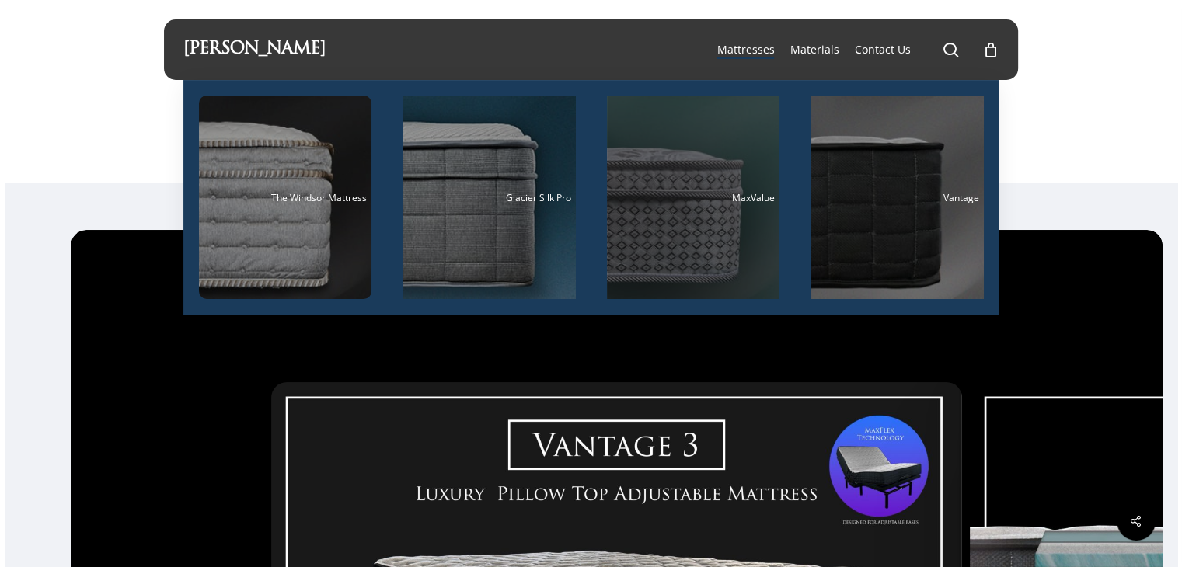
click at [739, 194] on span "MaxValue" at bounding box center [753, 197] width 43 height 13
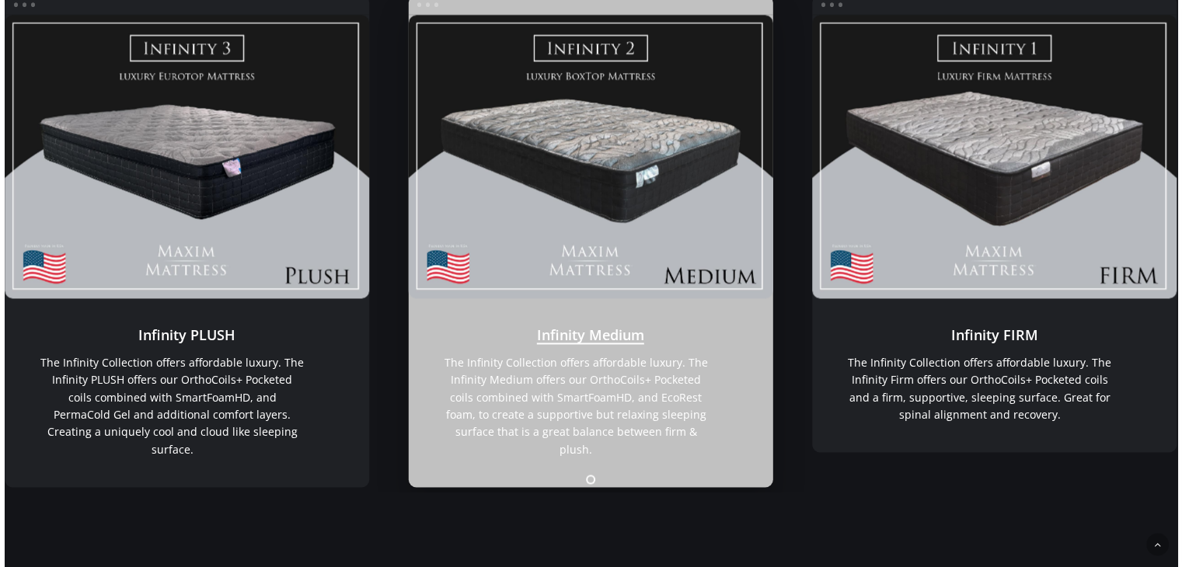
scroll to position [2312, 0]
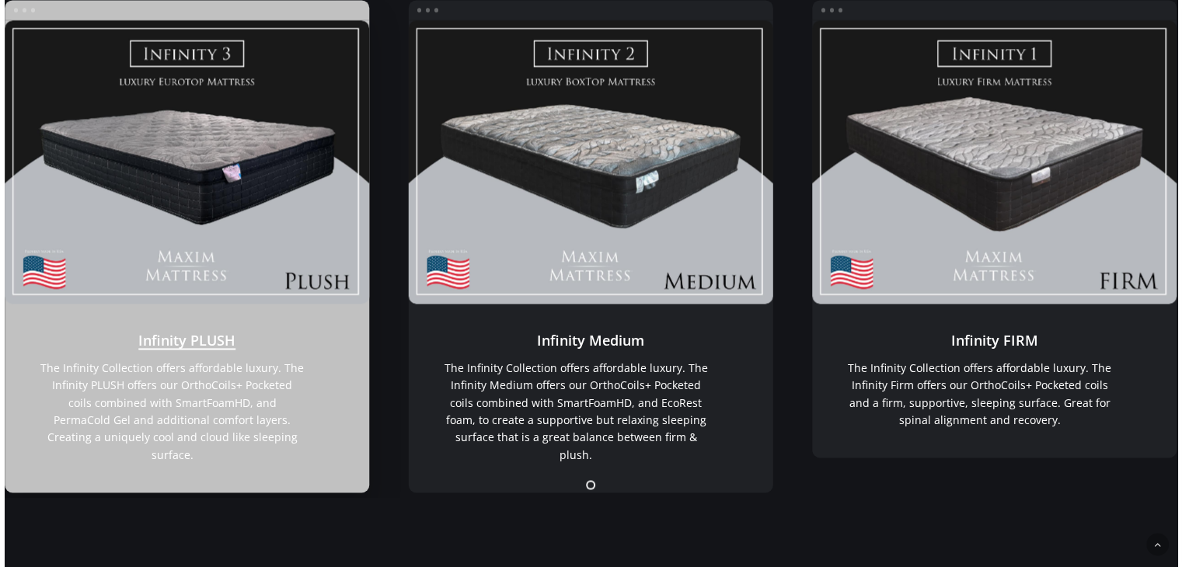
click at [279, 242] on link "Infinity PLUSH" at bounding box center [187, 161] width 365 height 283
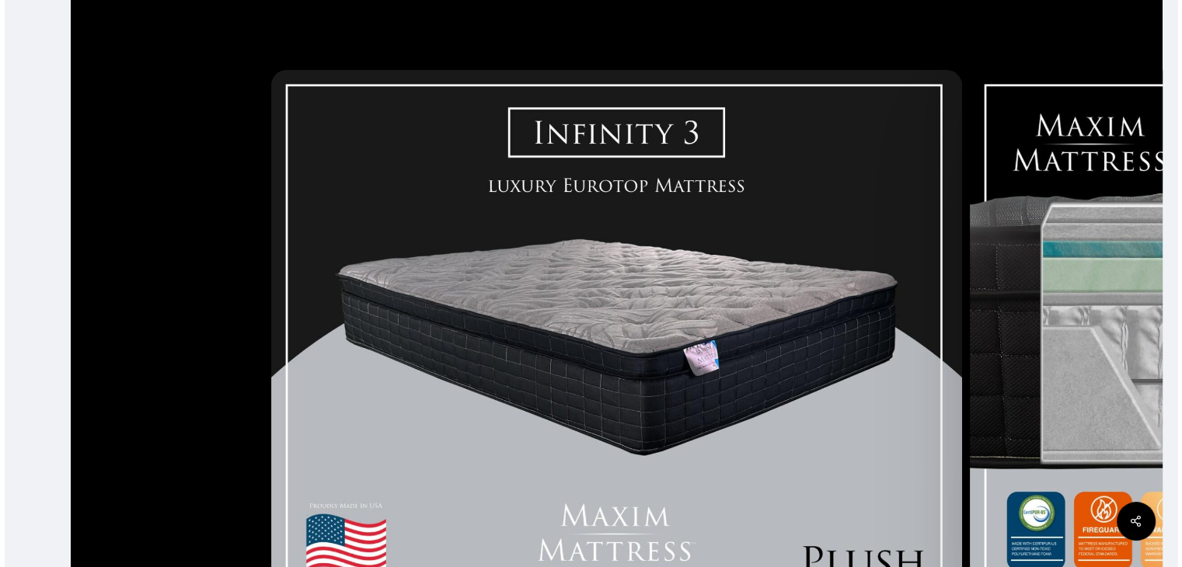
scroll to position [385, 0]
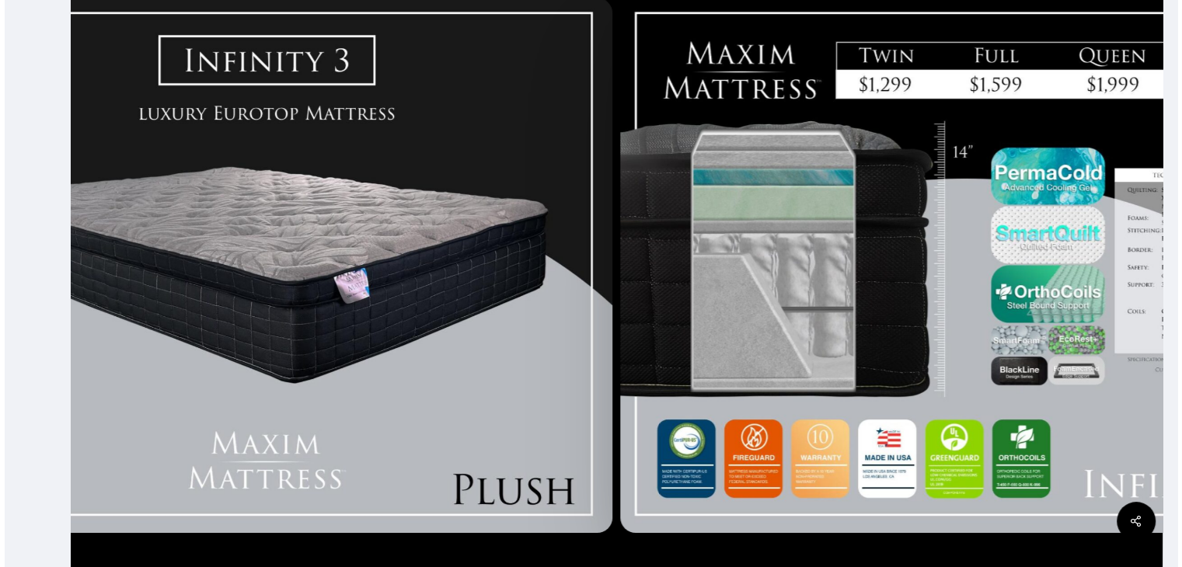
click at [611, 328] on div at bounding box center [267, 265] width 699 height 549
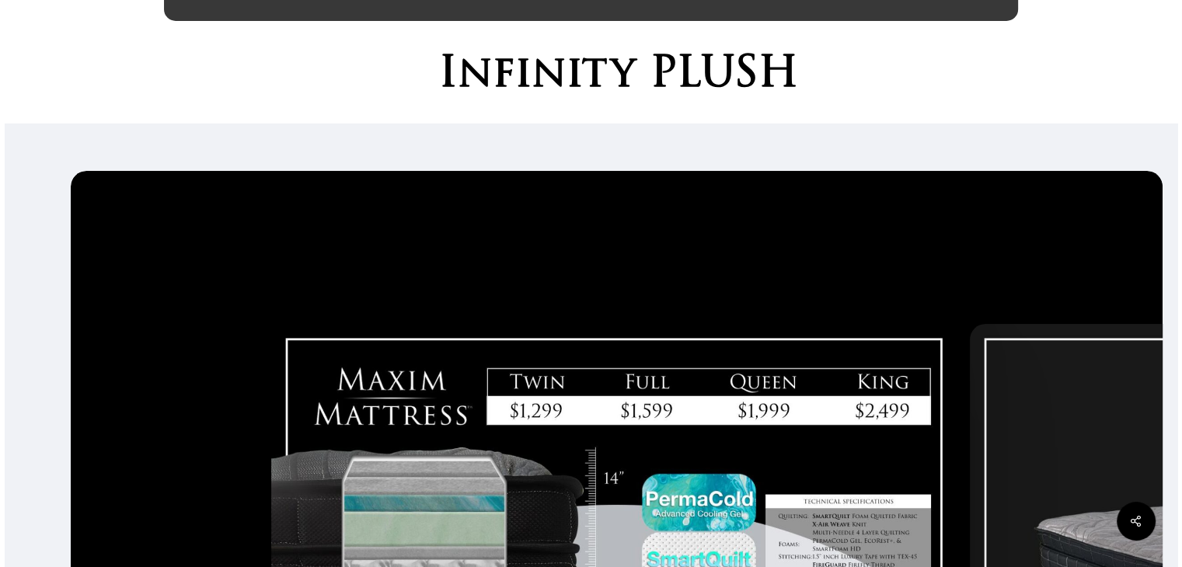
scroll to position [0, 0]
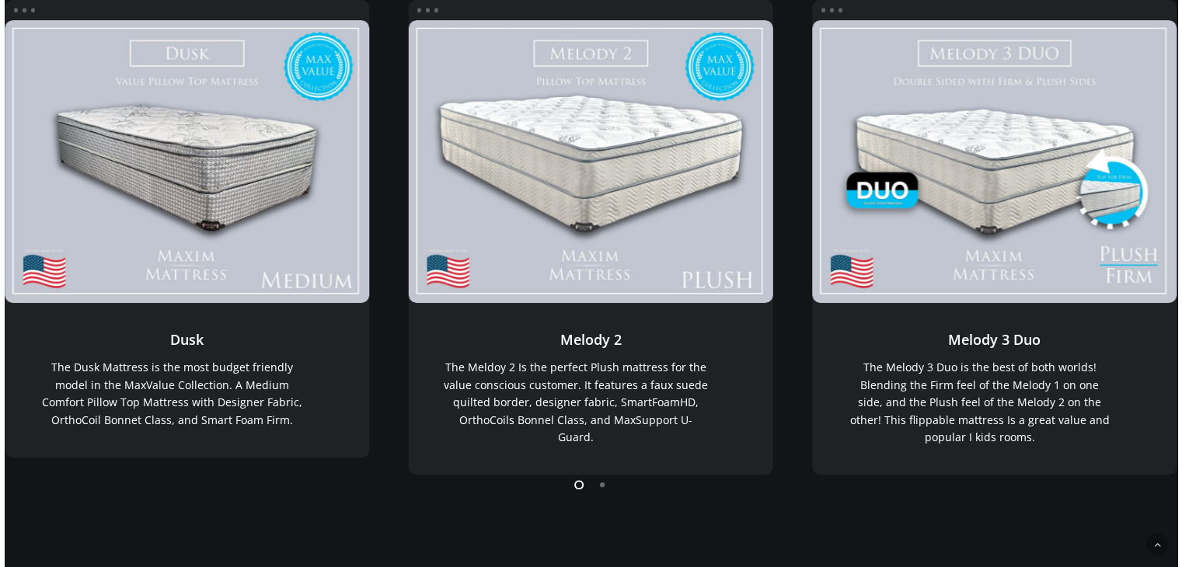
scroll to position [326, 0]
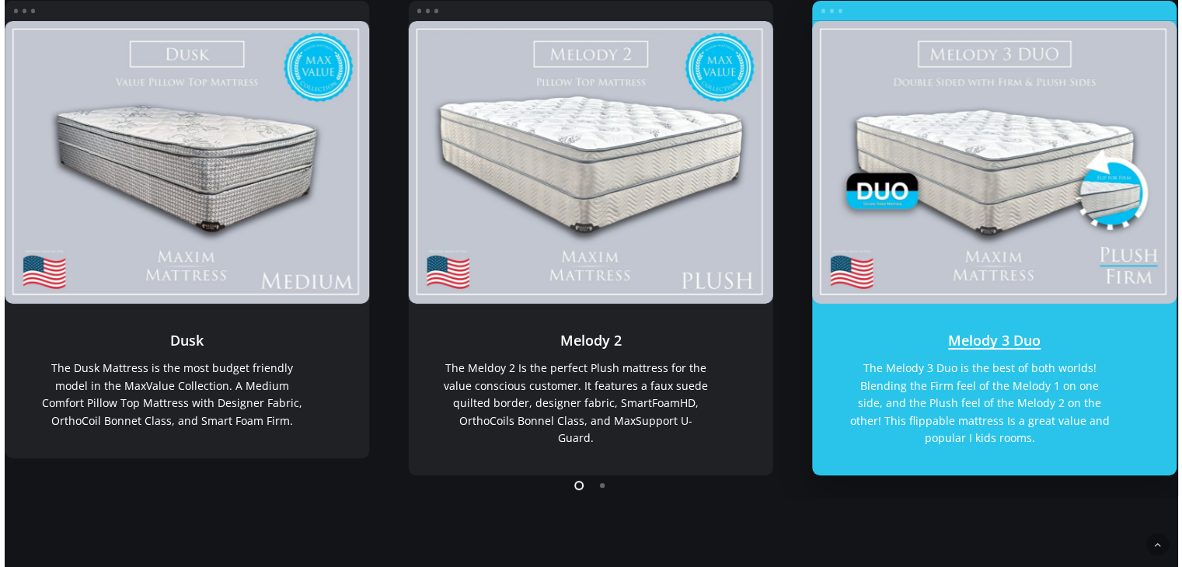
click at [1017, 168] on link "Melody 3 Duo" at bounding box center [994, 162] width 365 height 283
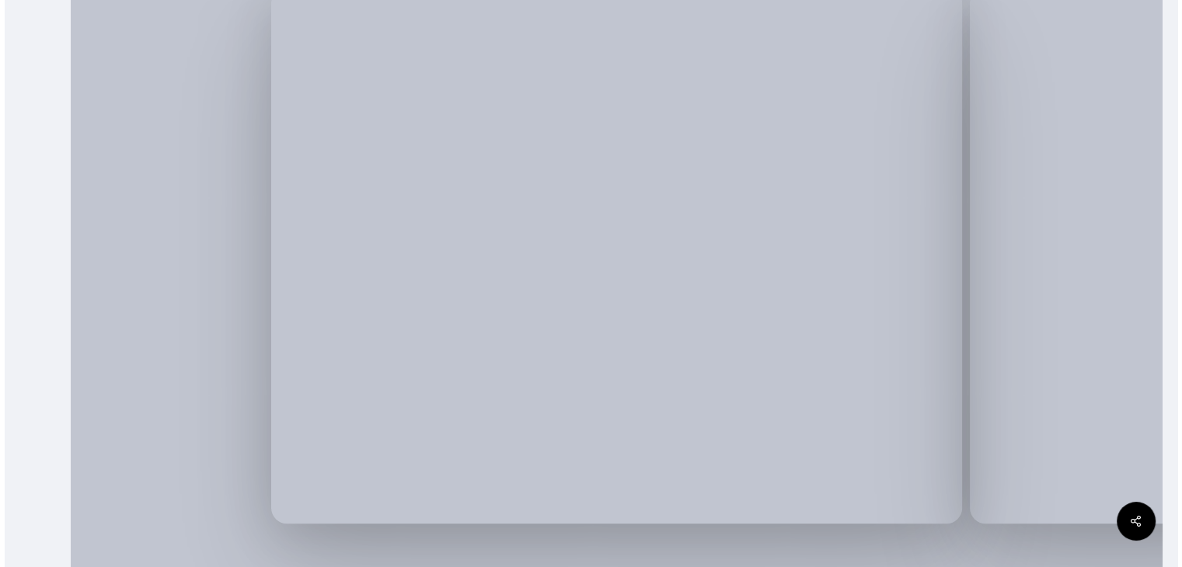
scroll to position [398, 0]
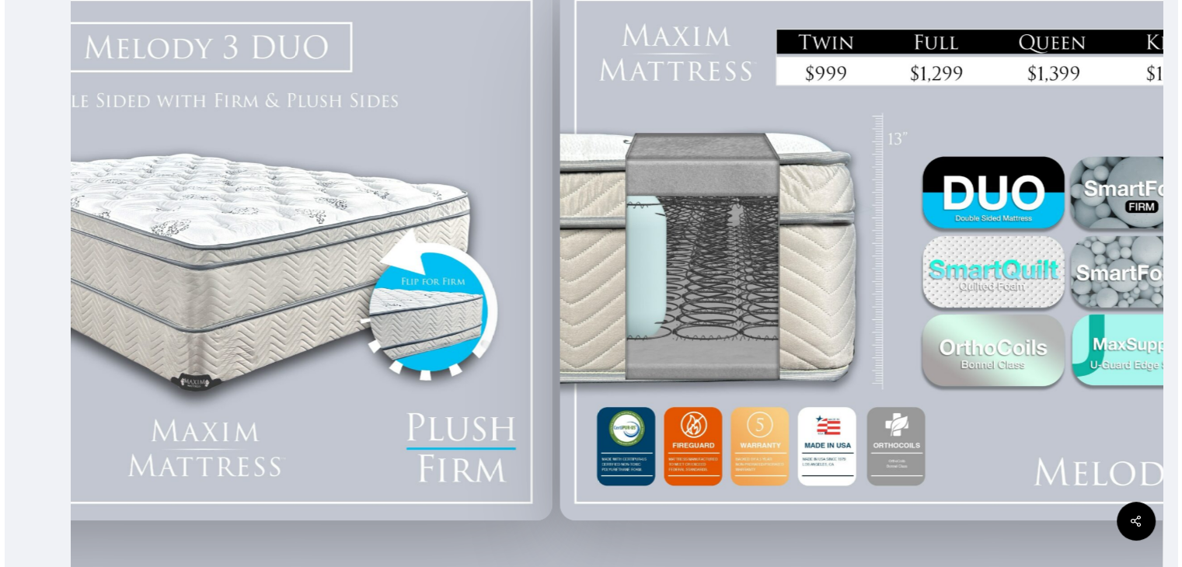
click at [519, 308] on div at bounding box center [206, 252] width 699 height 549
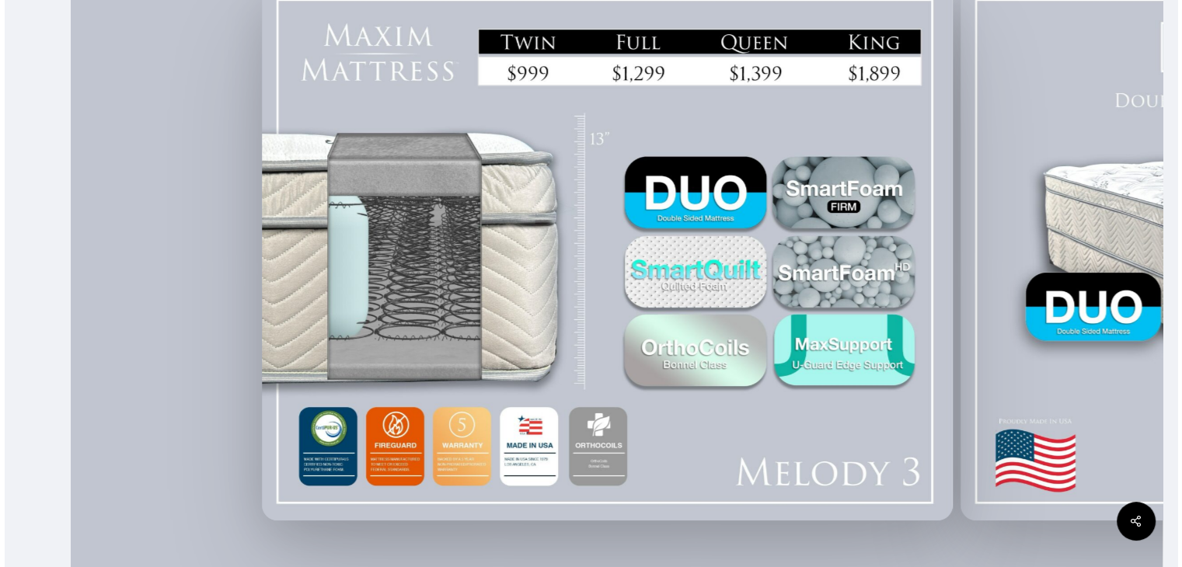
click at [677, 352] on div at bounding box center [607, 252] width 699 height 549
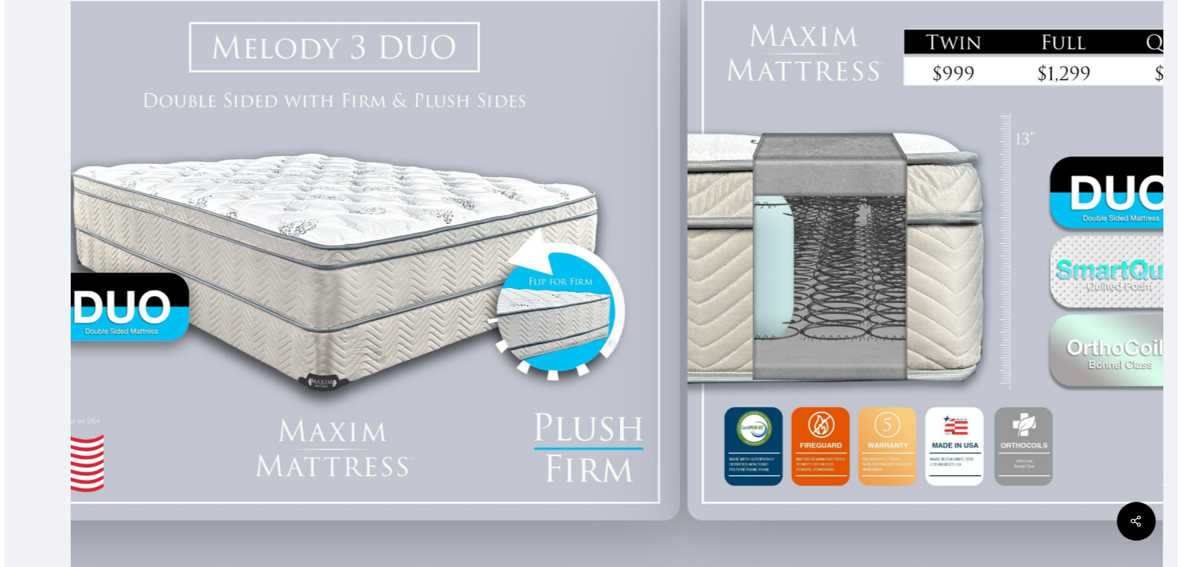
click at [1181, 380] on html "Skip to main content Hit enter to search or ESC to close Close Search Maxim Mat…" at bounding box center [591, 187] width 1182 height 1170
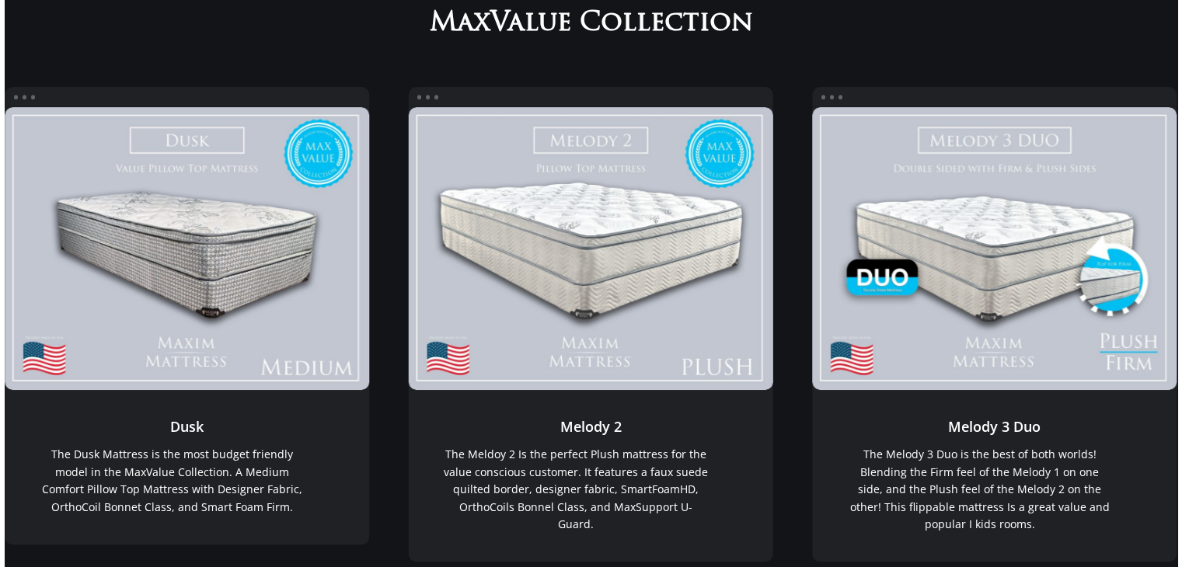
scroll to position [239, 0]
click at [615, 190] on link "Melody 2" at bounding box center [590, 248] width 365 height 283
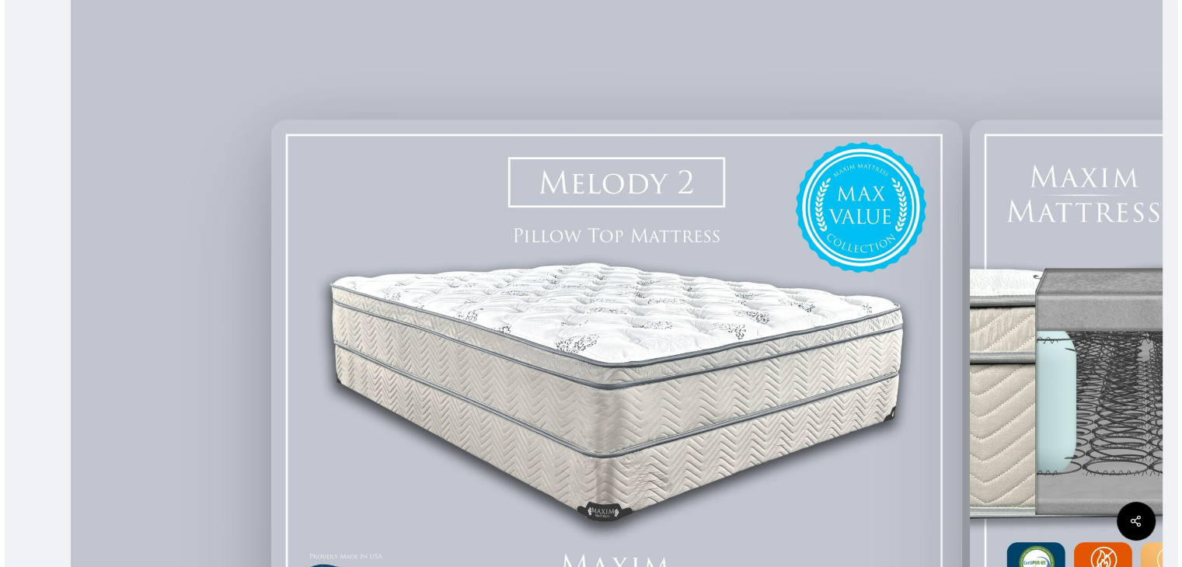
scroll to position [264, 0]
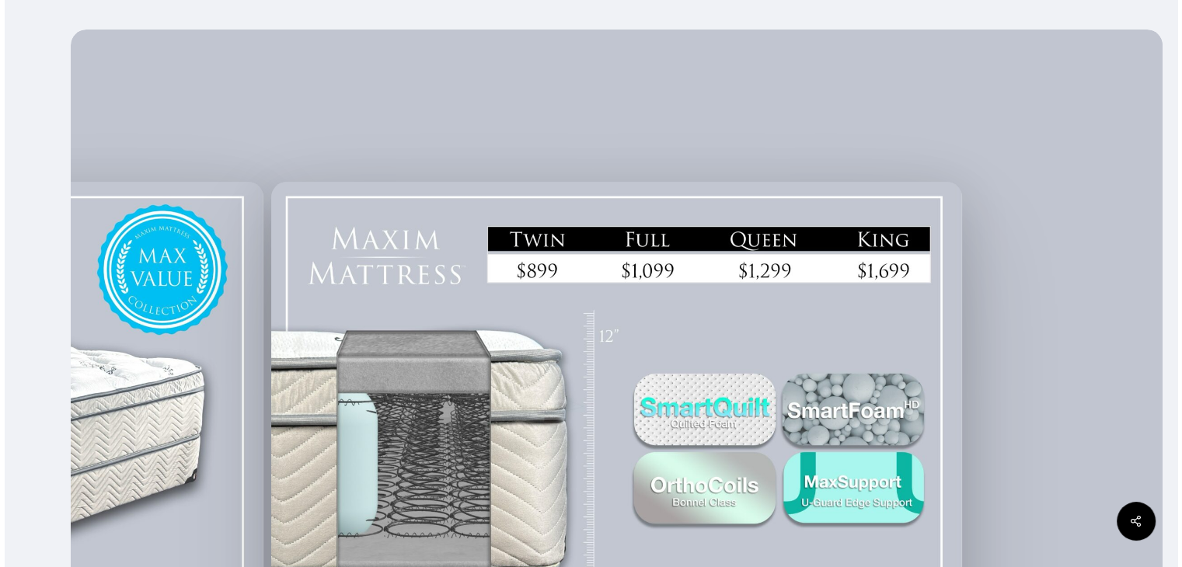
scroll to position [0, 0]
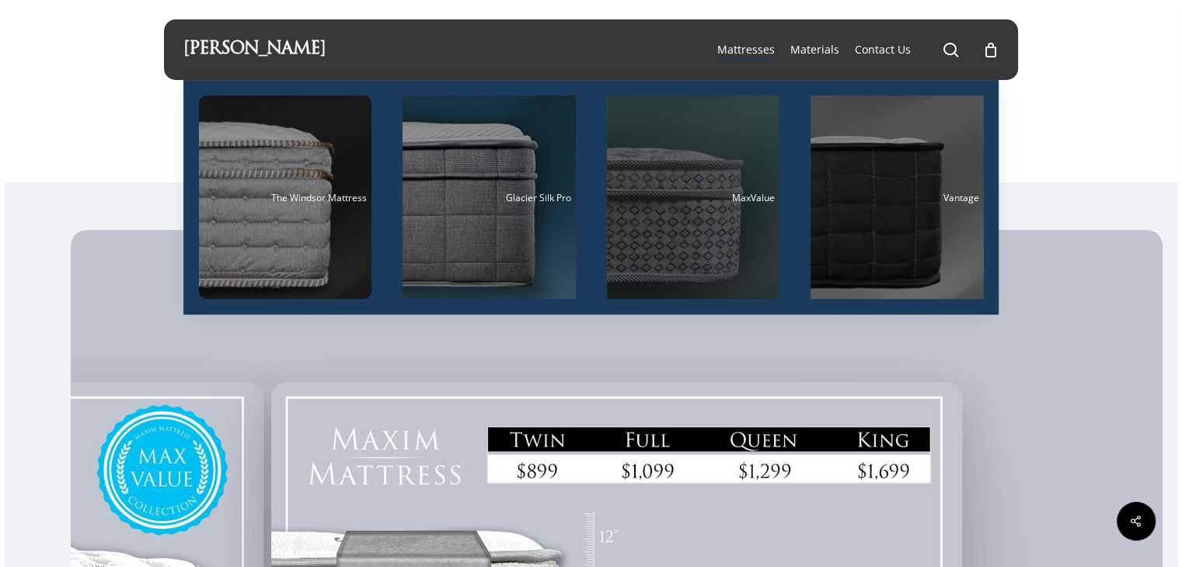
click at [696, 152] on div "Main Menu" at bounding box center [693, 198] width 173 height 204
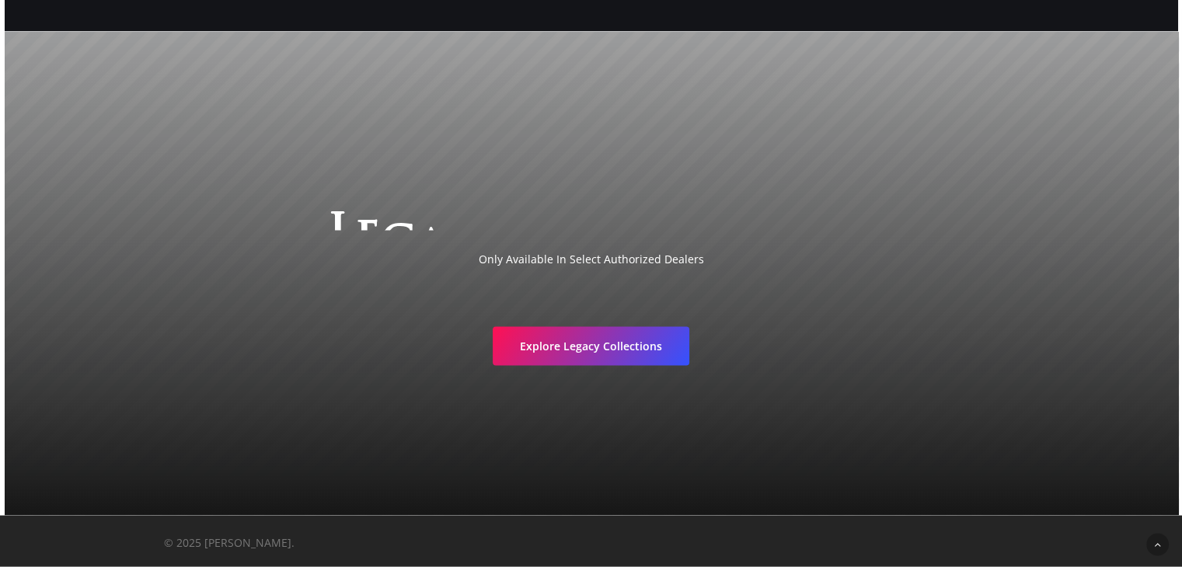
scroll to position [2996, 0]
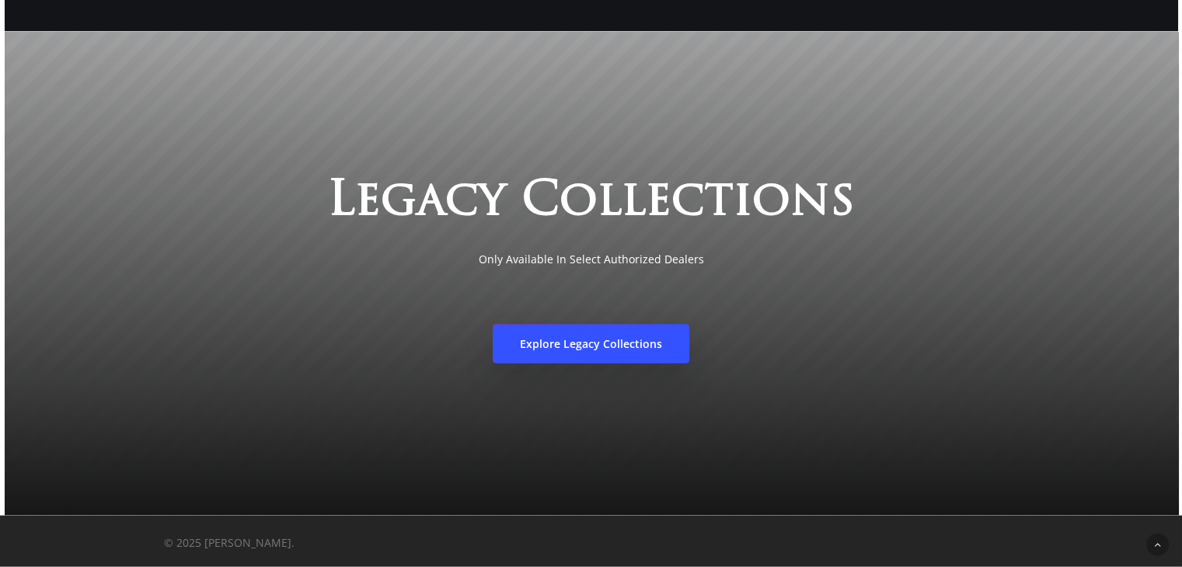
click at [622, 333] on link "Explore Legacy Collections" at bounding box center [591, 344] width 197 height 39
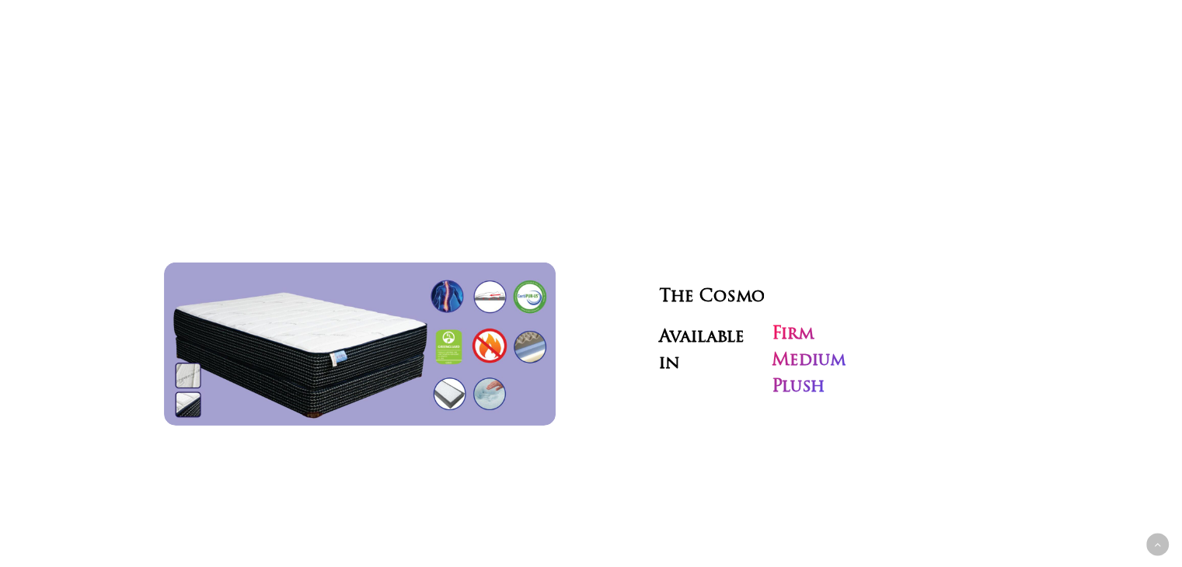
scroll to position [4890, 0]
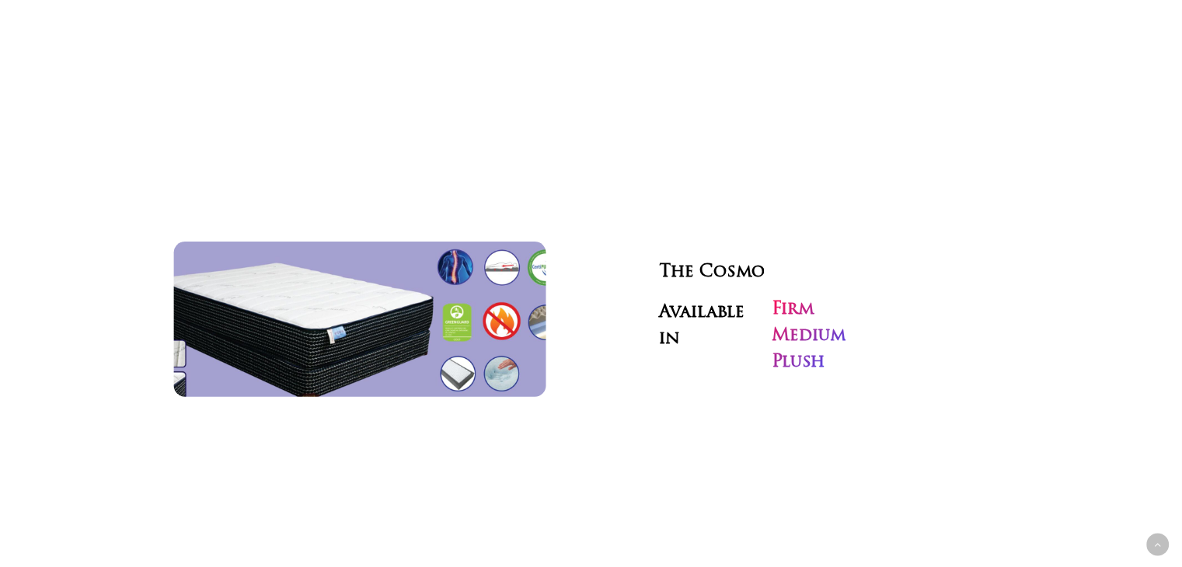
click at [337, 295] on img at bounding box center [359, 319] width 428 height 178
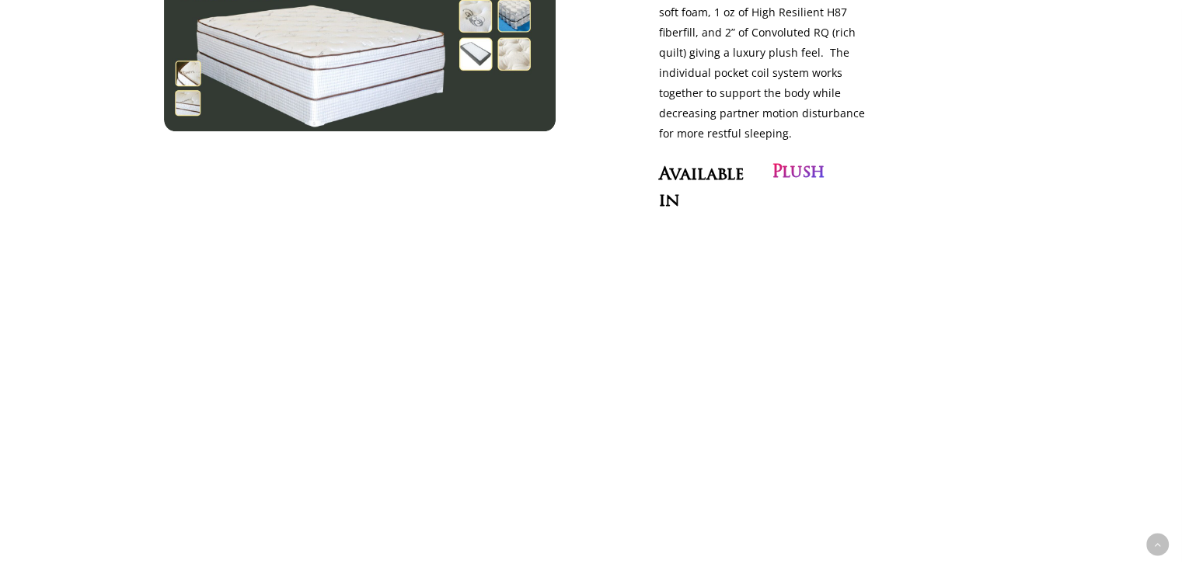
scroll to position [1579, 0]
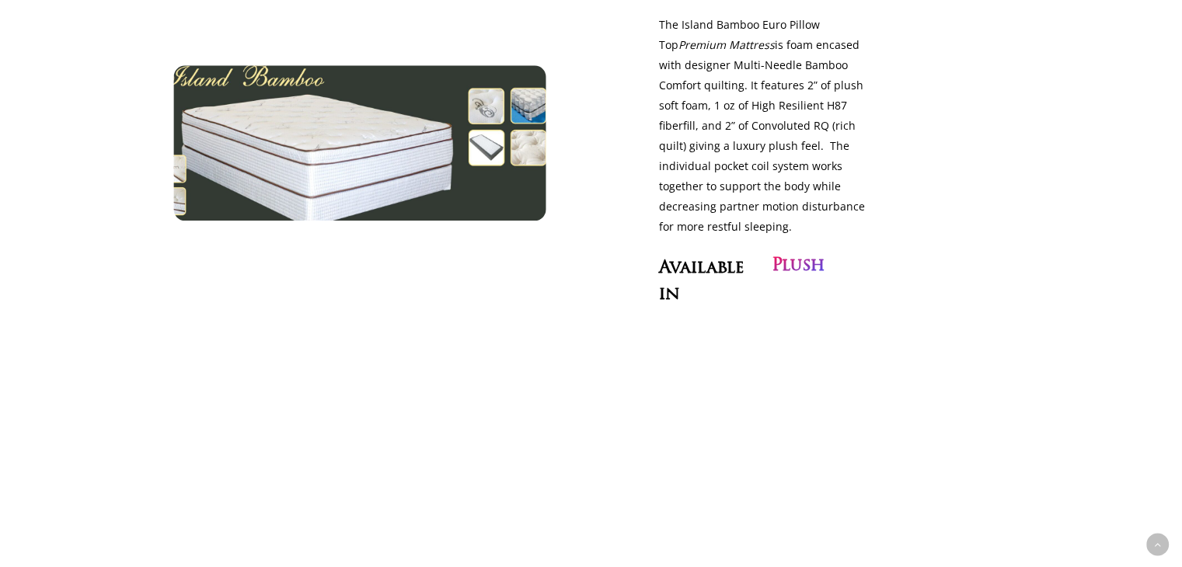
click at [417, 97] on img at bounding box center [359, 143] width 428 height 178
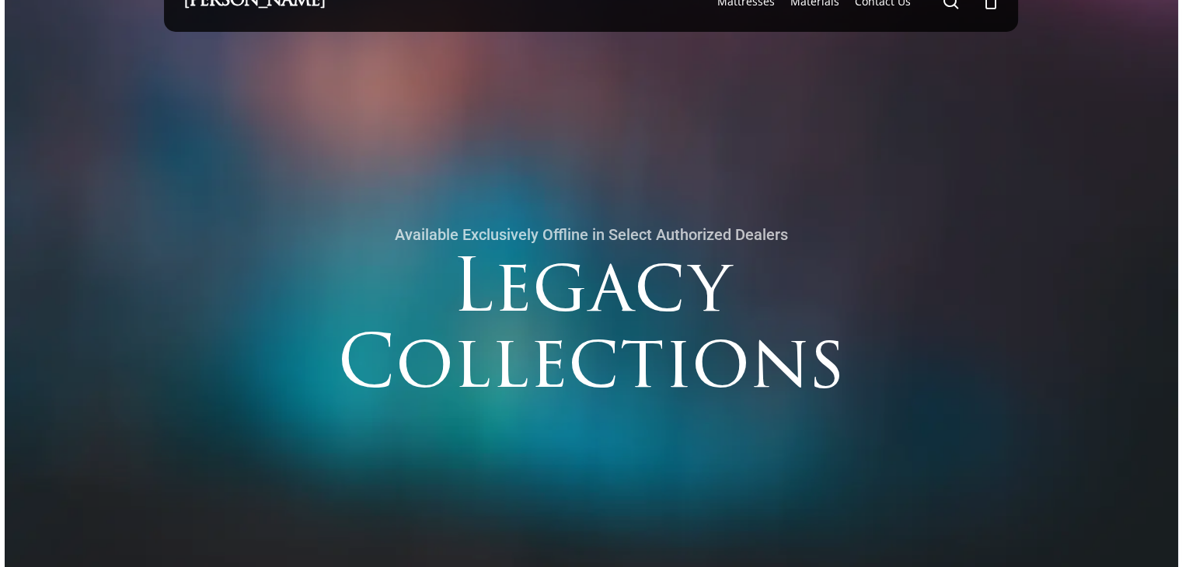
scroll to position [0, 0]
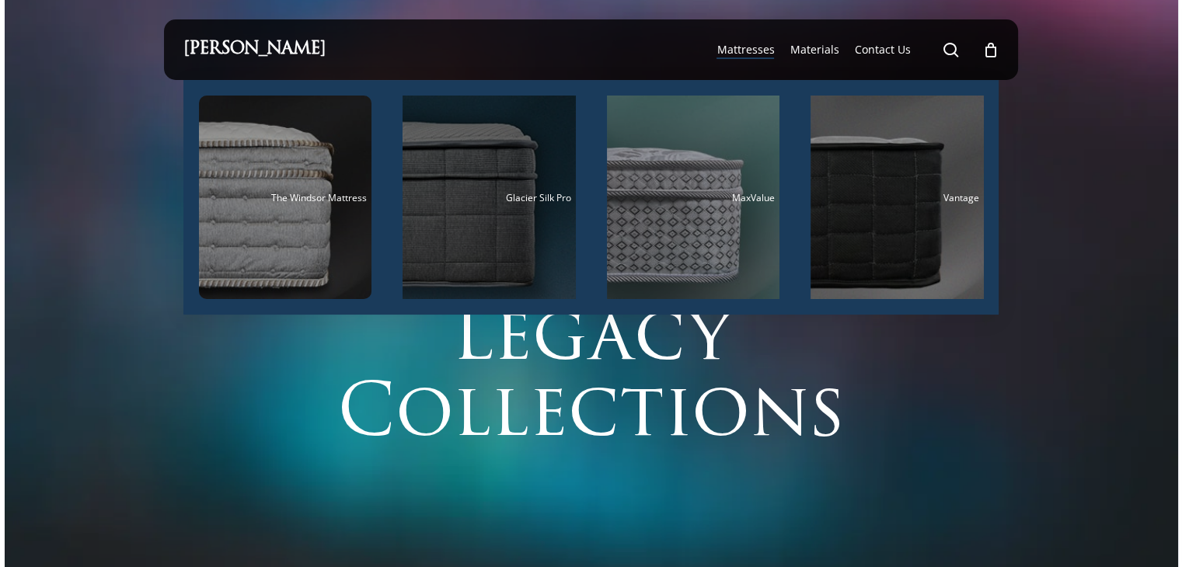
click at [488, 196] on div "Glacier Silk Pro" at bounding box center [489, 198] width 164 height 10
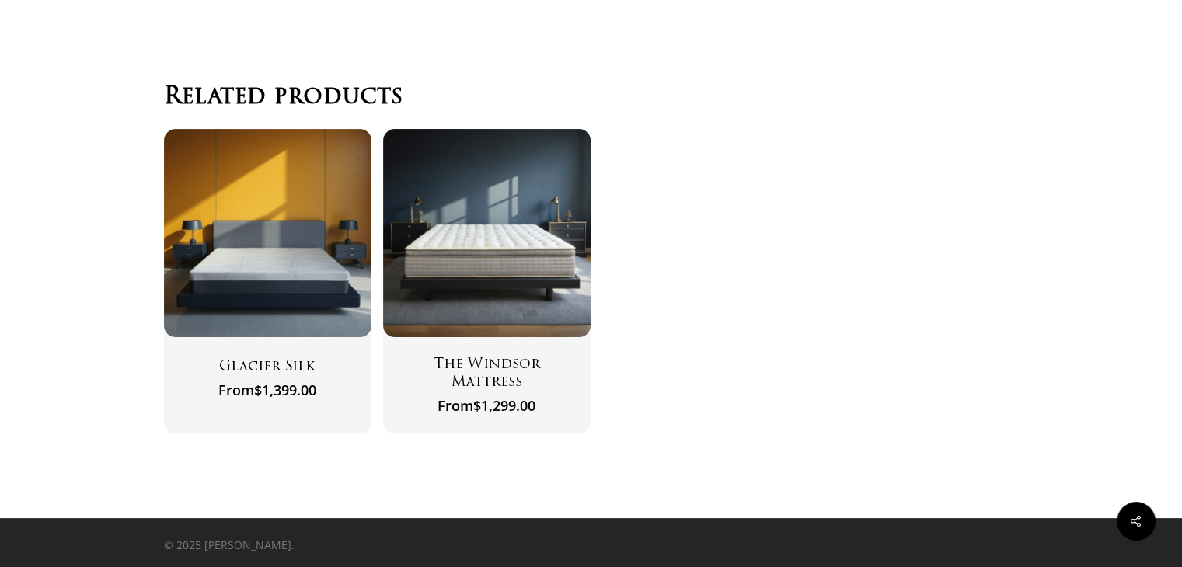
scroll to position [6197, 0]
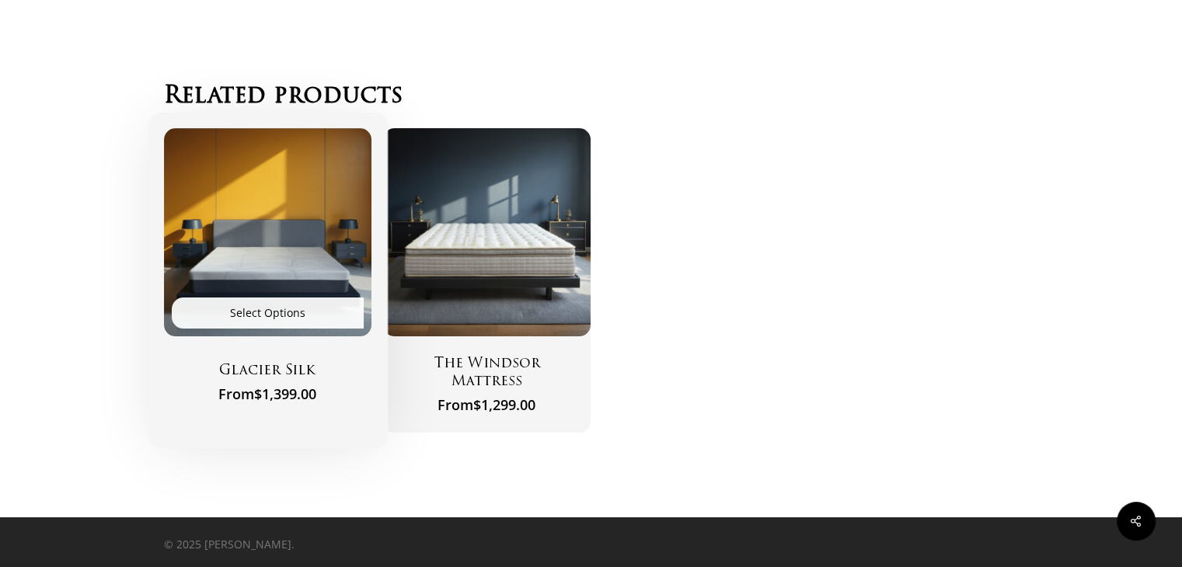
click at [322, 257] on img "Glacier Silk" at bounding box center [268, 232] width 208 height 208
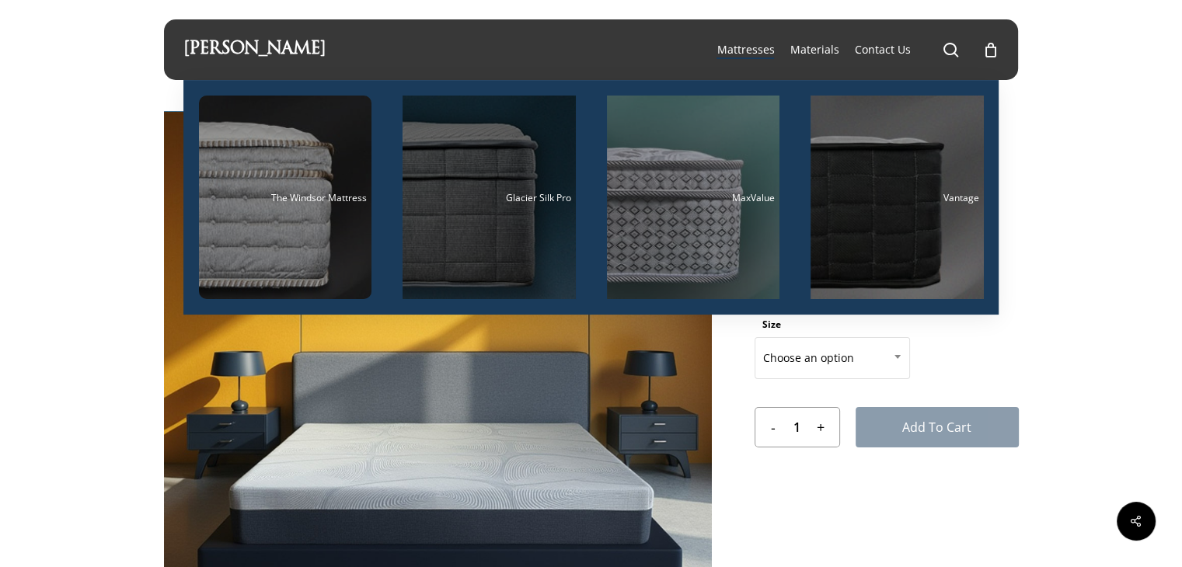
click at [507, 178] on div "Main Menu" at bounding box center [489, 198] width 173 height 204
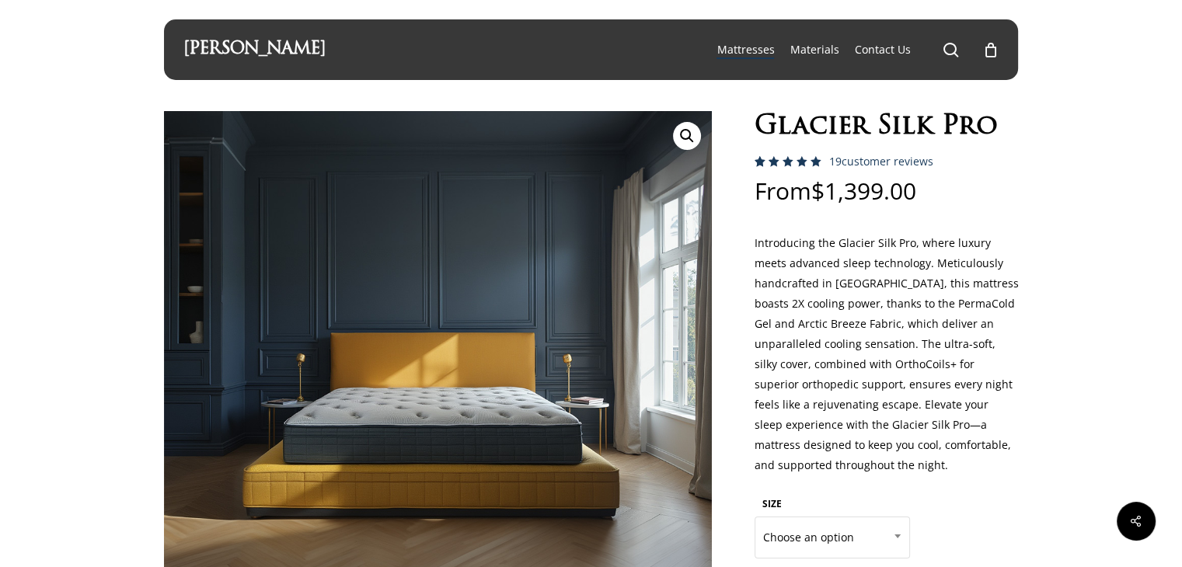
click at [740, 47] on span "Mattresses" at bounding box center [746, 49] width 58 height 15
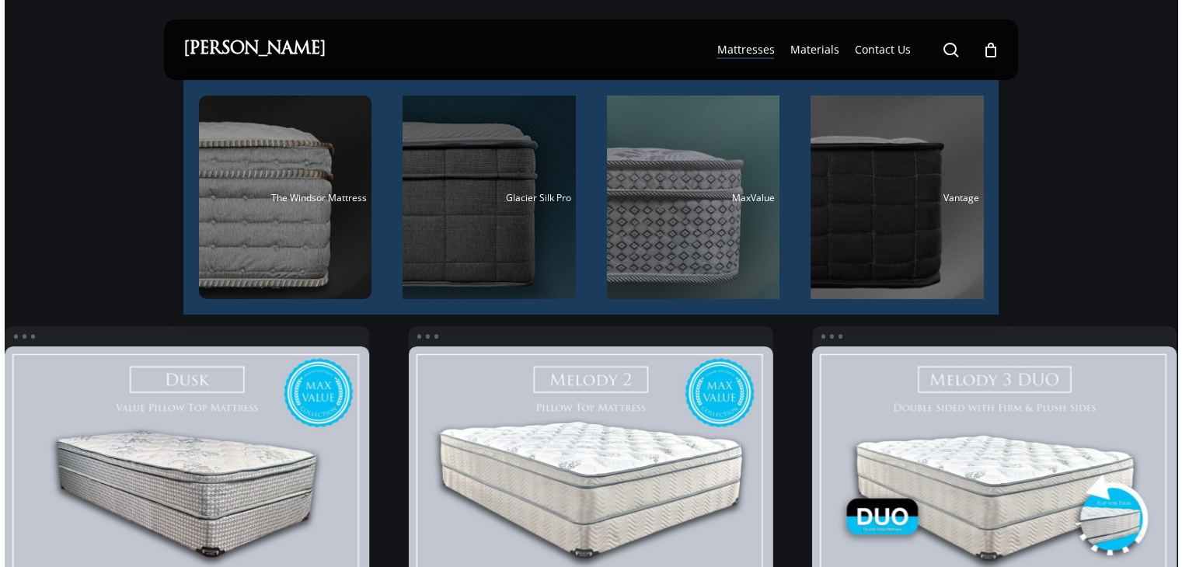
click at [486, 215] on div "Main Menu" at bounding box center [489, 198] width 173 height 204
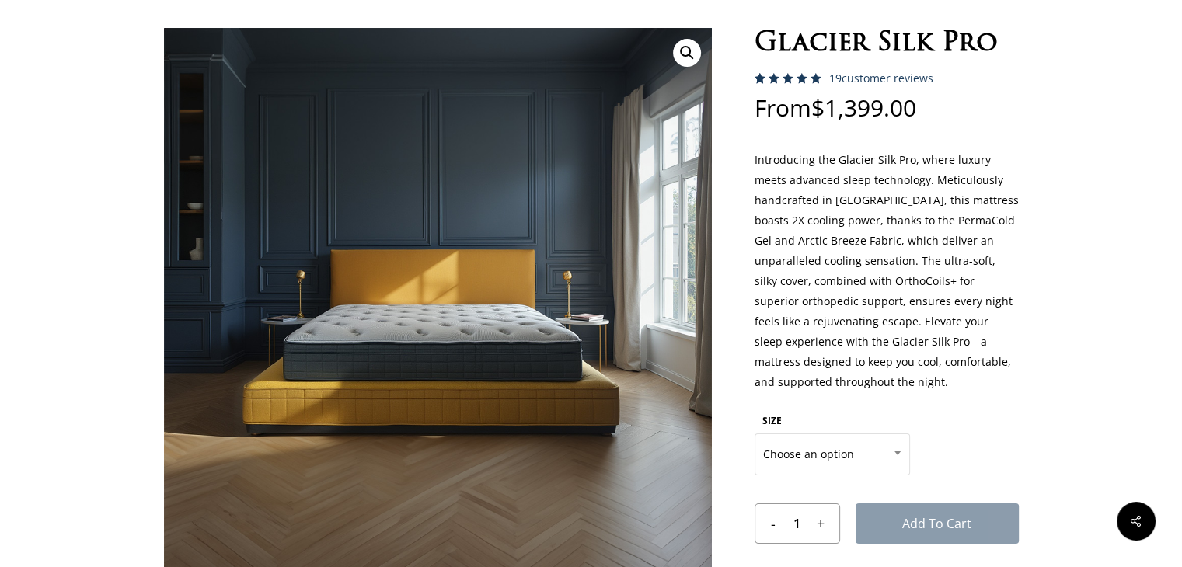
scroll to position [104, 0]
